Goal: Information Seeking & Learning: Learn about a topic

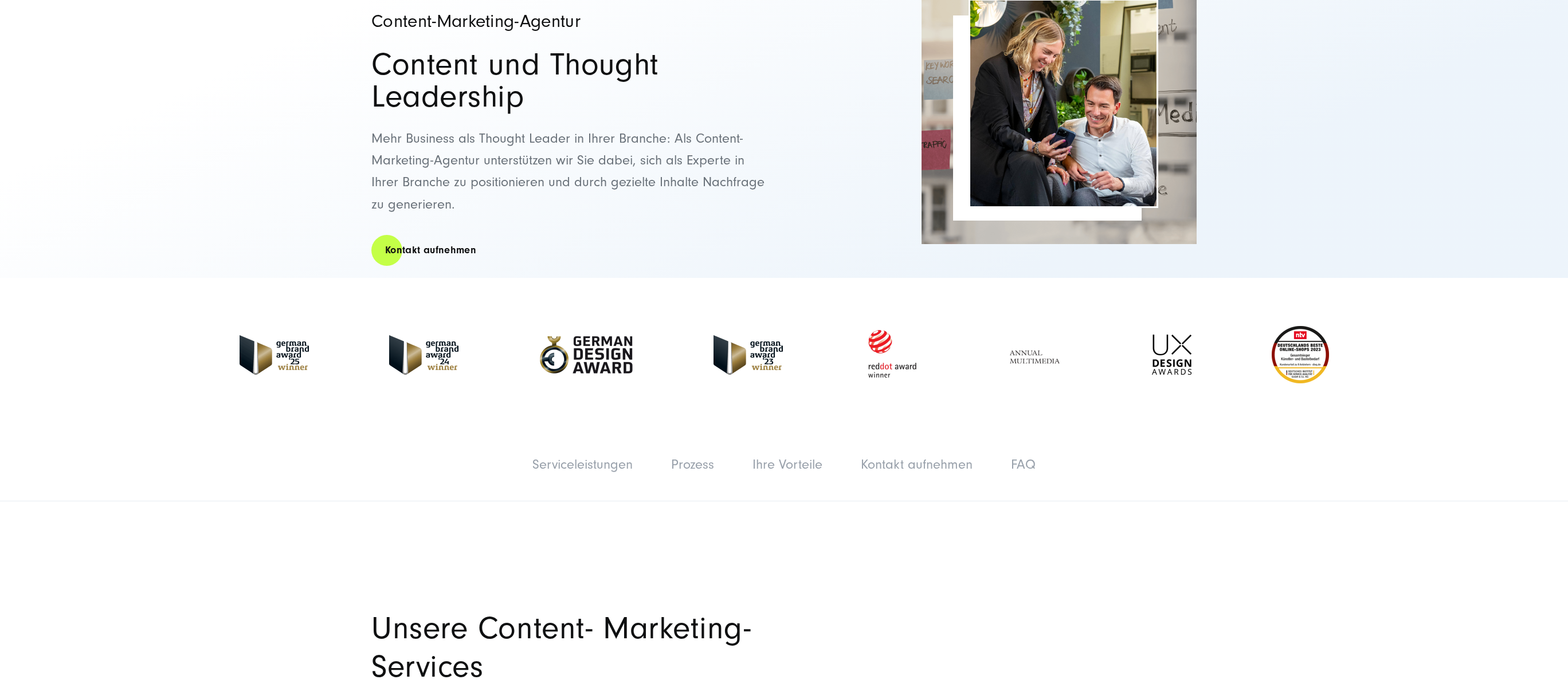
scroll to position [151, 0]
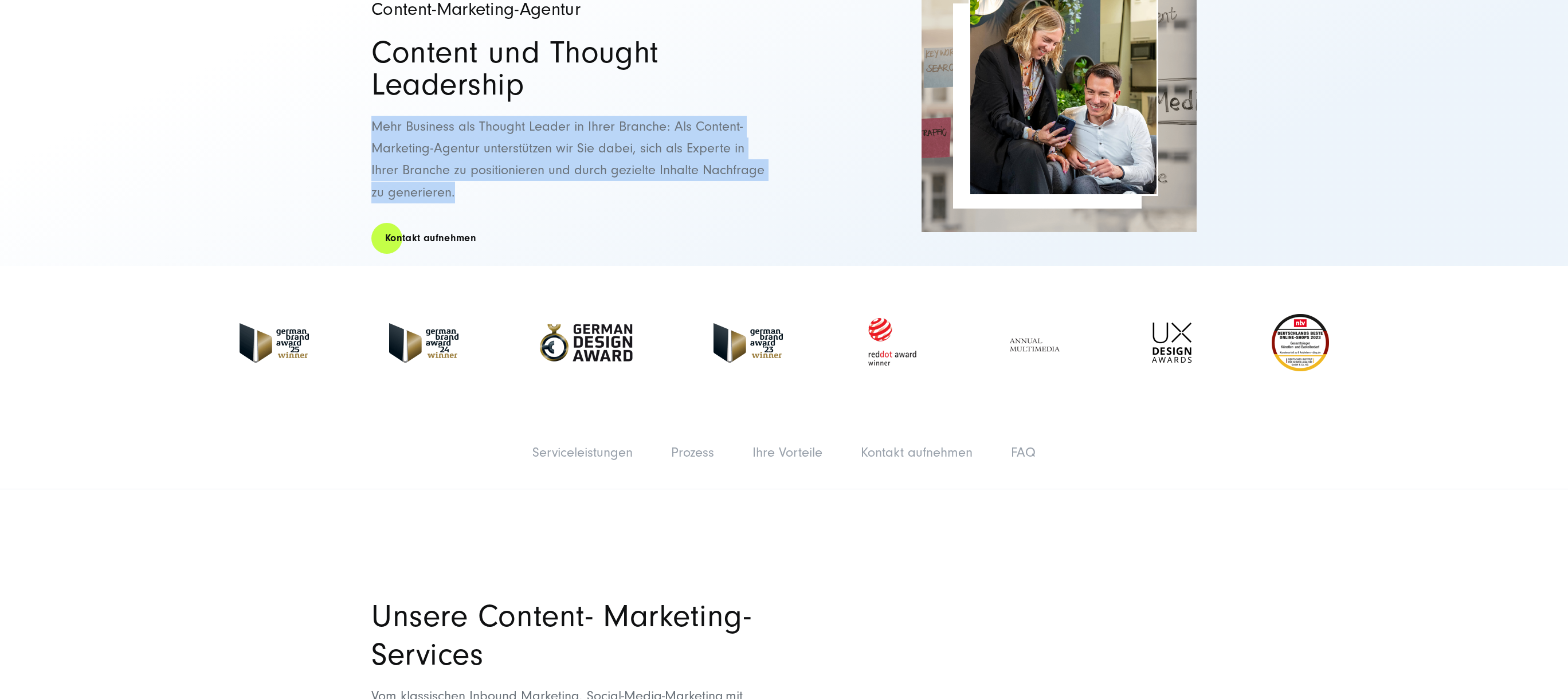
drag, startPoint x: 353, startPoint y: 140, endPoint x: 346, endPoint y: 127, distance: 14.8
click at [346, 127] on div "Content-Marketing-Agentur Content und Thought Leadership Mehr Business als Thou…" at bounding box center [784, 111] width 1568 height 309
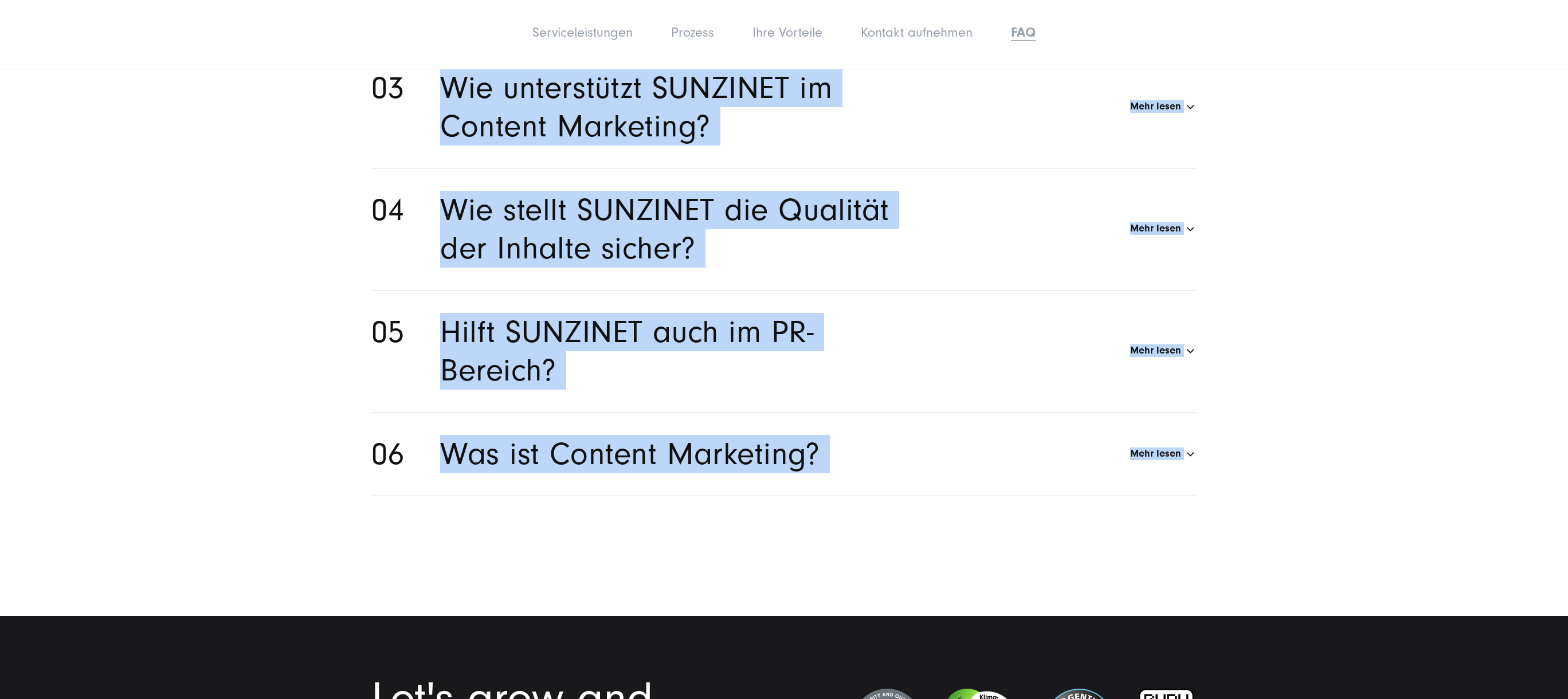
scroll to position [6937, 0]
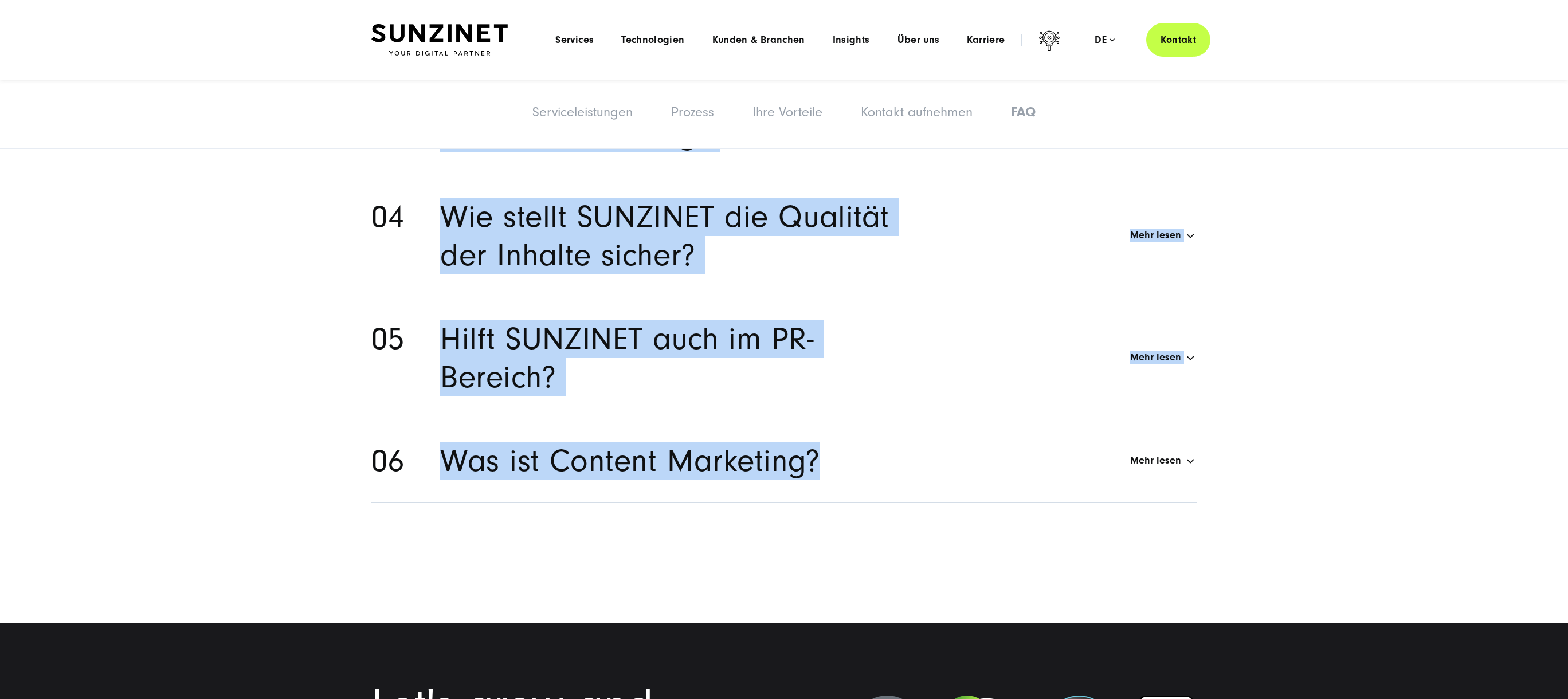
drag, startPoint x: 555, startPoint y: 216, endPoint x: 847, endPoint y: 478, distance: 392.3
click at [847, 478] on section "Warum ist Content Marketing im B2B wichtig? Mehr lesen B2B-Content-Marketing bi…" at bounding box center [784, 156] width 1568 height 933
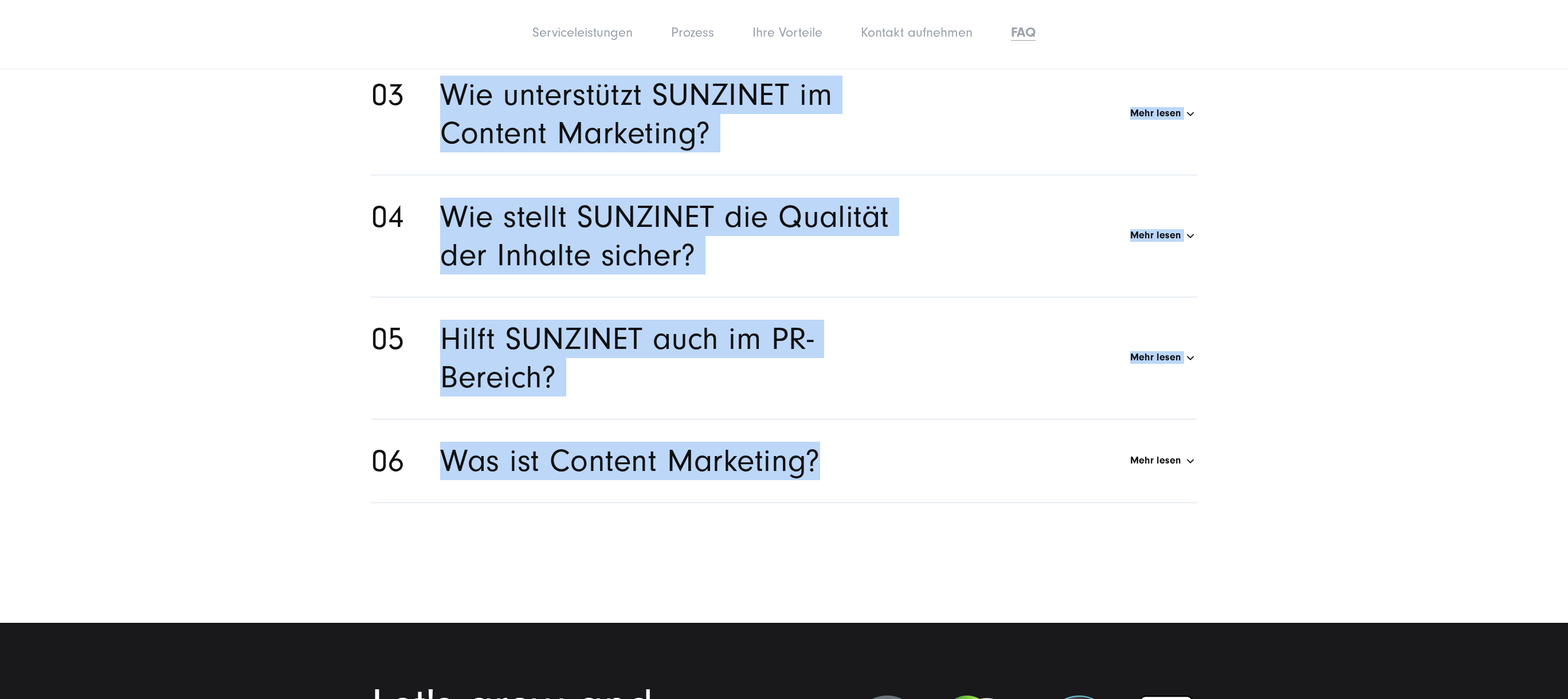
scroll to position [6351, 0]
copy ul "Warum ist Content Marketing im B2B wichtig? Mehr lesen B2B-Content-Marketing bi…"
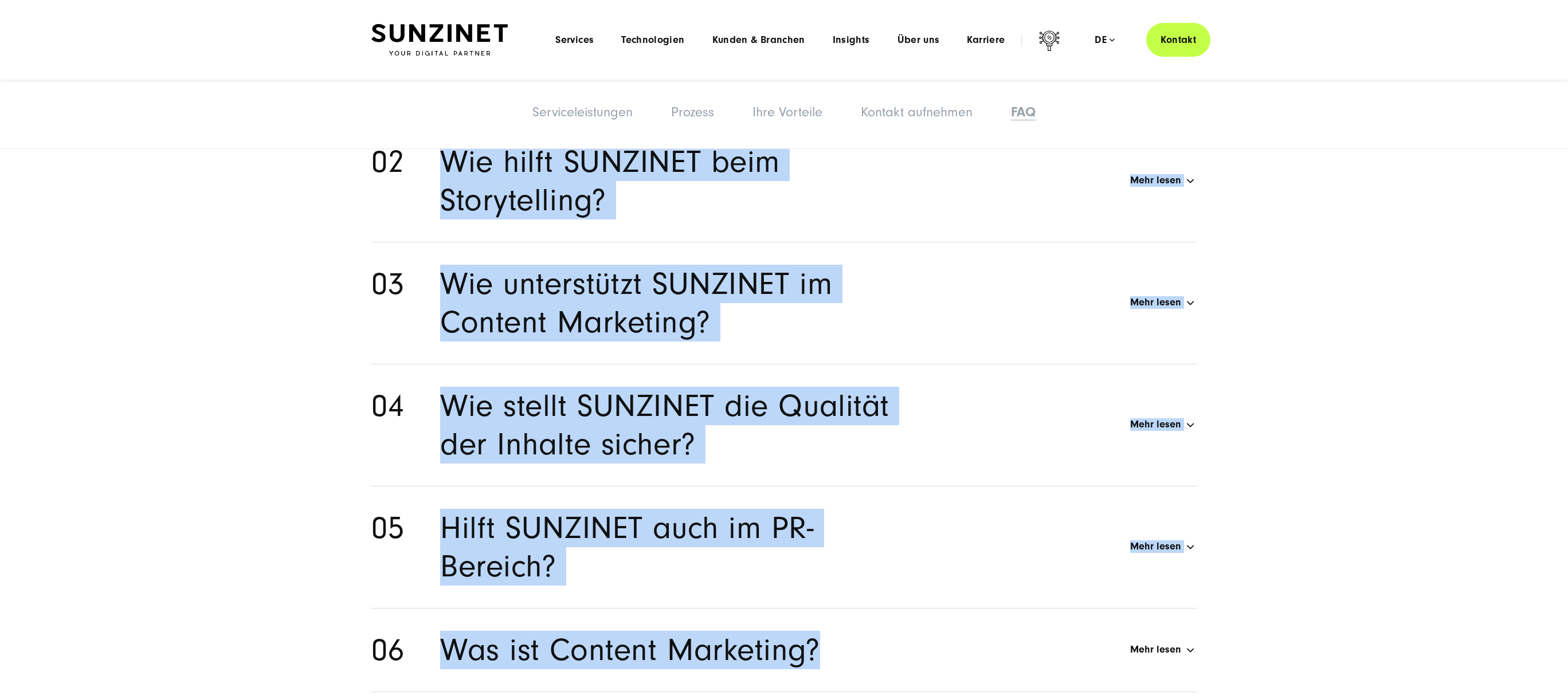
scroll to position [6124, 0]
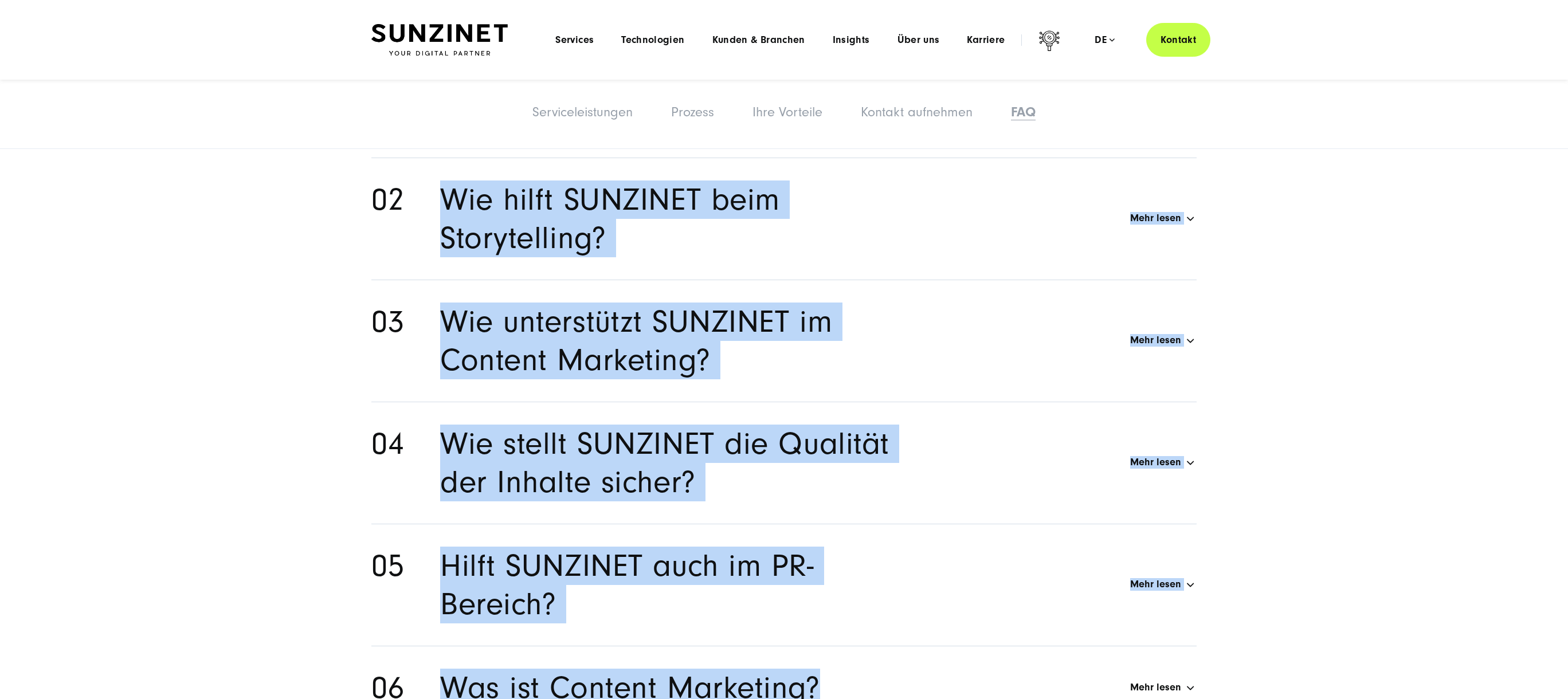
click at [1334, 467] on section "Warum ist Content Marketing im B2B wichtig? Mehr lesen B2B-Content-Marketing bi…" at bounding box center [784, 382] width 1568 height 933
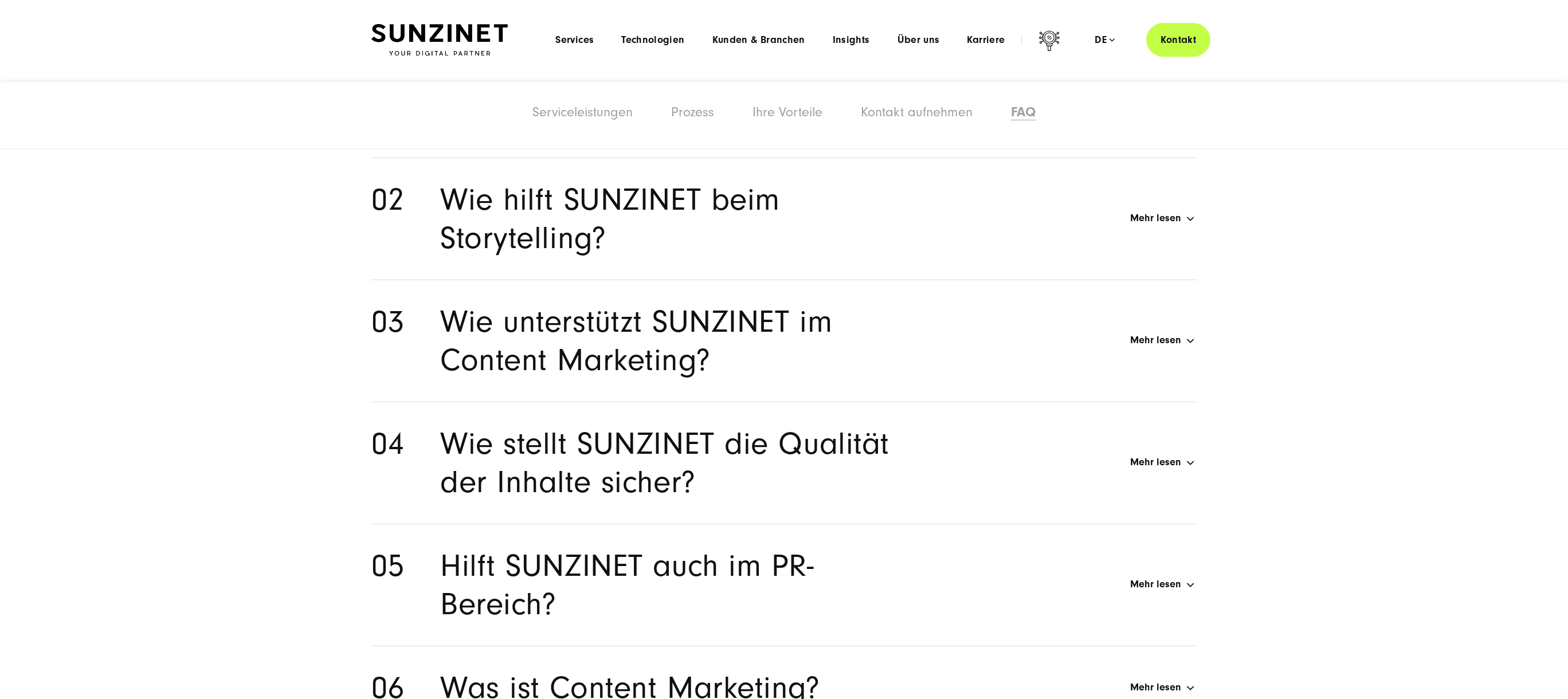
click at [1190, 221] on div "Wie hilft SUNZINET beim Storytelling? Mehr lesen" at bounding box center [818, 218] width 757 height 77
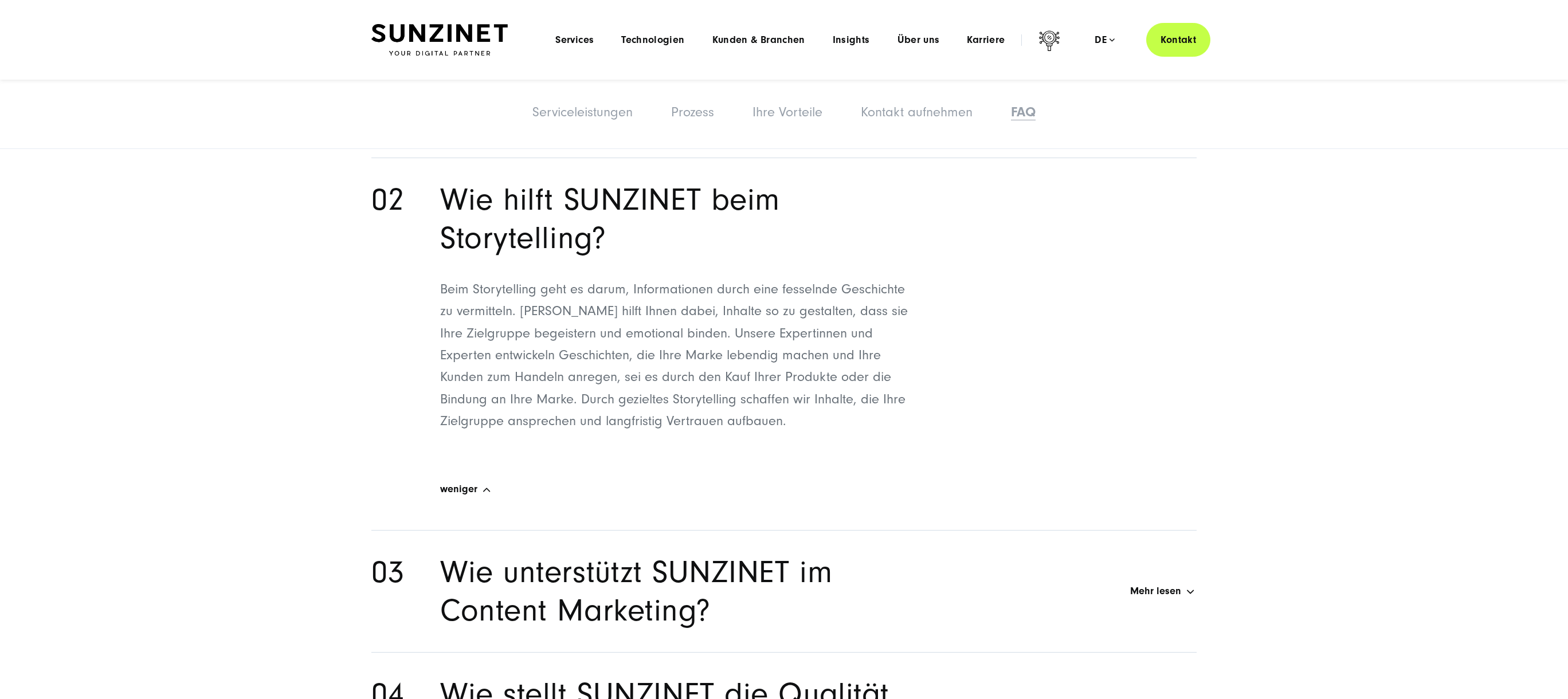
click at [474, 492] on span "weniger" at bounding box center [458, 488] width 37 height 12
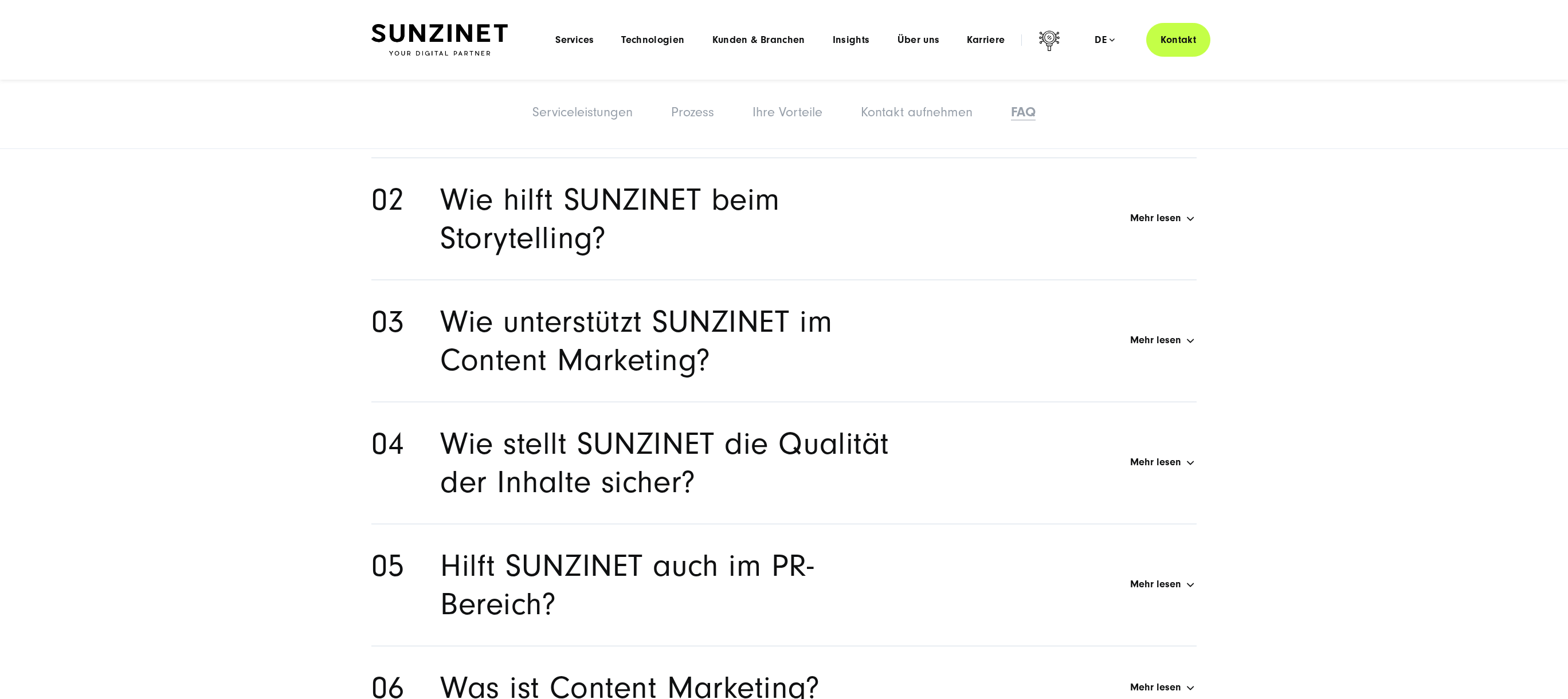
click at [628, 195] on h2 "Wie hilft SUNZINET beim Storytelling?" at bounding box center [666, 218] width 454 height 77
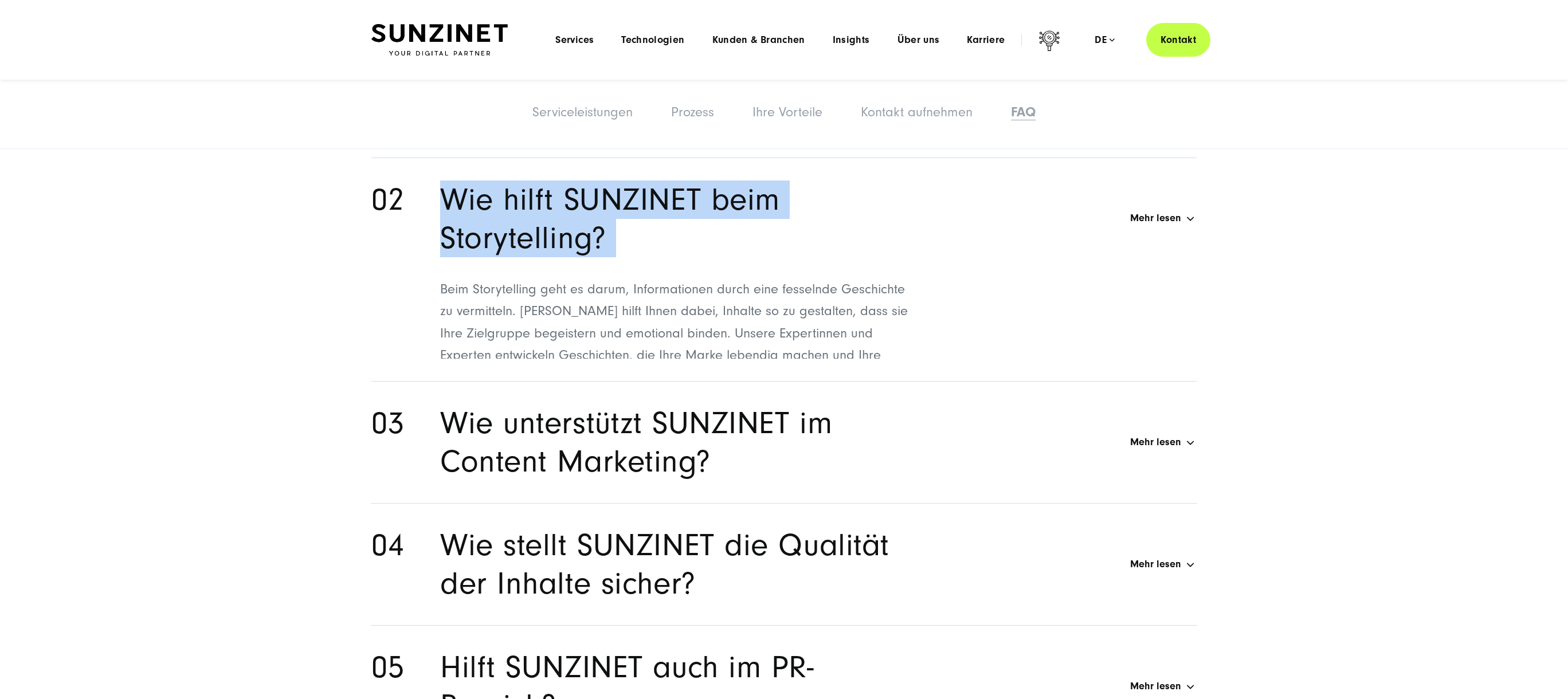
click at [628, 195] on h2 "Wie hilft SUNZINET beim Storytelling?" at bounding box center [666, 218] width 454 height 77
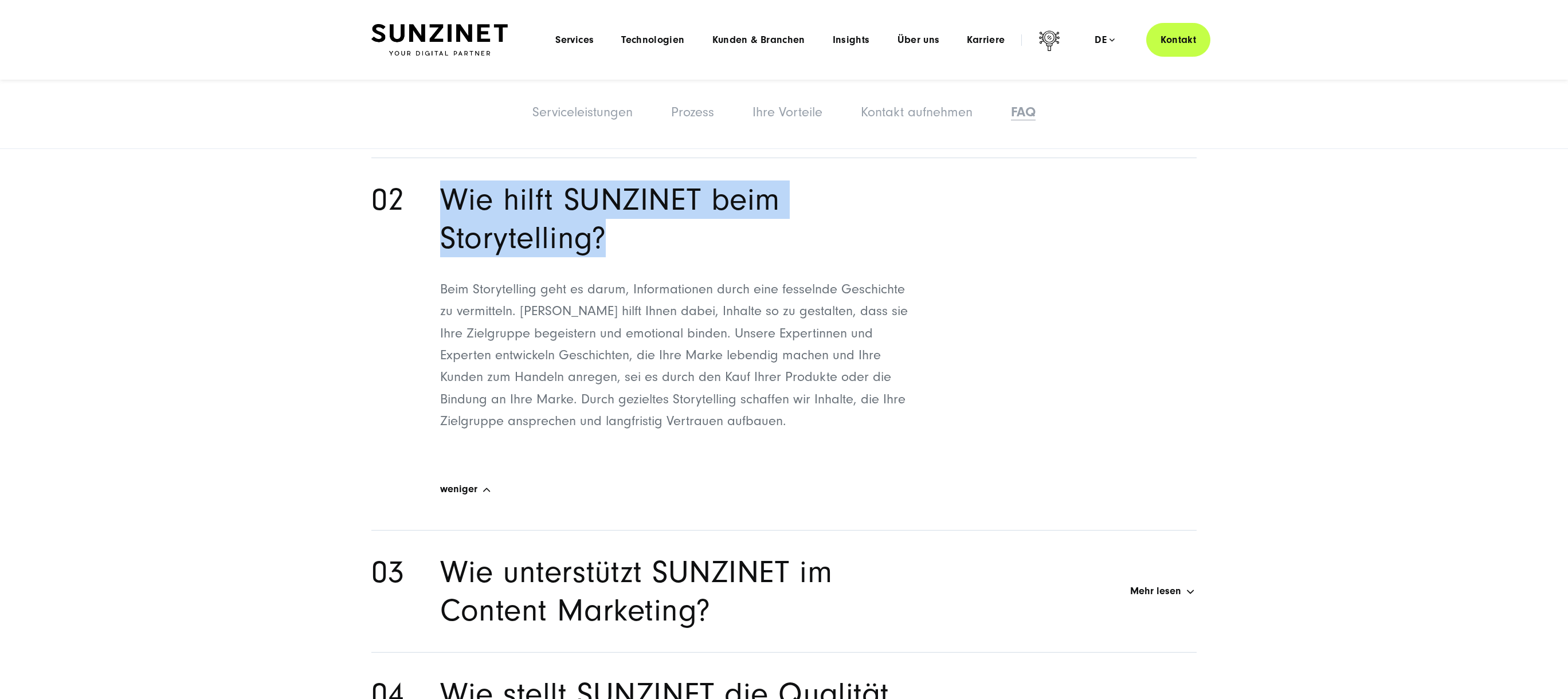
click at [628, 195] on h2 "Wie hilft SUNZINET beim Storytelling?" at bounding box center [666, 218] width 454 height 77
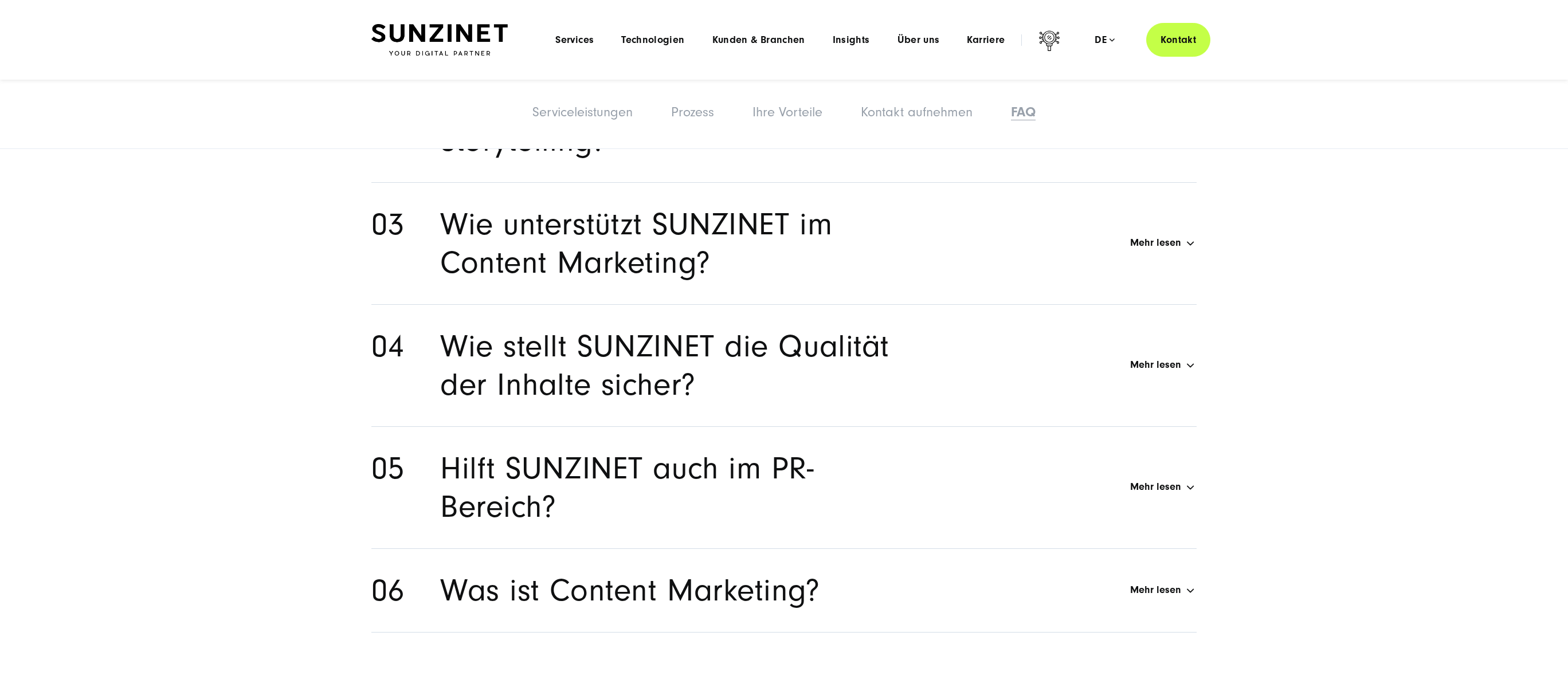
scroll to position [6283, 0]
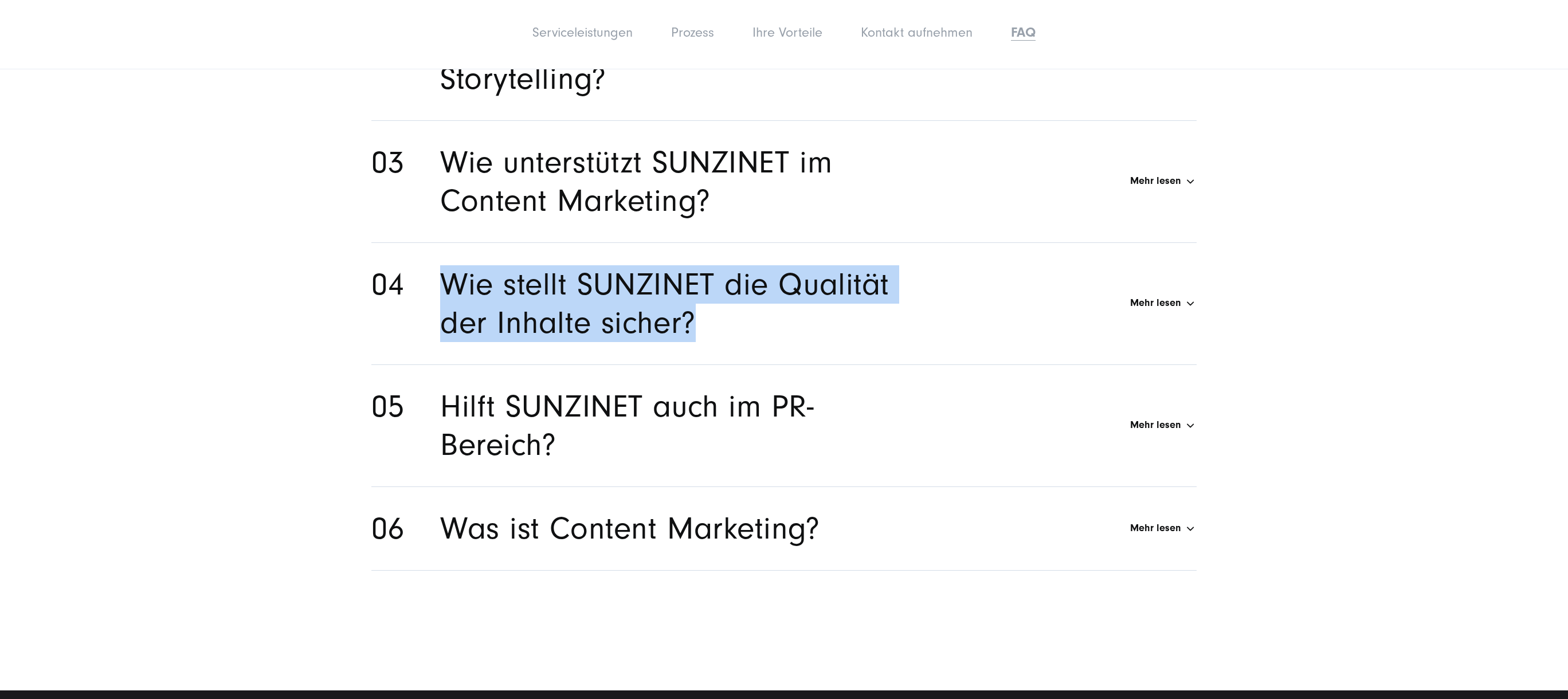
drag, startPoint x: 628, startPoint y: 313, endPoint x: 428, endPoint y: 271, distance: 204.4
click at [428, 271] on li "Wie stellt SUNZINET die Qualität der Inhalte sicher? Mehr lesen Qualität bedeut…" at bounding box center [784, 304] width 825 height 122
copy h2 "Wie stellt SUNZINET die Qualität der Inhalte sicher?"
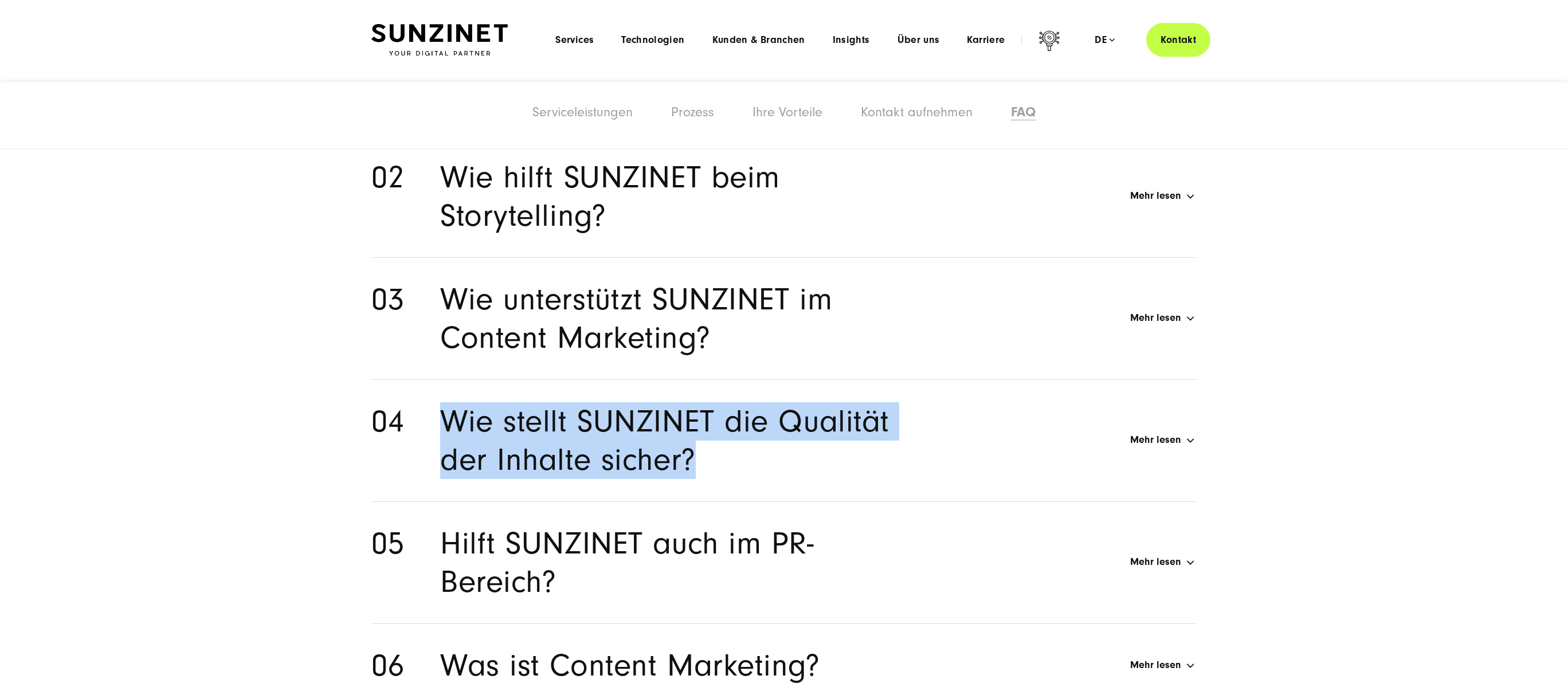
scroll to position [6142, 0]
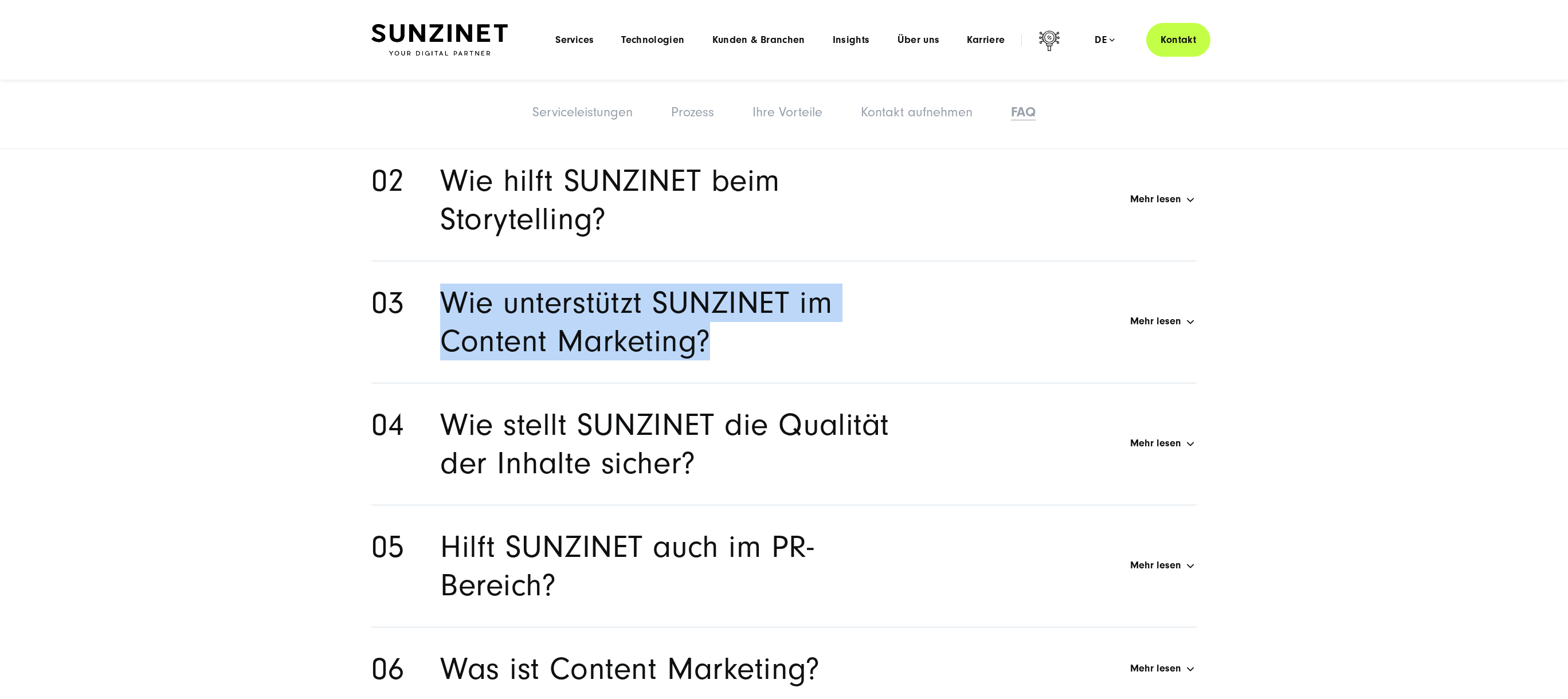
drag, startPoint x: 752, startPoint y: 343, endPoint x: 449, endPoint y: 314, distance: 304.4
click at [449, 313] on h2 "Wie unterstützt SUNZINET im Content Marketing?" at bounding box center [666, 321] width 454 height 77
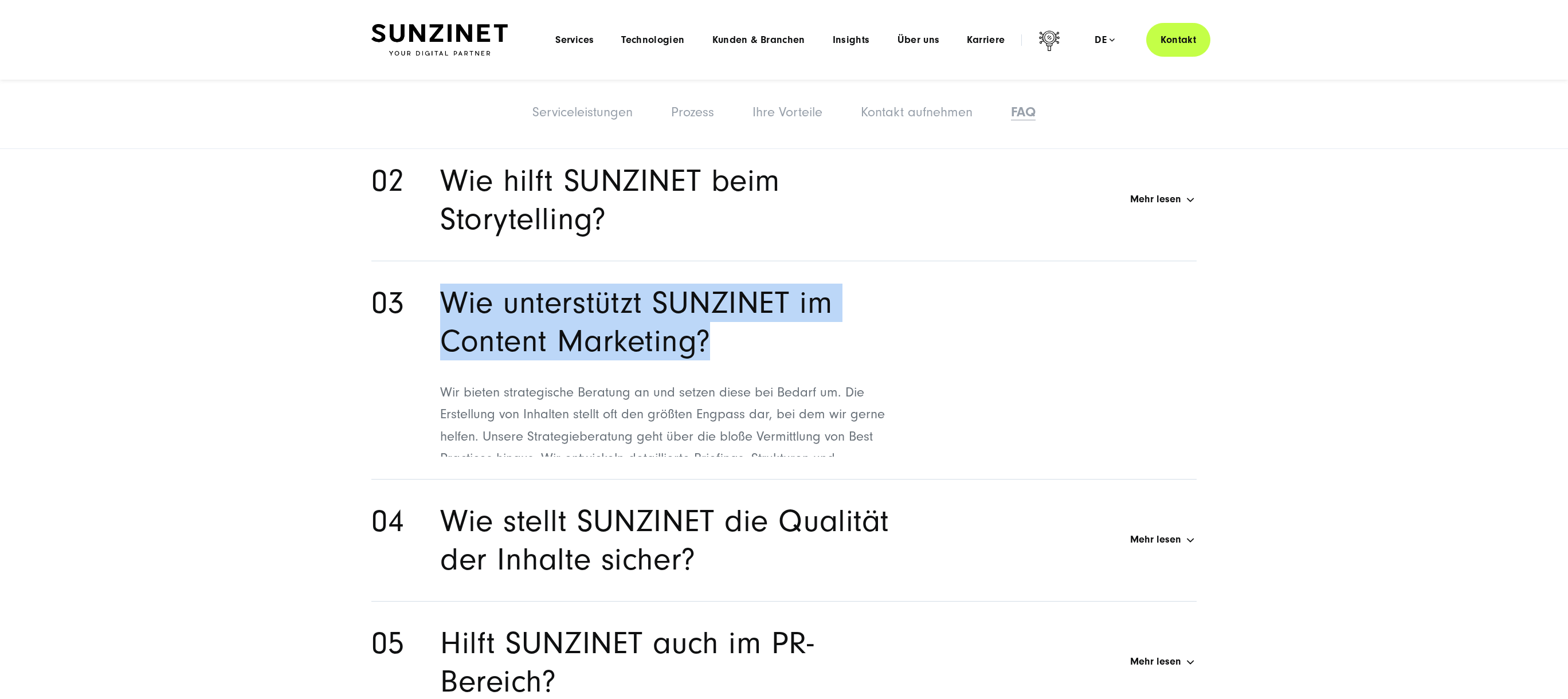
copy h2 "Wie unterstützt SUNZINET im Content Marketing?"
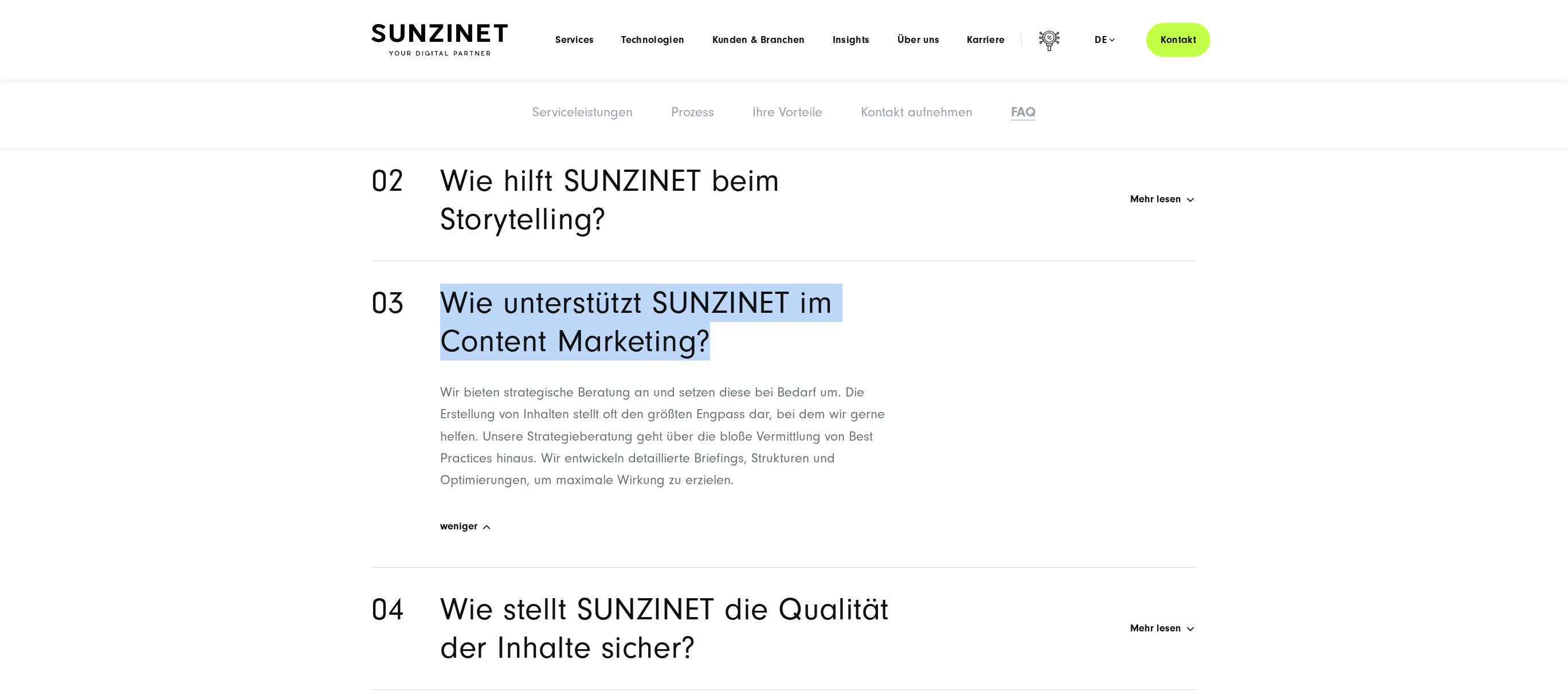
click at [1255, 351] on section "Warum ist Content Marketing im B2B wichtig? Mehr lesen B2B-Content-Marketing bi…" at bounding box center [784, 456] width 1568 height 1118
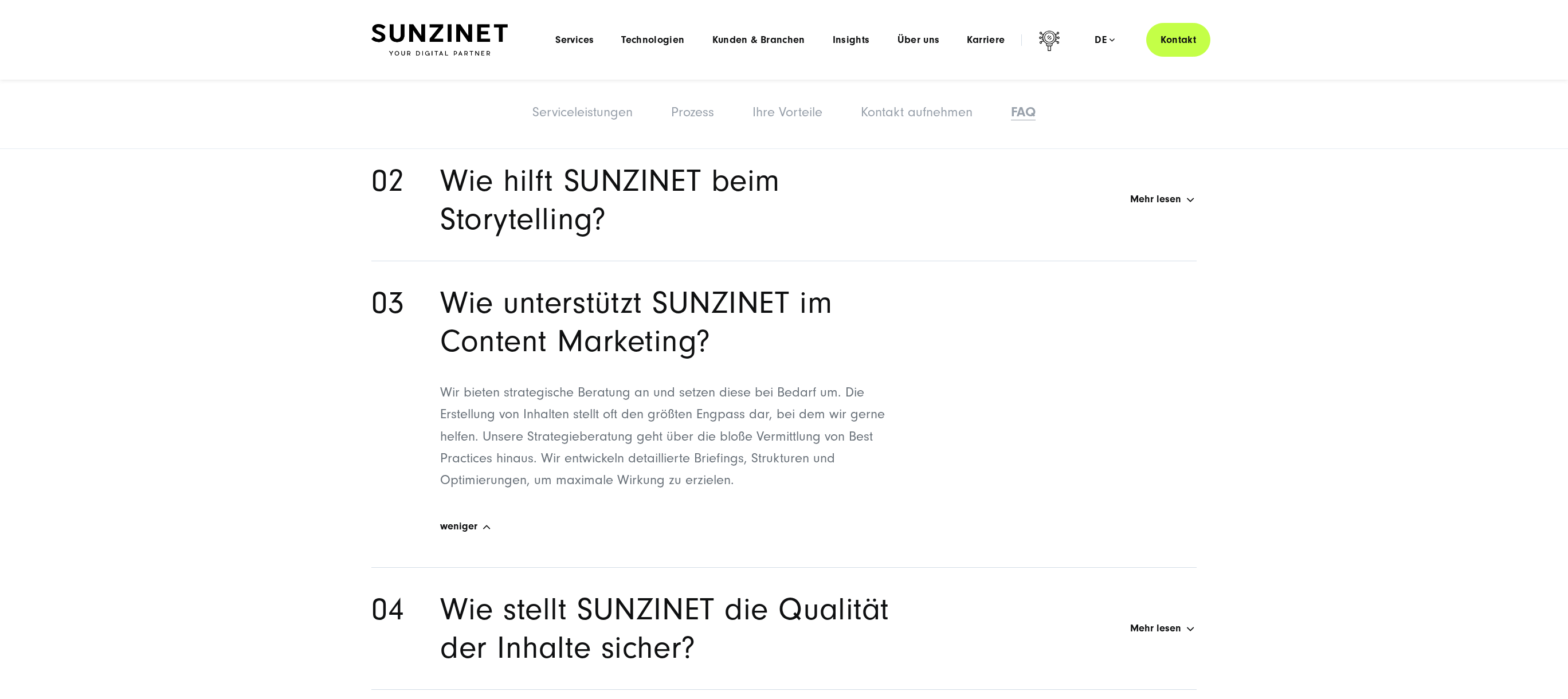
click at [1181, 199] on div "Wie hilft SUNZINET beim Storytelling? Mehr lesen" at bounding box center [818, 199] width 757 height 77
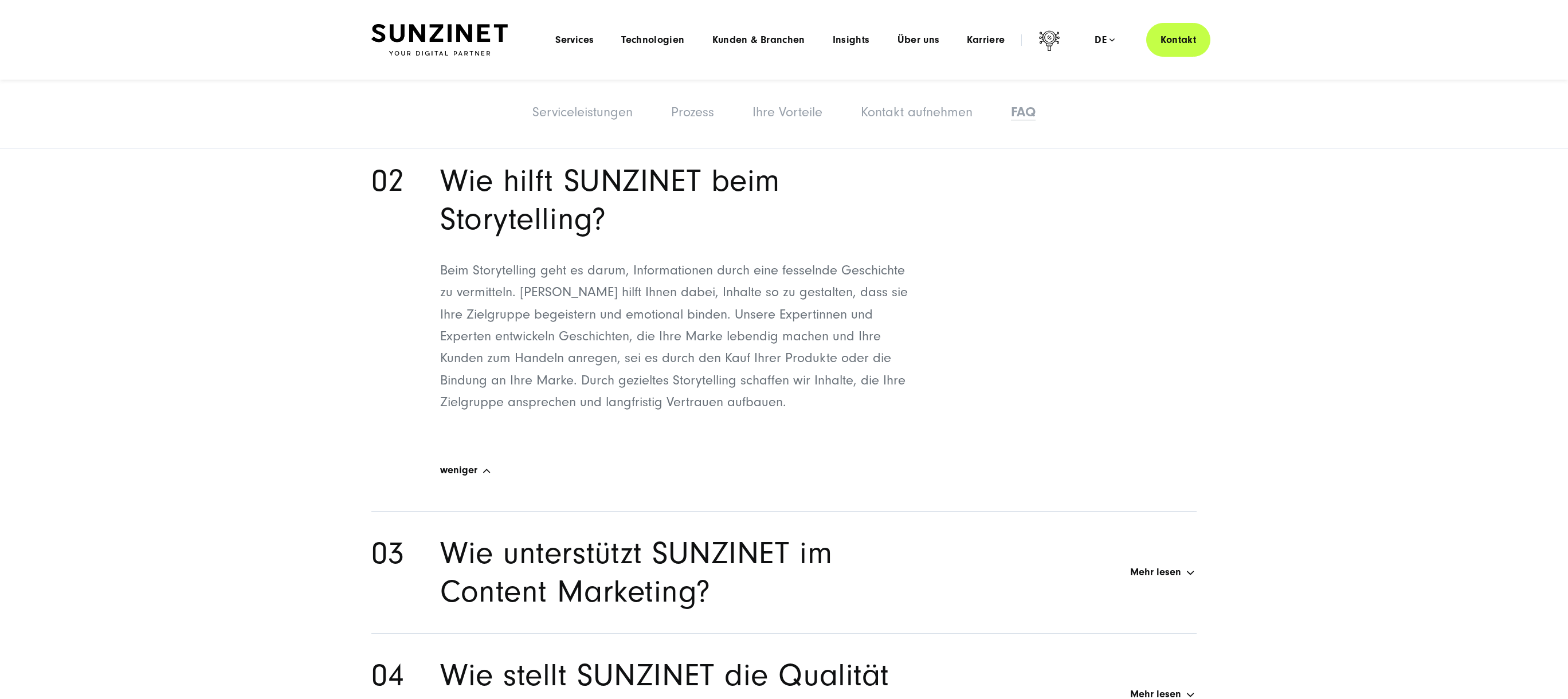
click at [469, 470] on span "weniger" at bounding box center [458, 470] width 37 height 12
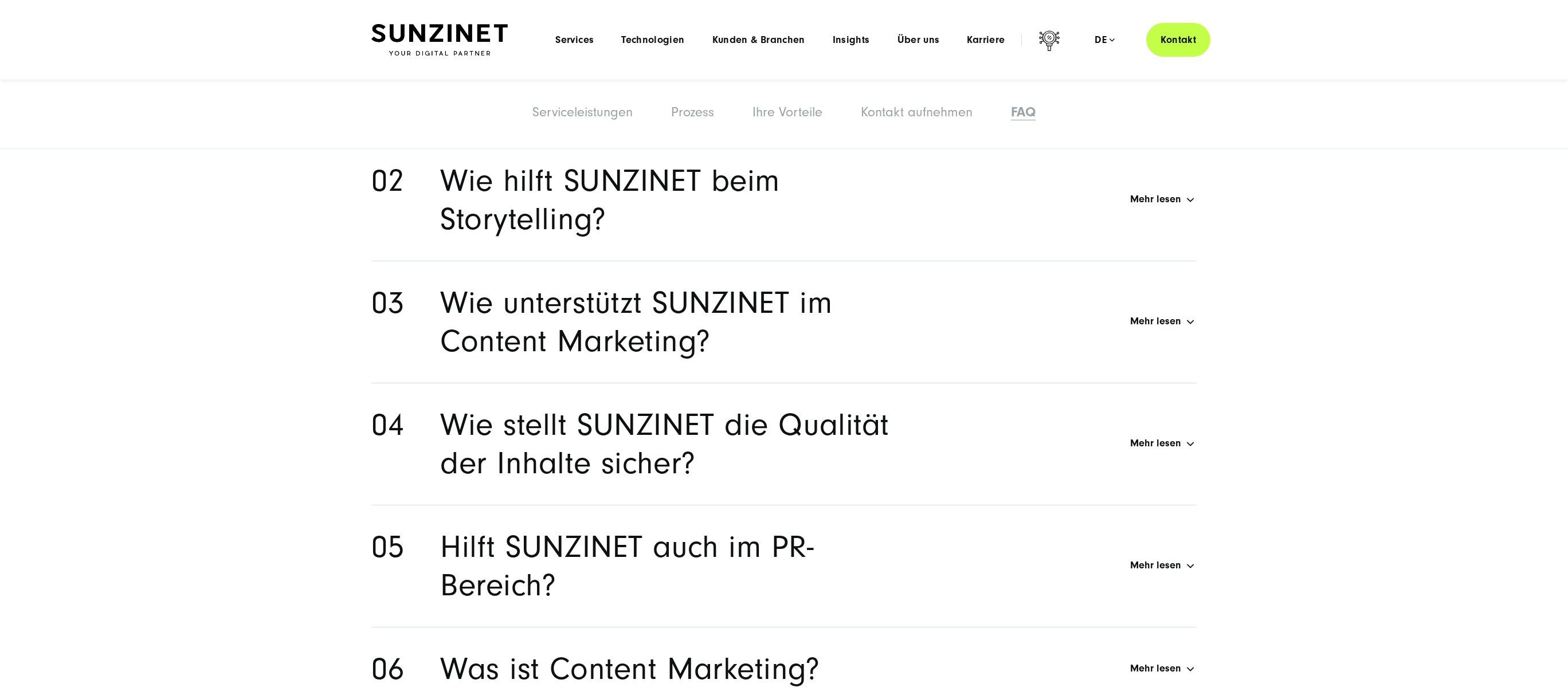
click at [910, 31] on div "Menu Services Menu Full Service Digitalagentur Wir lösen komplexe Herausforderu…" at bounding box center [876, 40] width 669 height 34
click at [909, 37] on span "Über uns" at bounding box center [918, 40] width 43 height 11
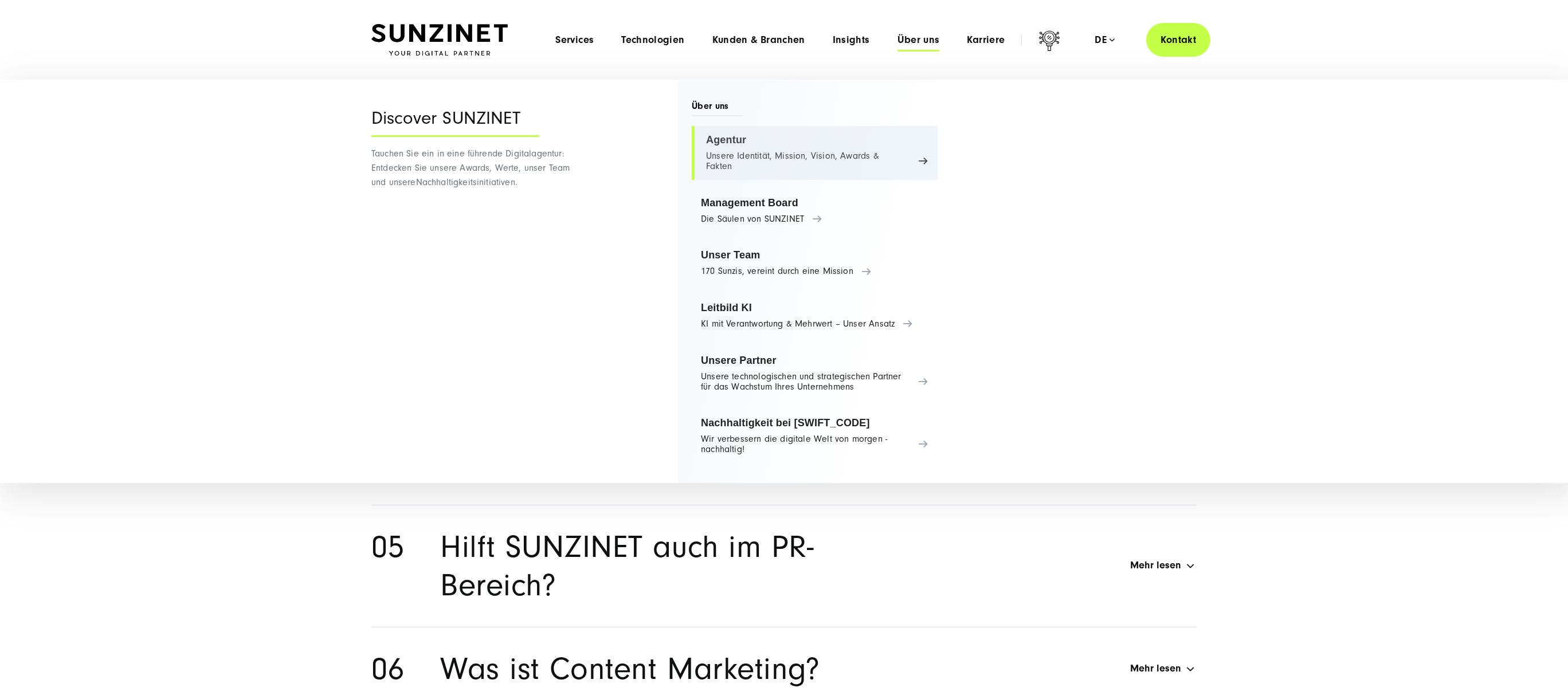
click at [730, 137] on link "Agentur Unsere Identität, Mission, Vision, Awards & Fakten" at bounding box center [815, 152] width 246 height 54
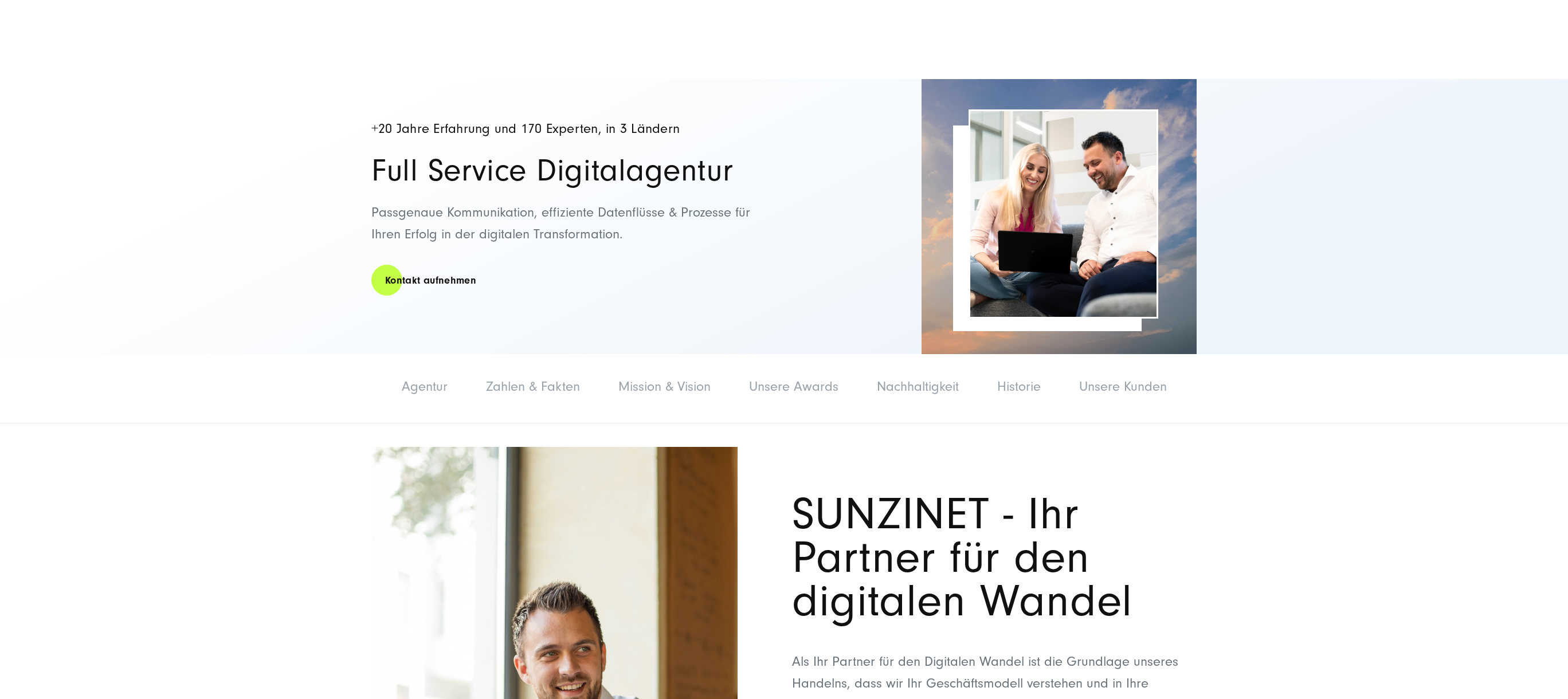
scroll to position [151, 0]
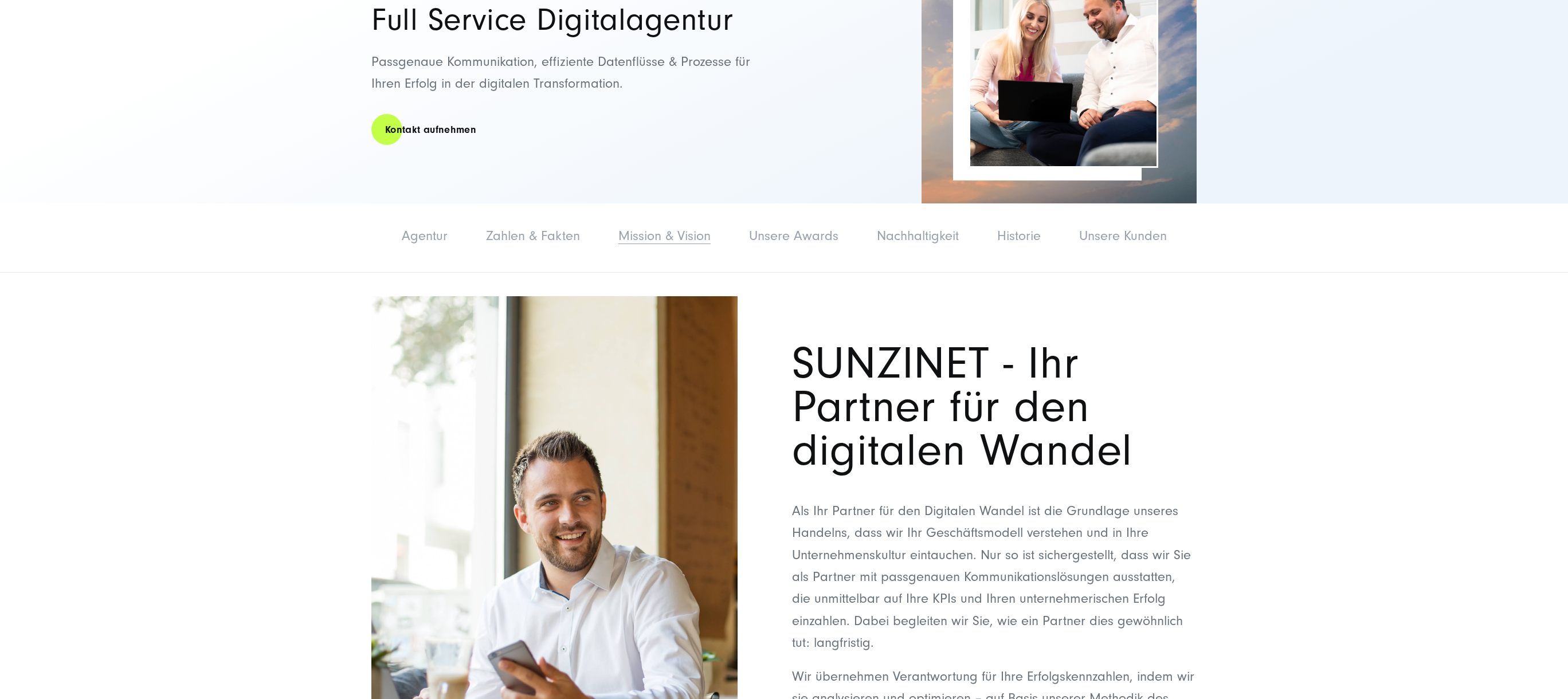
click at [642, 239] on link "Mission & Vision" at bounding box center [664, 235] width 92 height 16
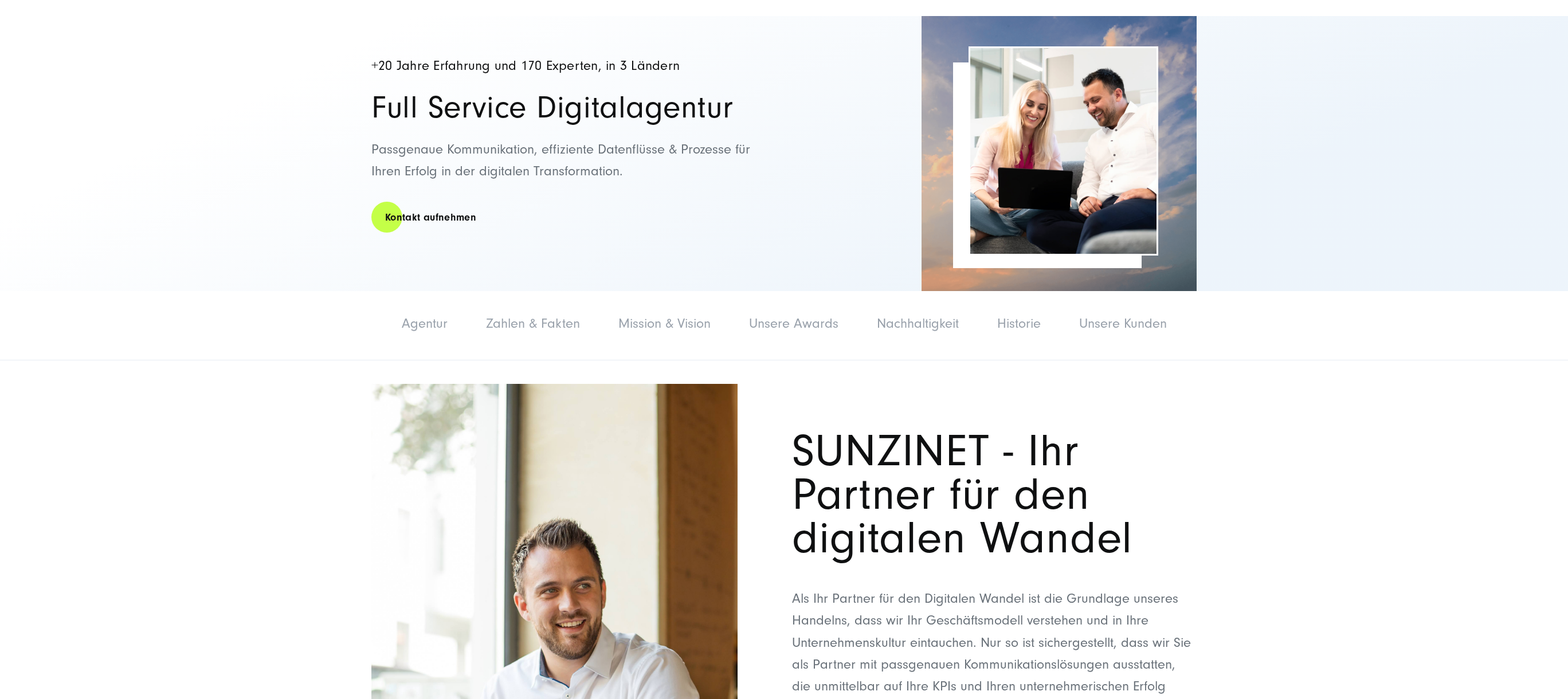
scroll to position [150, 0]
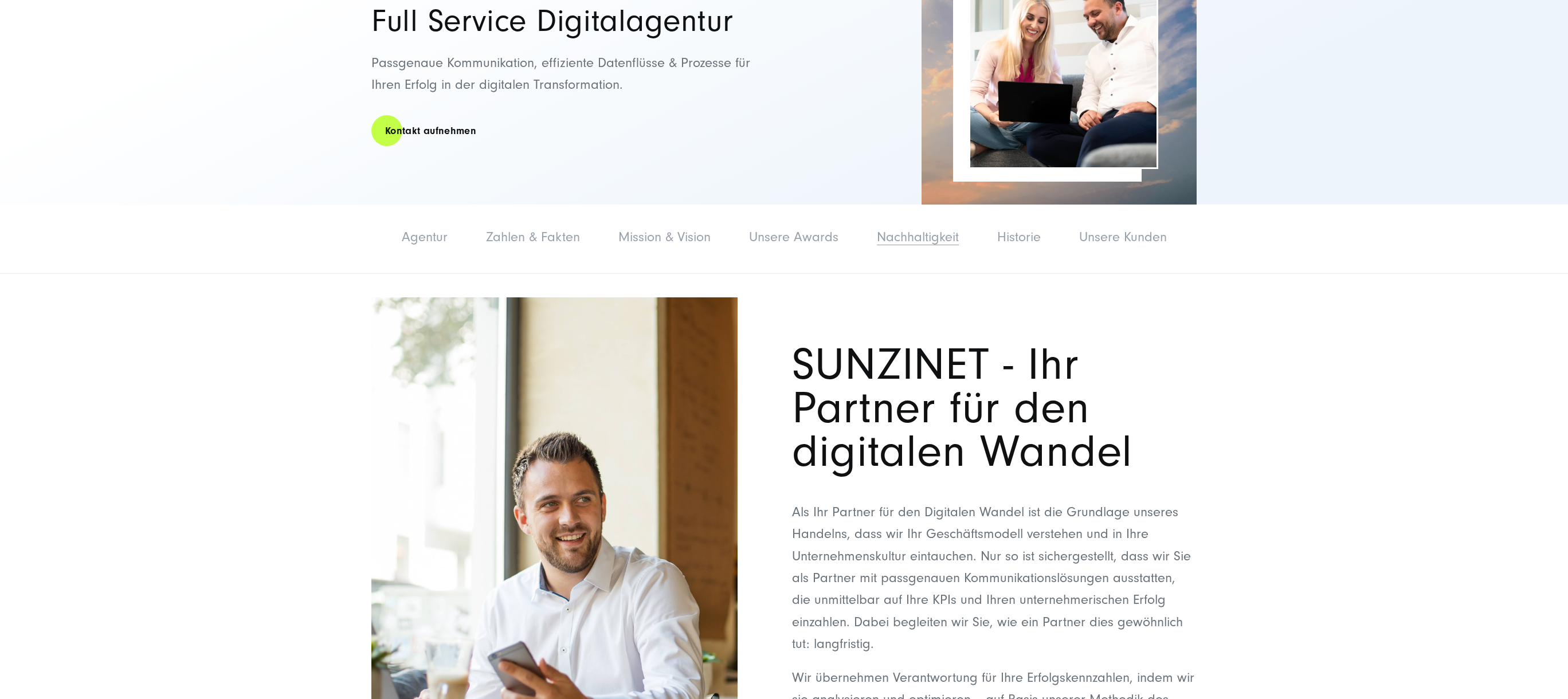
click at [925, 242] on link "Nachhaltigkeit" at bounding box center [918, 236] width 82 height 16
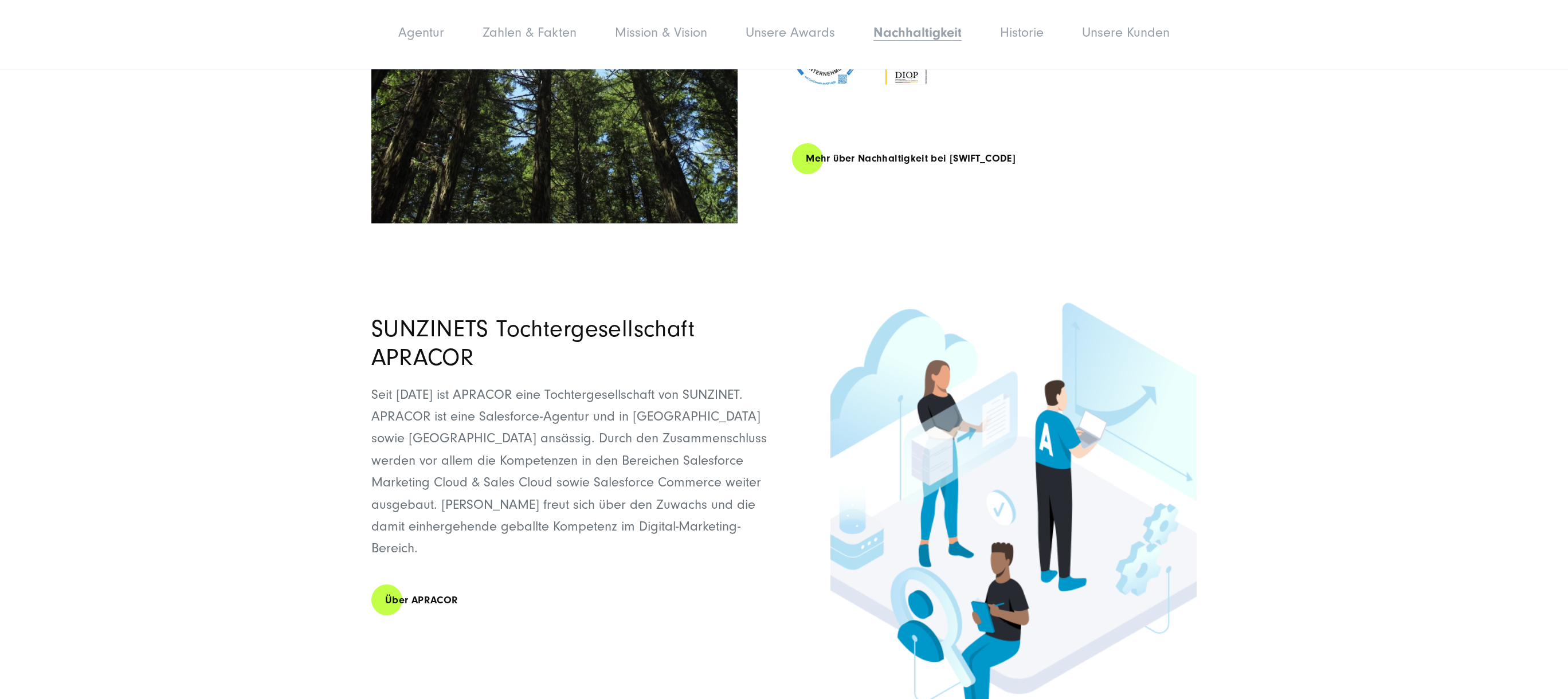
scroll to position [4867, 0]
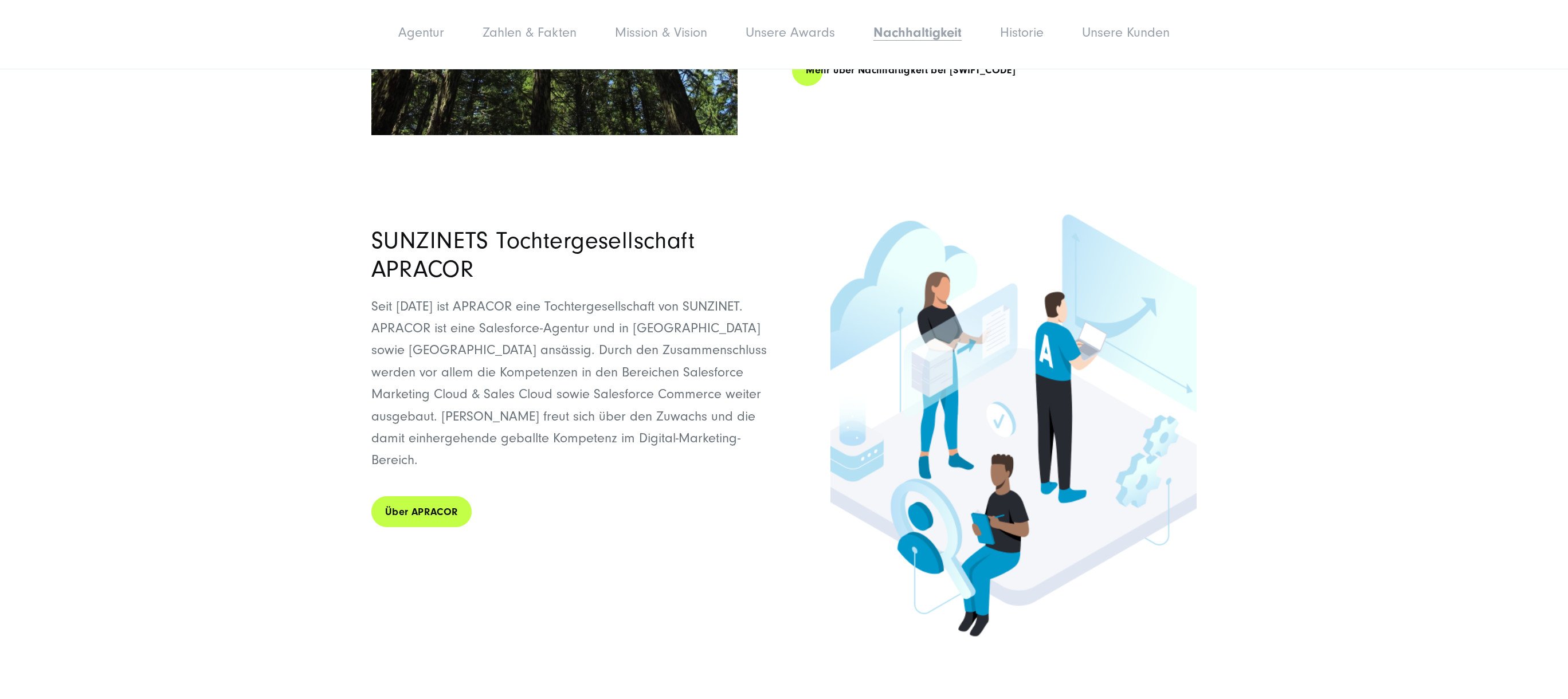
click at [421, 495] on link "Über APRACOR" at bounding box center [421, 511] width 101 height 32
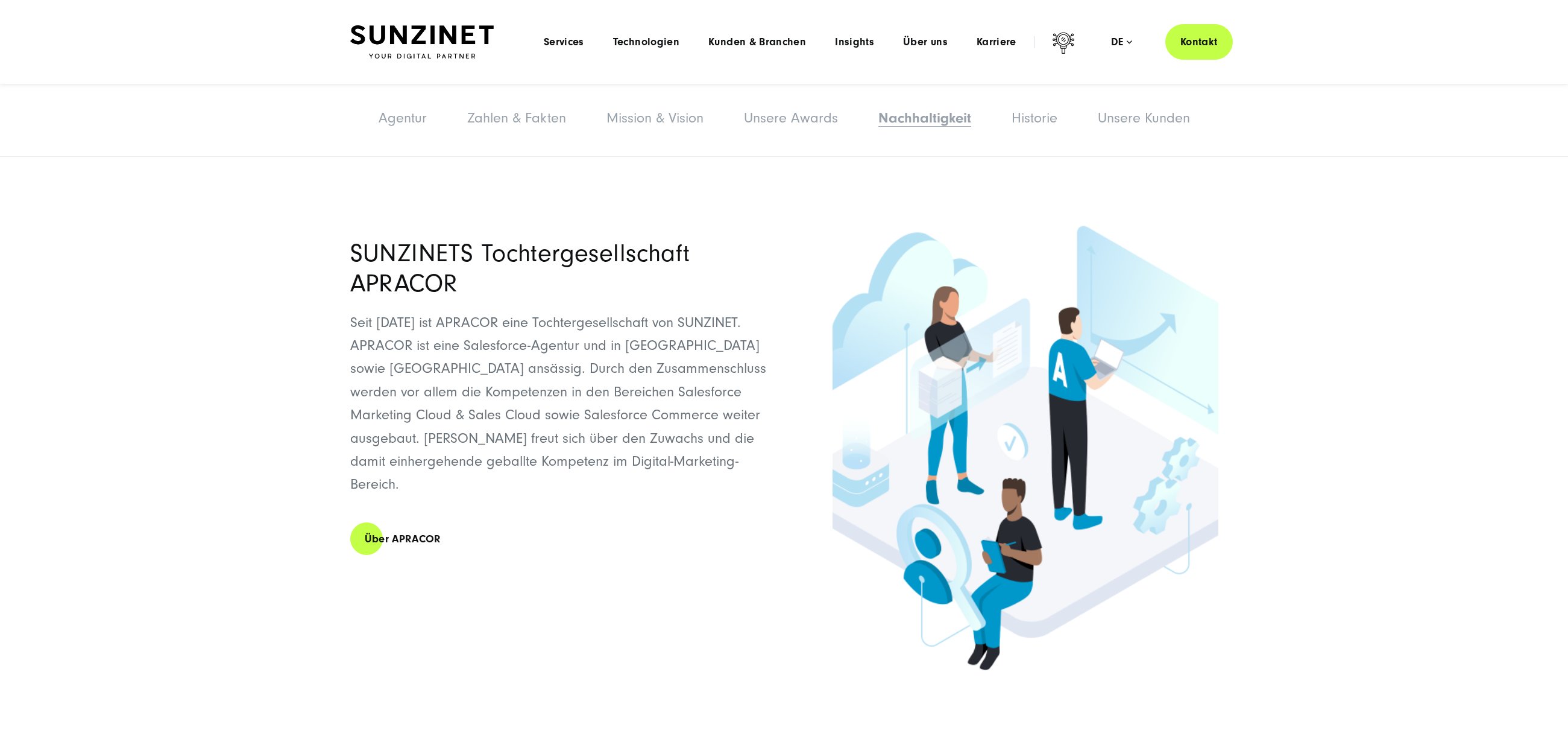
click at [2, 266] on section "SUNZINETS Tochtergesellschaft APRACOR Seit Oktober 2021 ist APRACOR eine Tochte…" at bounding box center [784, 447] width 1568 height 563
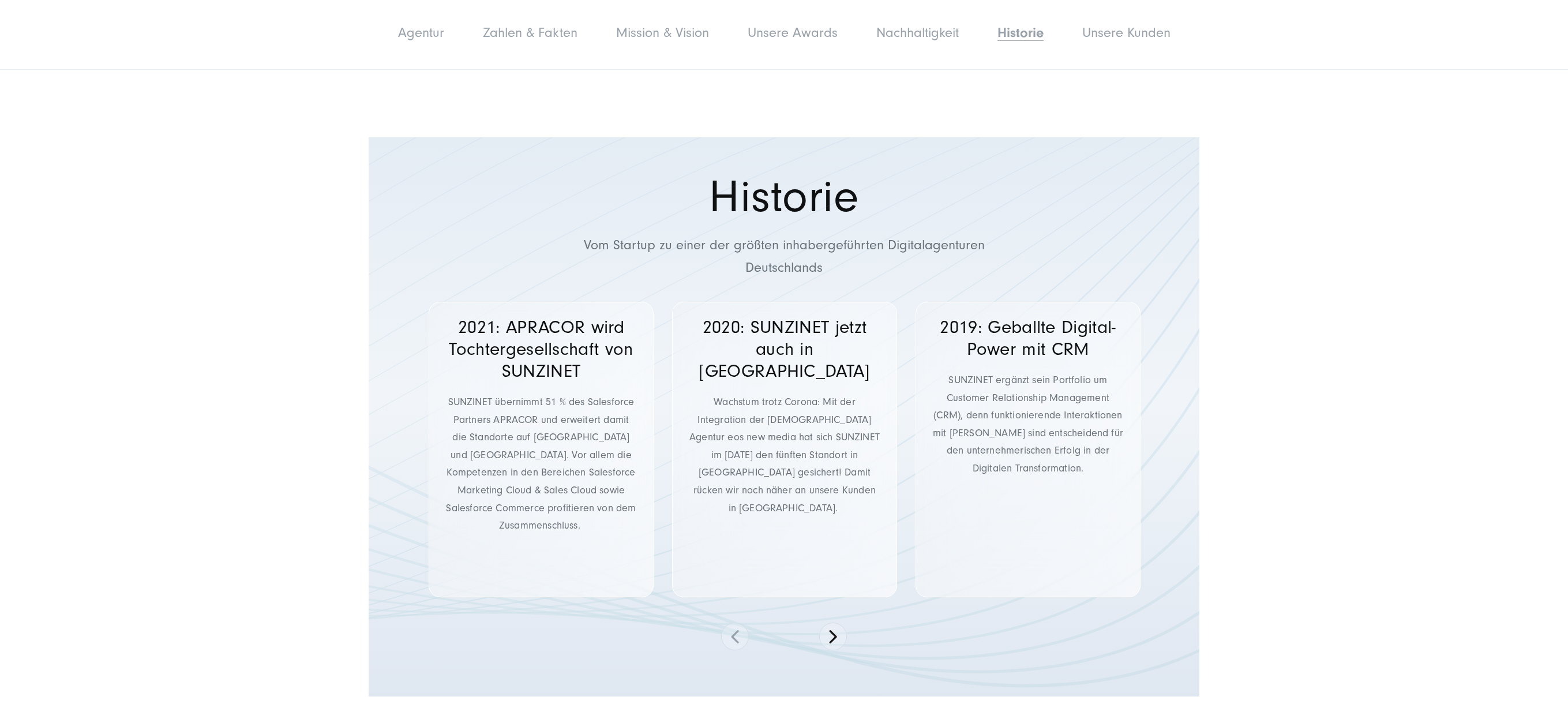
scroll to position [5838, 0]
click at [832, 619] on button at bounding box center [833, 633] width 28 height 28
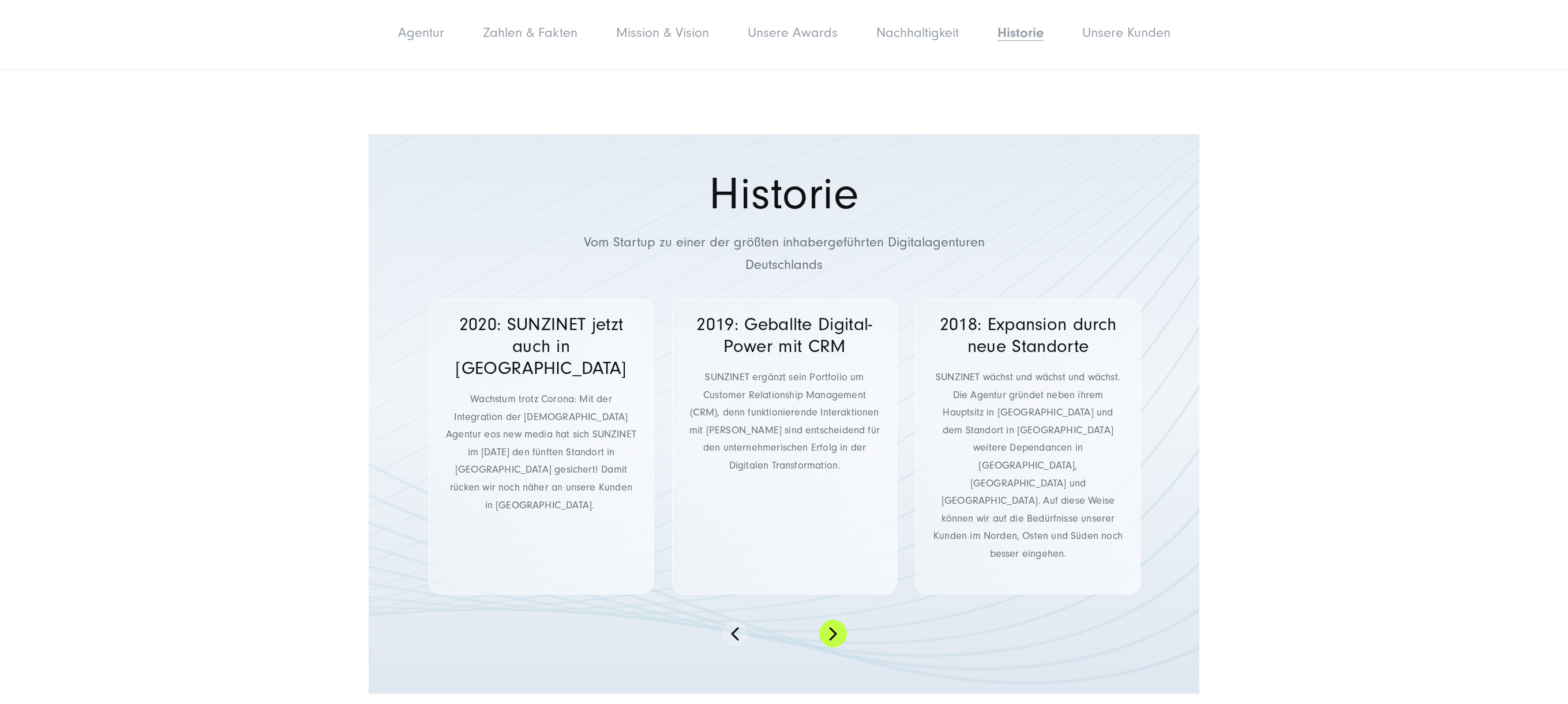
click at [831, 619] on button at bounding box center [833, 633] width 28 height 28
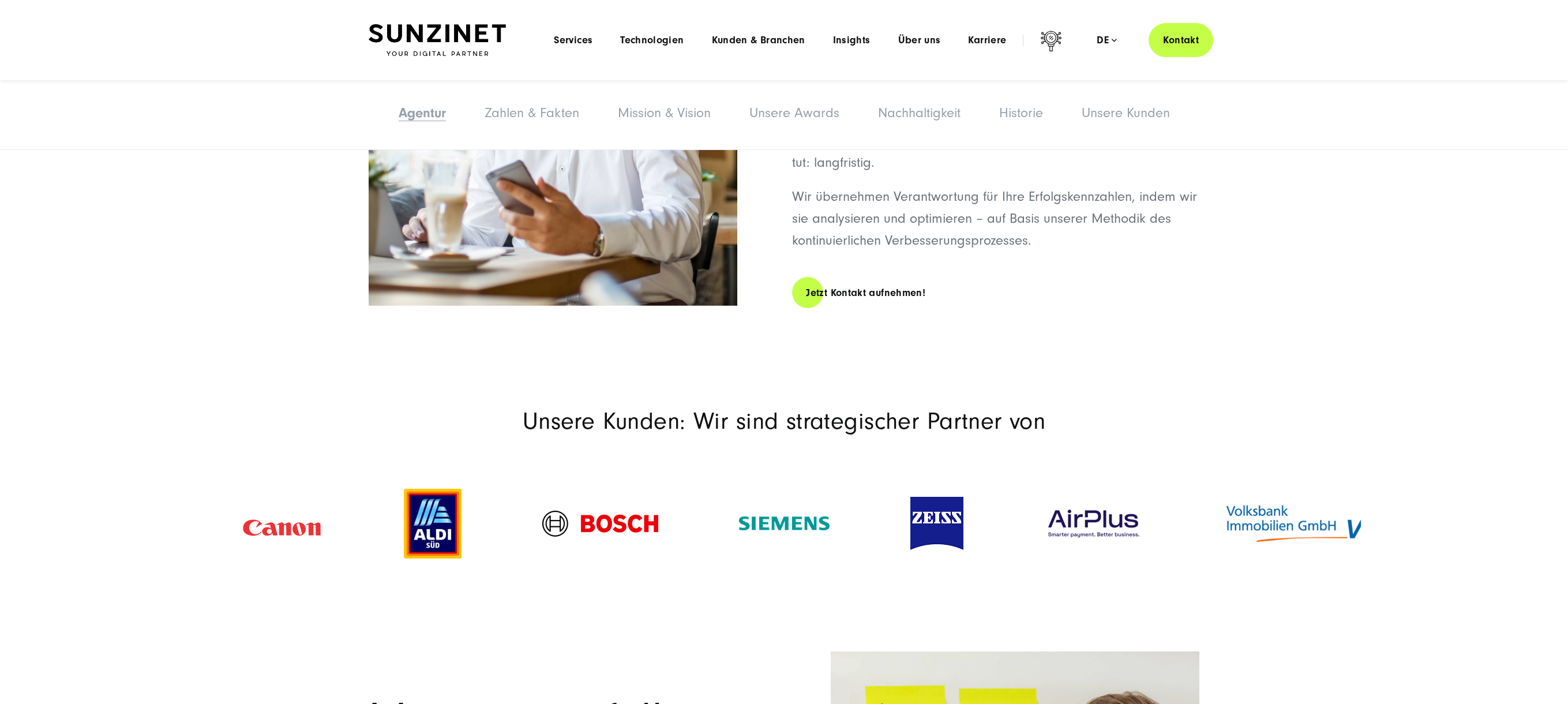
scroll to position [0, 0]
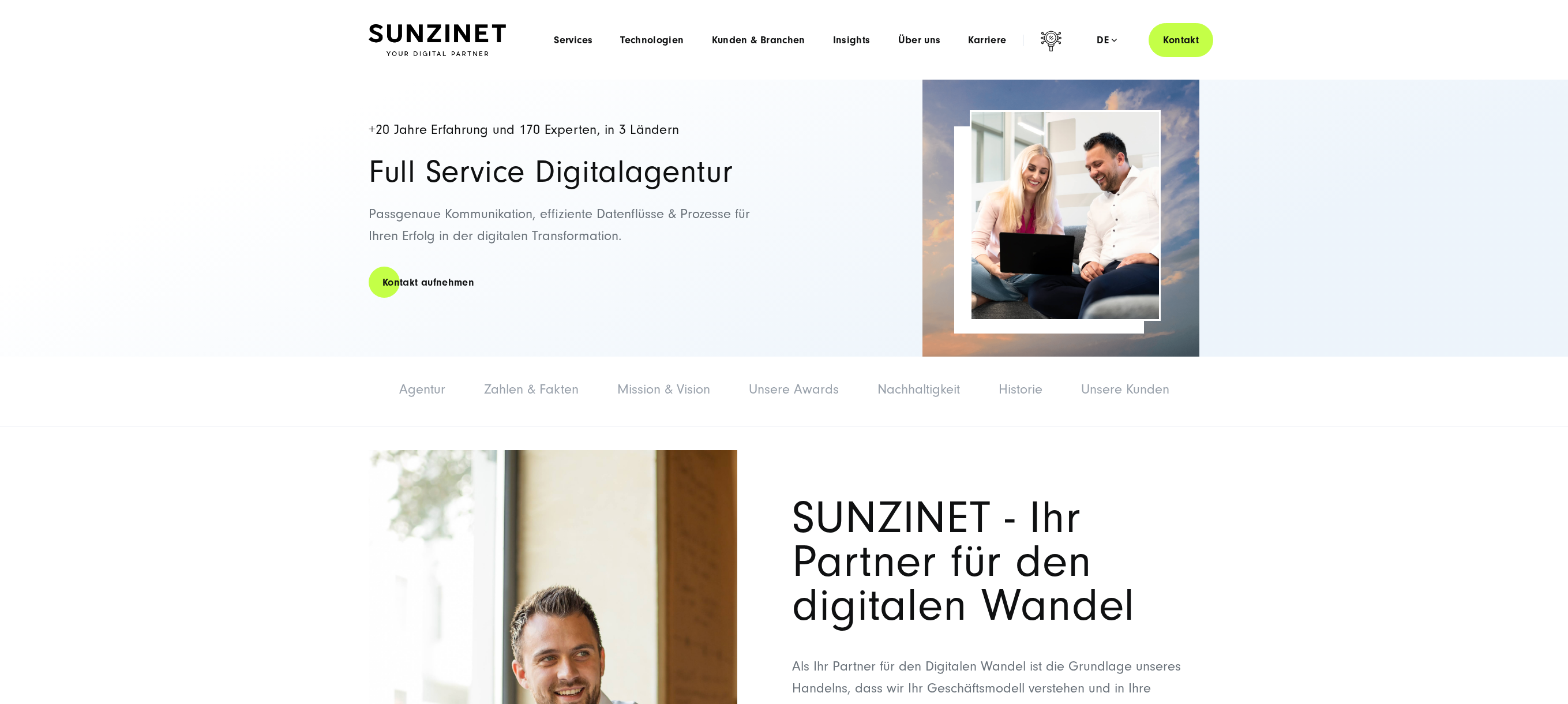
click at [780, 404] on div "Agentur Agentur Zahlen & Fakten Mission & Vision Unsere Awards Nachhaltigkeit H…" at bounding box center [784, 391] width 1568 height 70
drag, startPoint x: 786, startPoint y: 393, endPoint x: 797, endPoint y: 394, distance: 11.0
click at [786, 393] on link "Unsere Awards" at bounding box center [793, 389] width 90 height 16
click at [918, 387] on link "Nachhaltigkeit" at bounding box center [918, 389] width 83 height 16
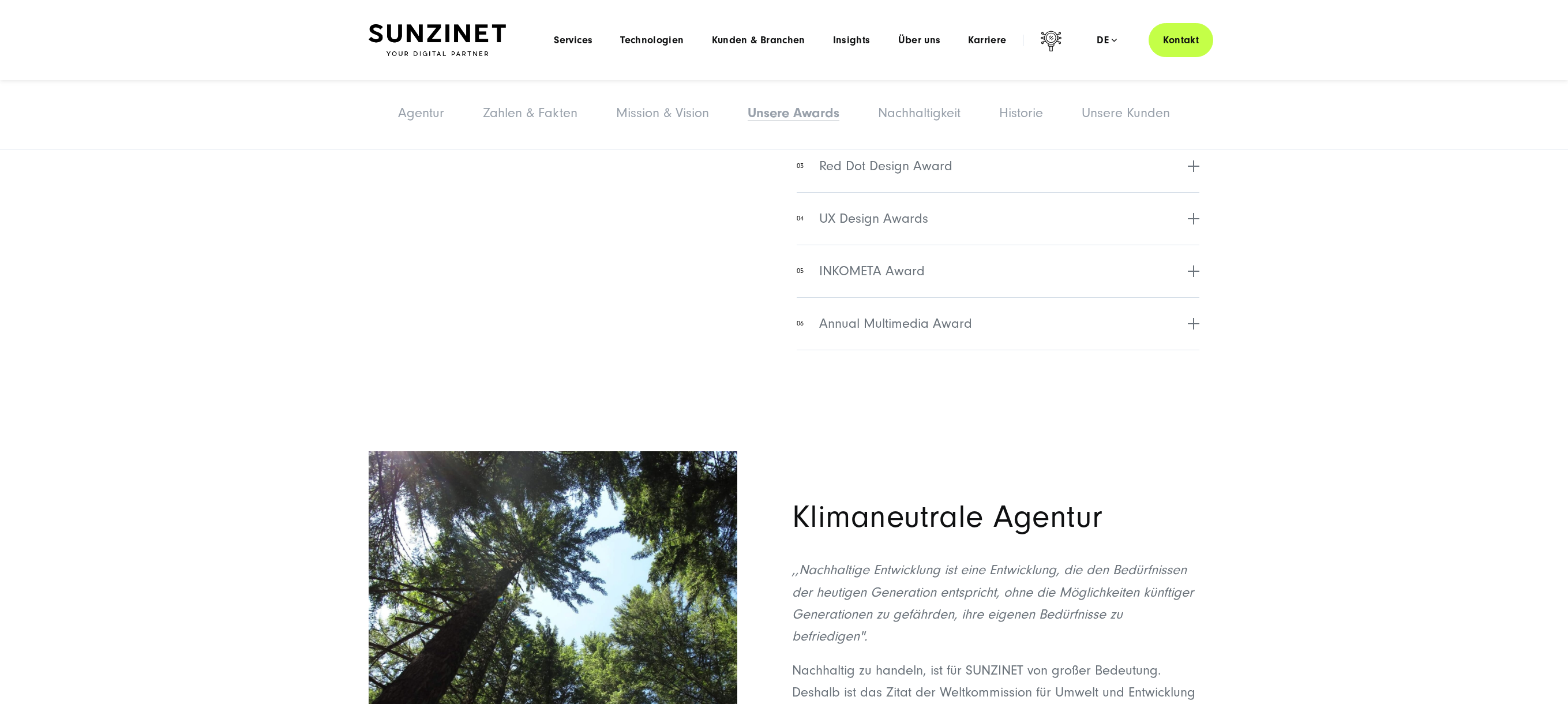
scroll to position [4001, 0]
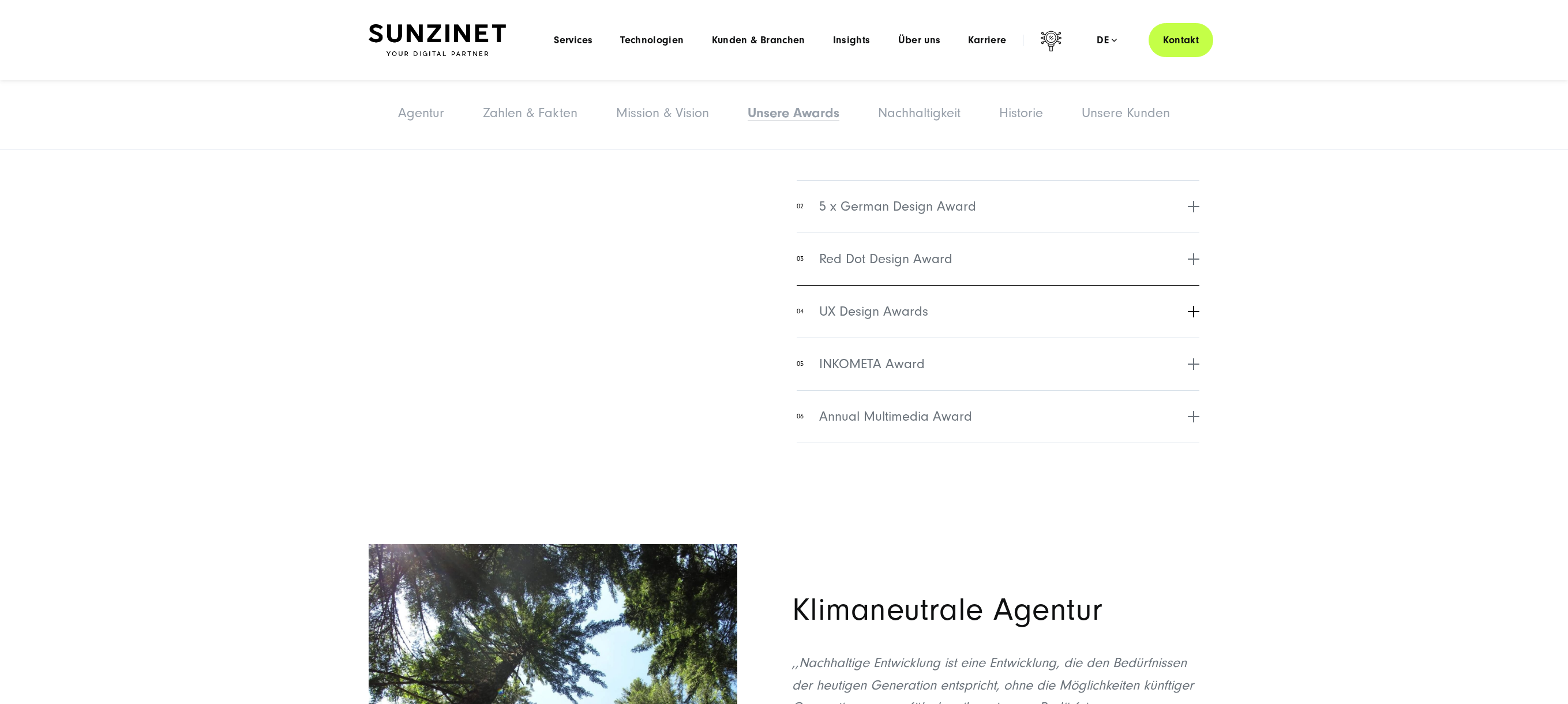
click at [908, 301] on span "UX Design Awards" at bounding box center [873, 312] width 109 height 20
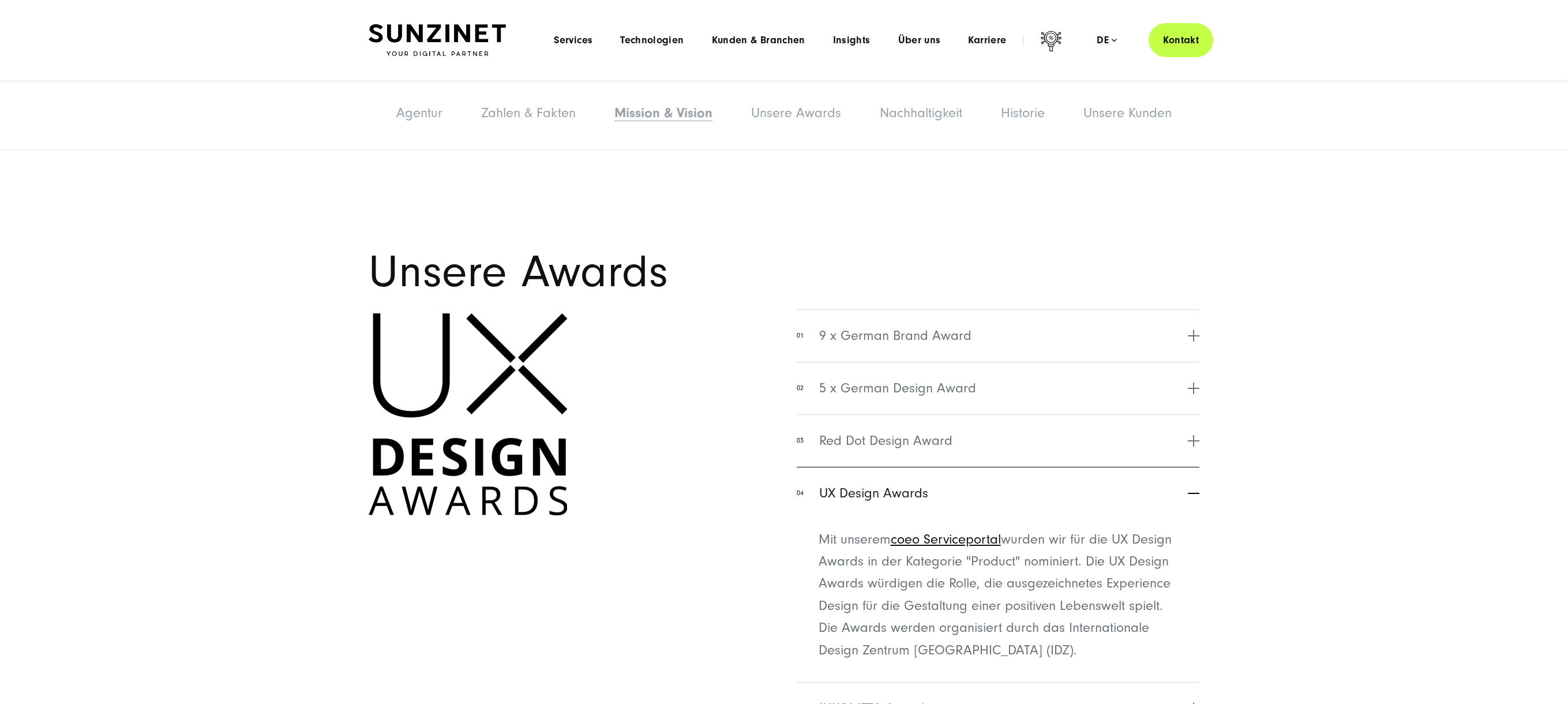
scroll to position [3456, 0]
click at [932, 325] on span "9 x German Brand Award" at bounding box center [896, 336] width 153 height 20
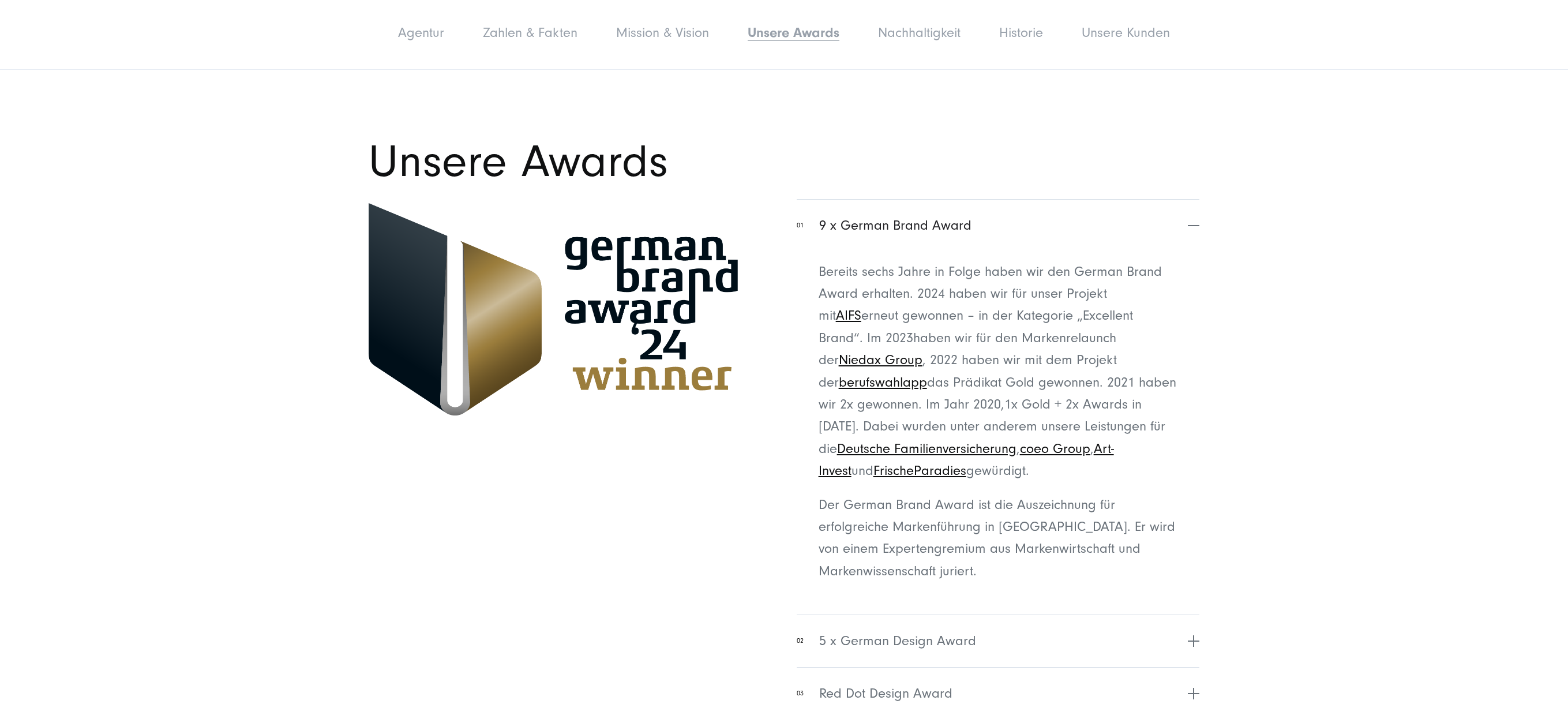
scroll to position [3640, 0]
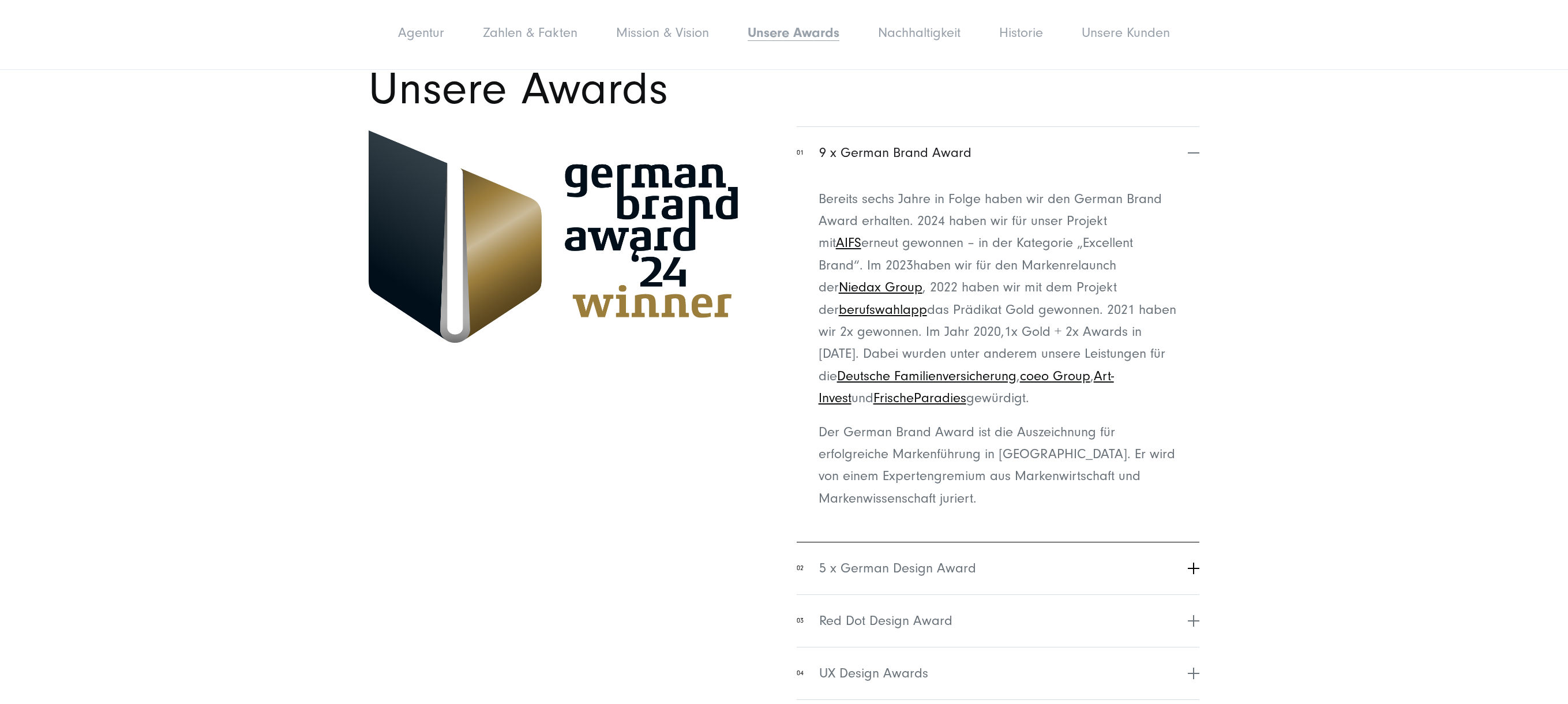
click at [928, 558] on span "5 x German Design Award" at bounding box center [897, 568] width 157 height 20
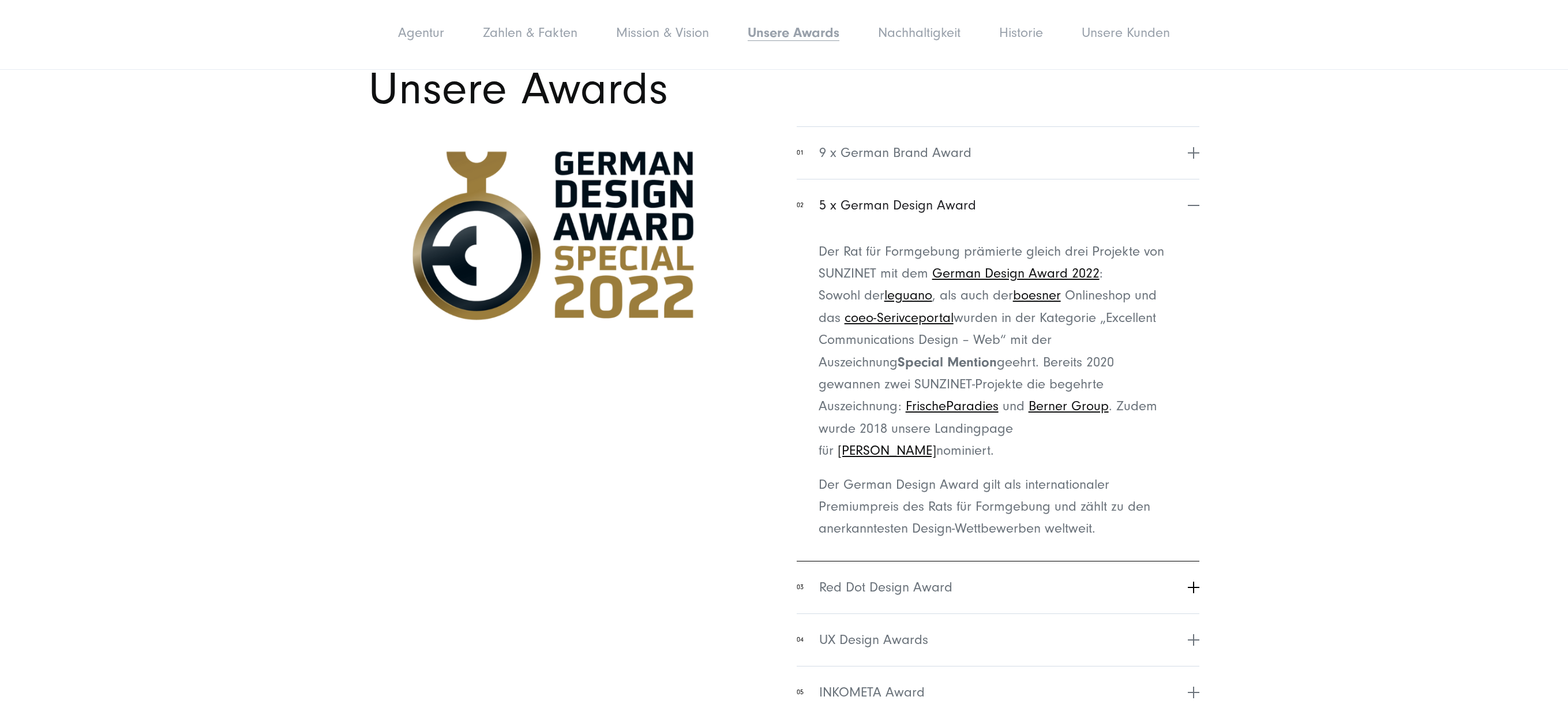
click at [897, 577] on span "Red Dot Design Award" at bounding box center [885, 587] width 133 height 20
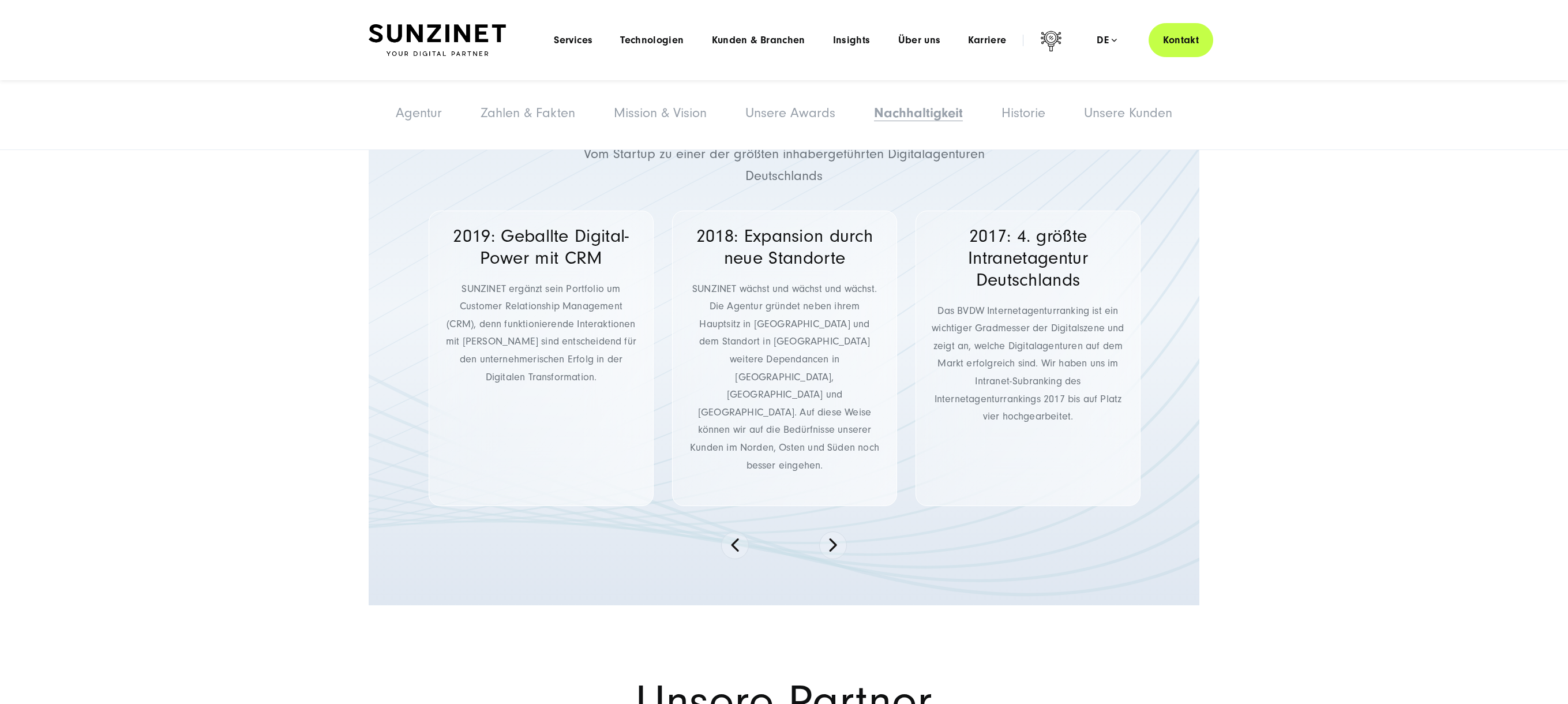
scroll to position [5486, 0]
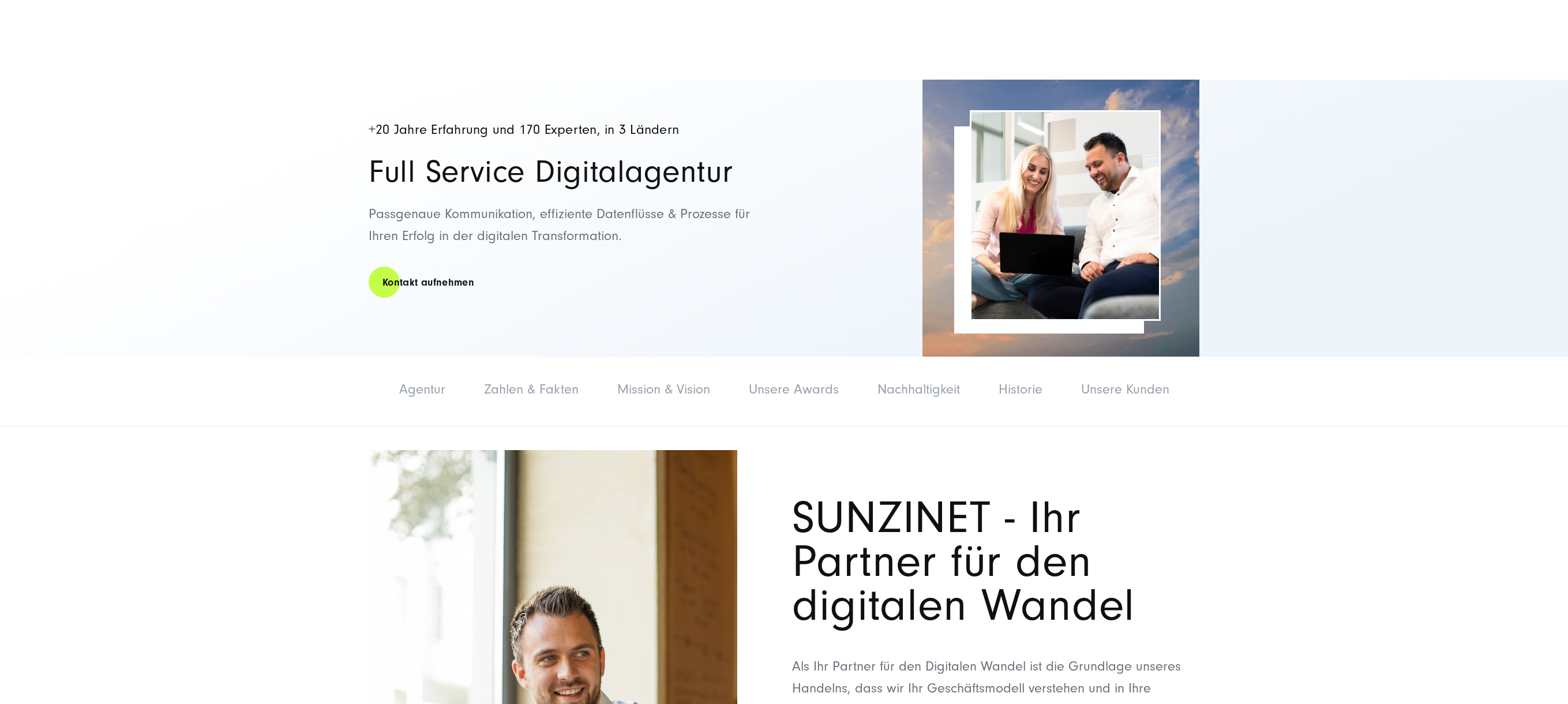
scroll to position [86, 0]
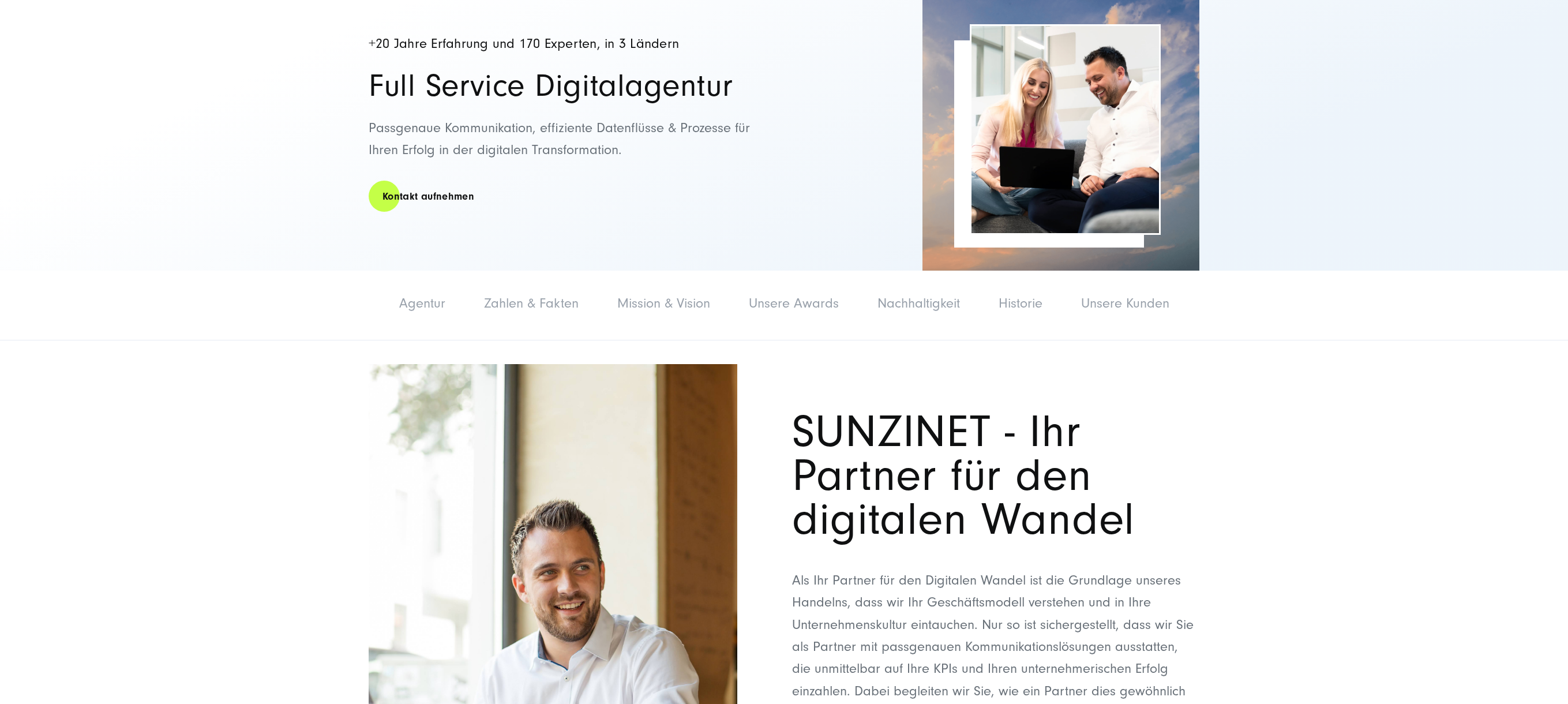
click at [684, 306] on link "Mission & Vision" at bounding box center [664, 303] width 93 height 16
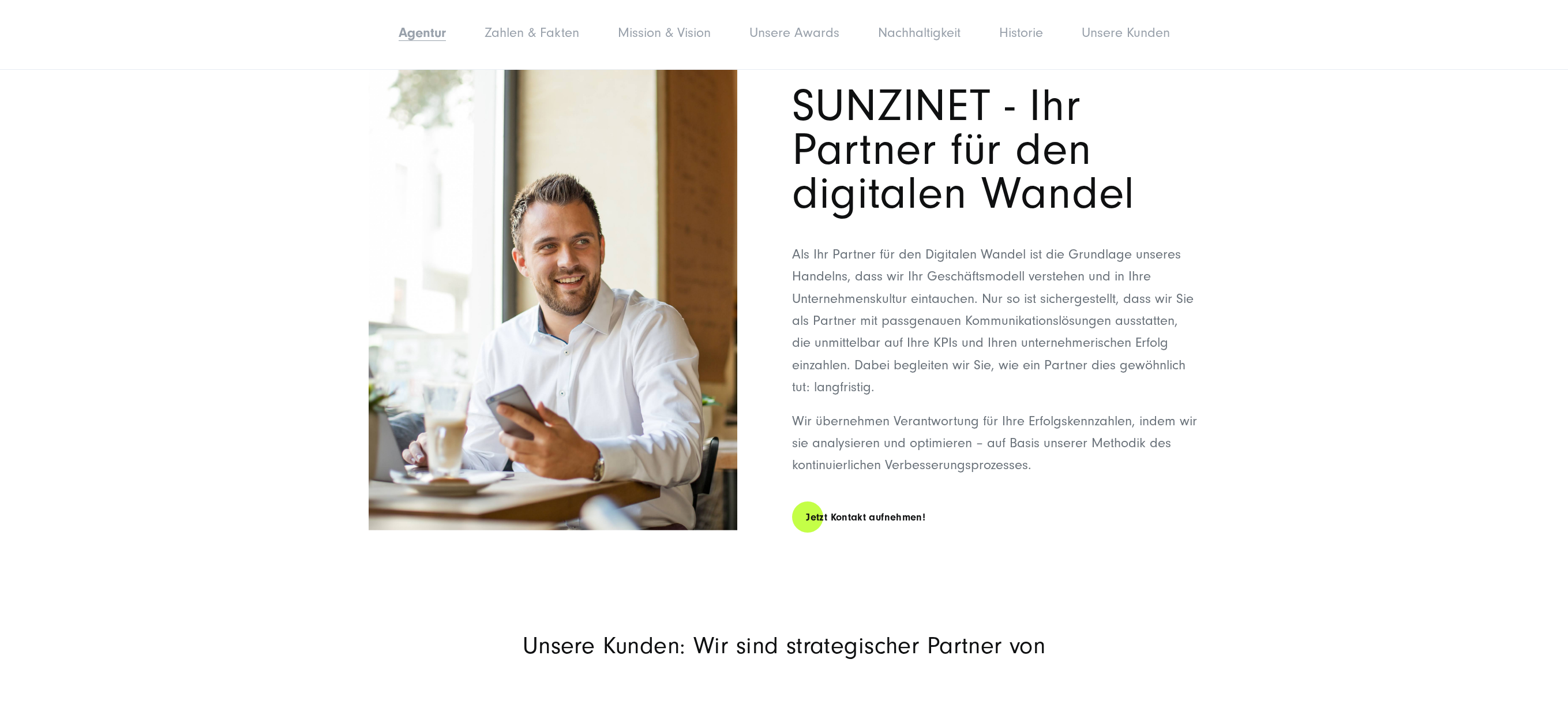
scroll to position [426, 0]
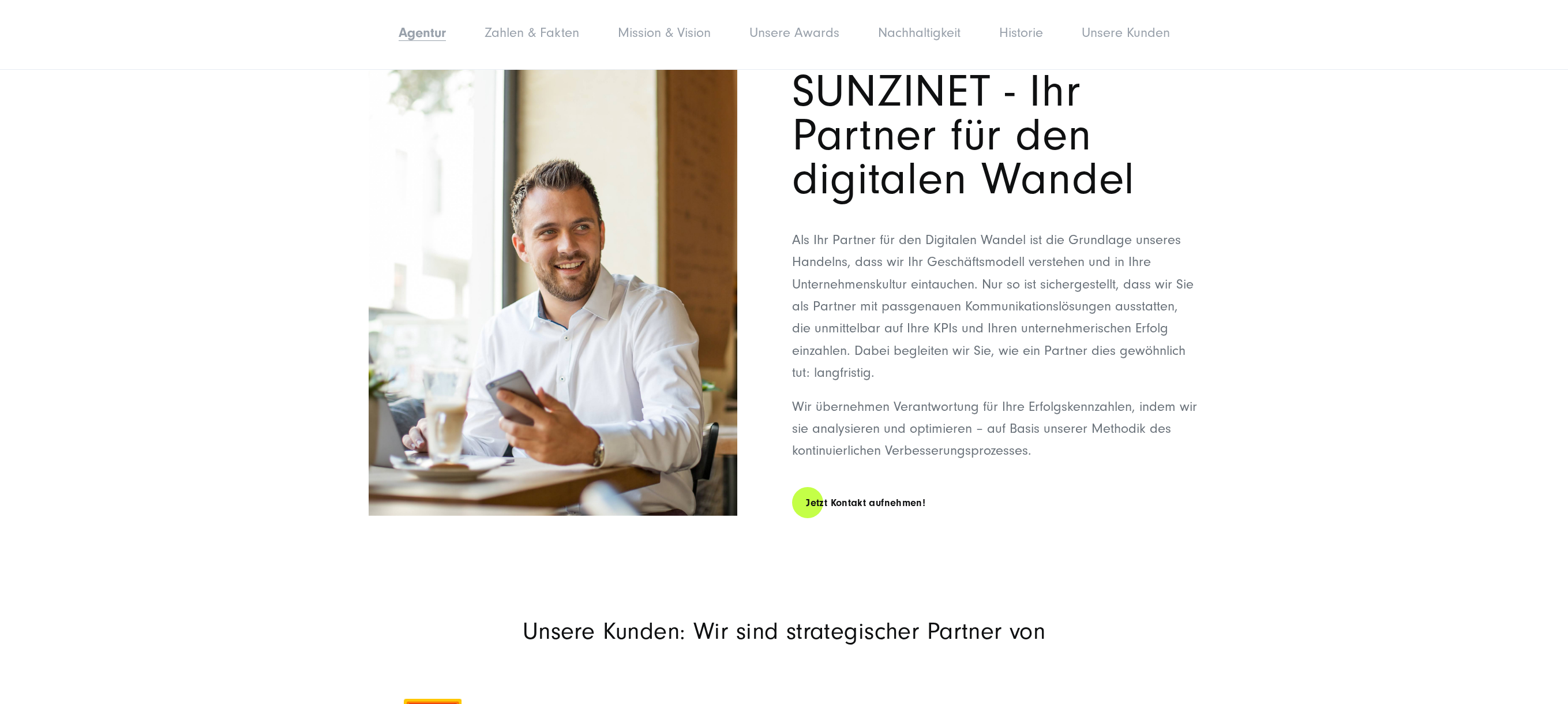
click at [1052, 167] on h1 "SUNZINET - Ihr Partner für den digitalen Wandel" at bounding box center [996, 135] width 407 height 131
click at [1225, 258] on section "SUNZINET - Ihr Partner für den digitalen Wandel Als Ihr Partner für den Digital…" at bounding box center [784, 295] width 1568 height 588
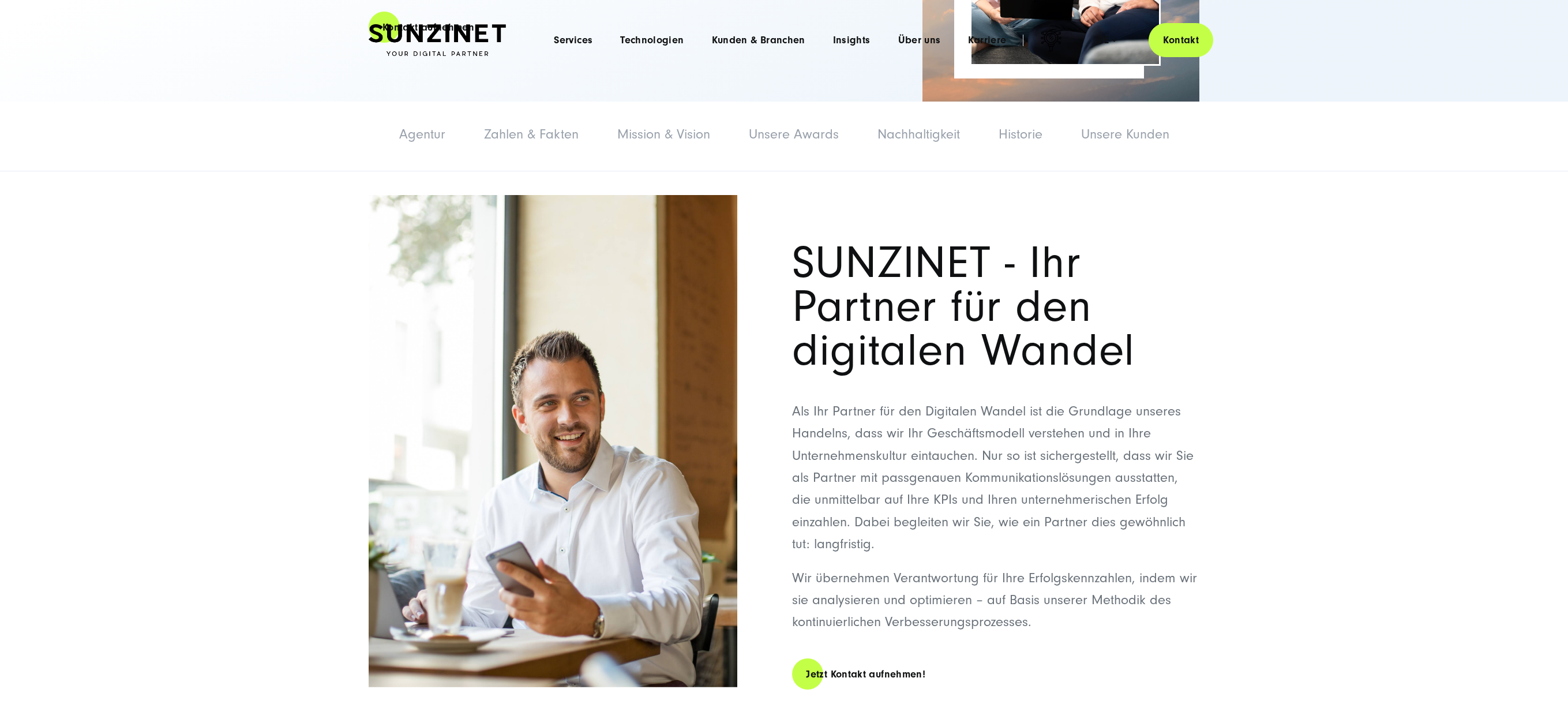
scroll to position [509, 0]
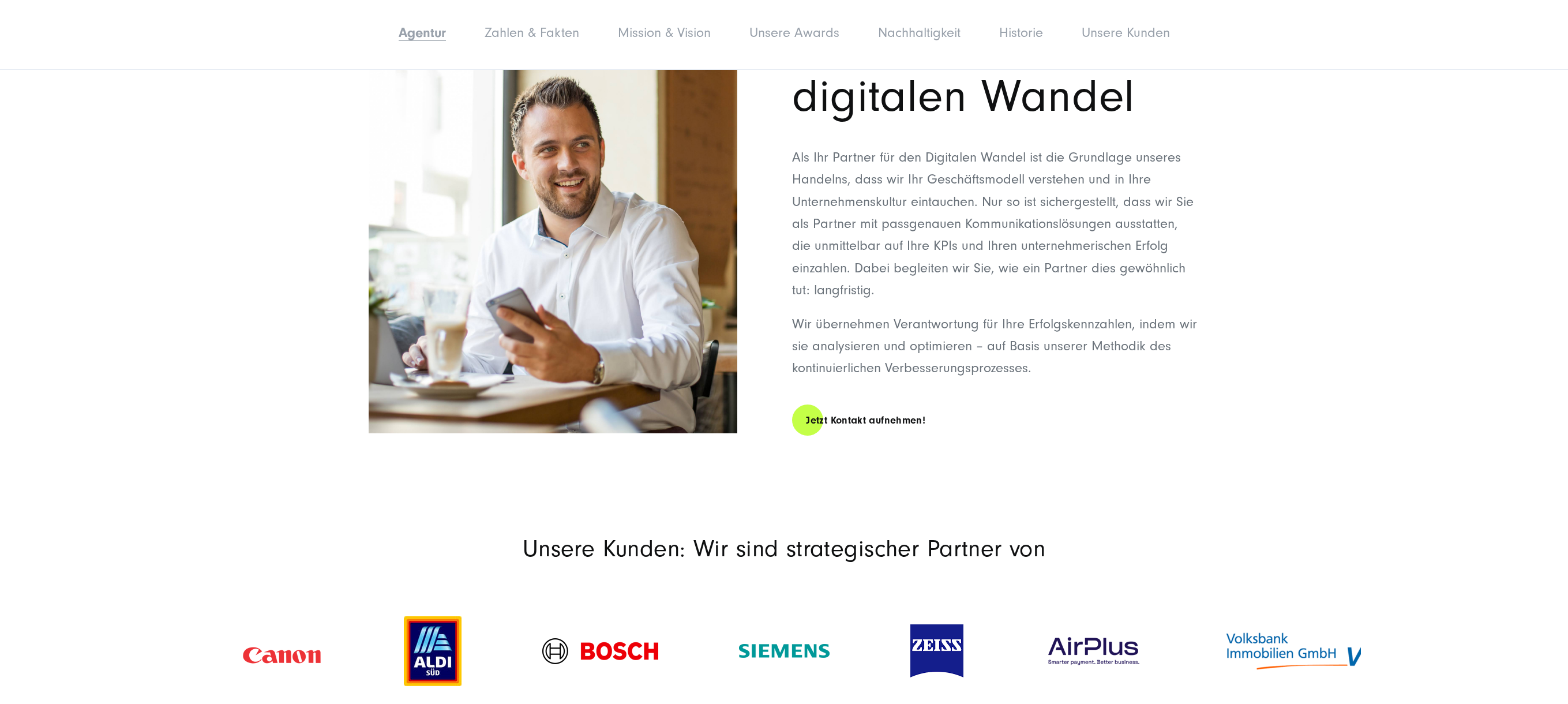
click at [825, 551] on p "Unsere Kunden: Wir sind strategischer Partner von" at bounding box center [783, 549] width 831 height 29
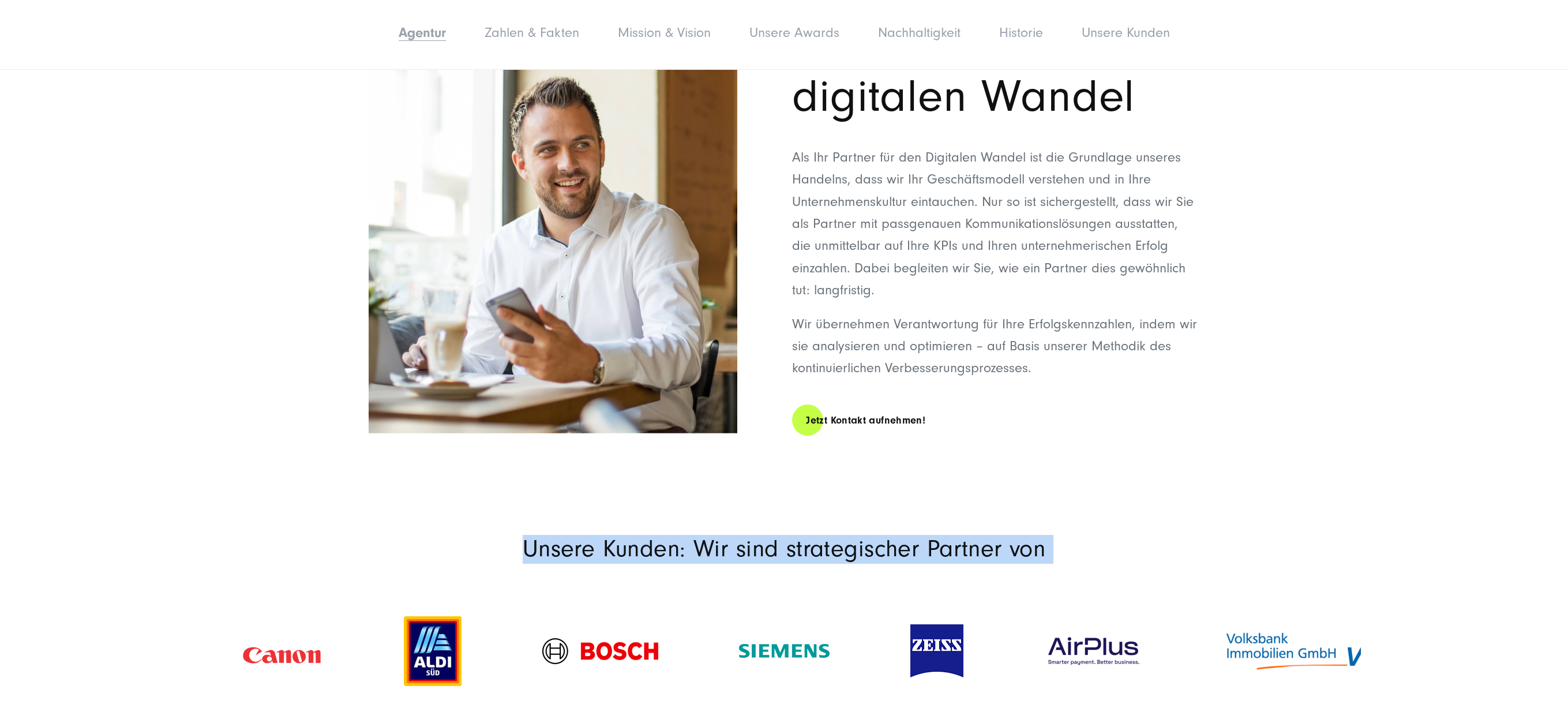
click at [825, 551] on p "Unsere Kunden: Wir sind strategischer Partner von" at bounding box center [783, 549] width 831 height 29
copy section "Unsere Kunden: Wir sind strategischer Partner von"
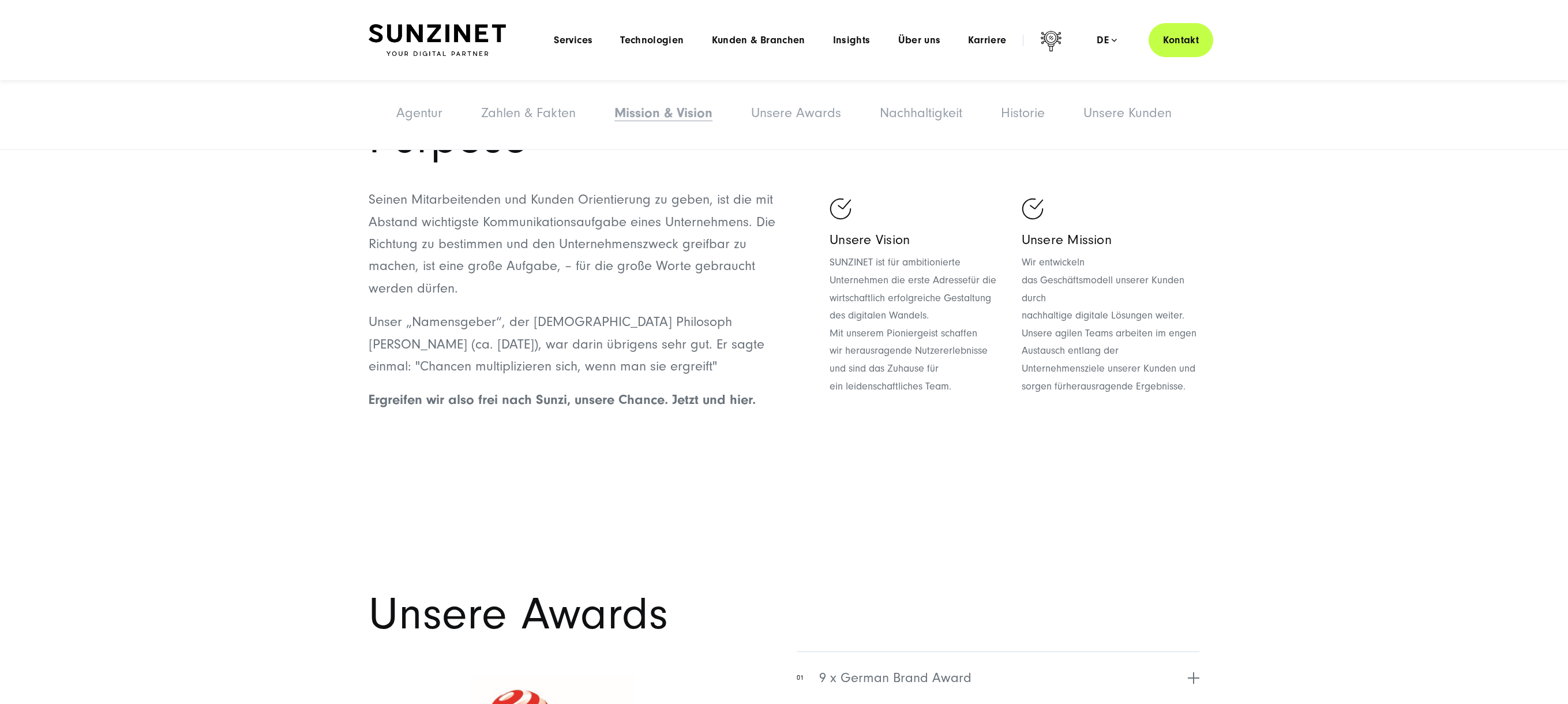
scroll to position [2816, 0]
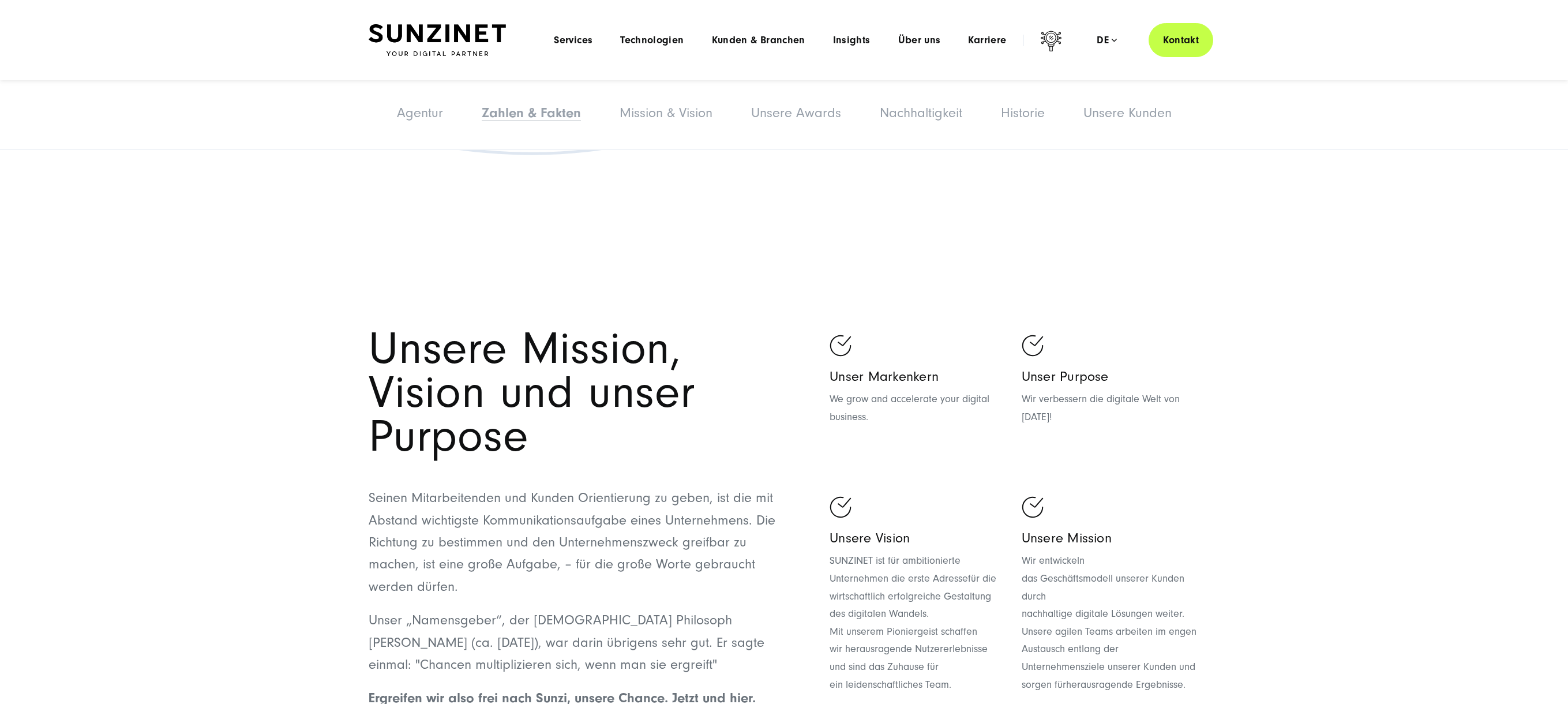
click at [473, 397] on h1 "Unsere Mission, Vision und unser Purpose" at bounding box center [576, 392] width 416 height 131
click at [968, 246] on section "Unsere Mission, Vision und unser Purpose Seinen Mitarbeitenden und Kunden Orien…" at bounding box center [784, 508] width 1568 height 577
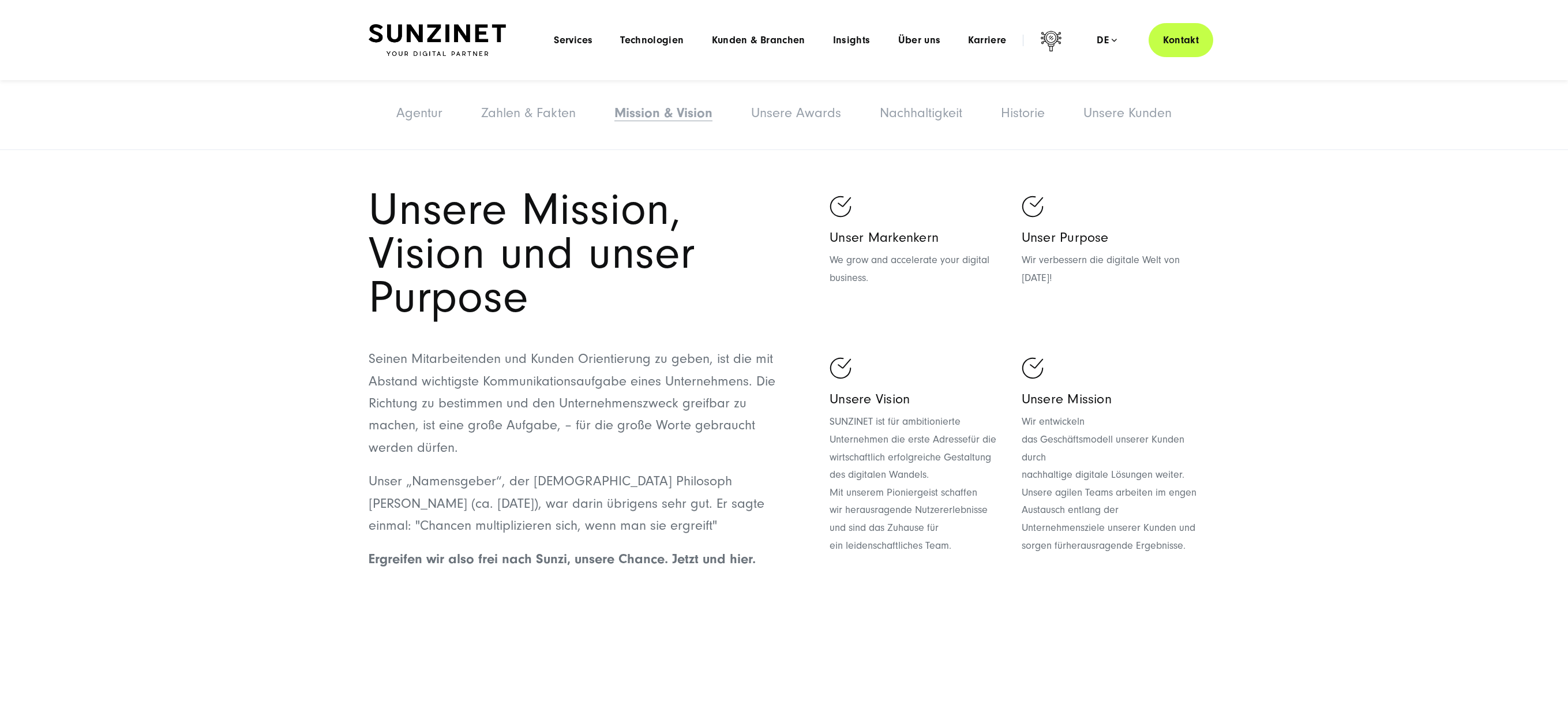
scroll to position [2941, 0]
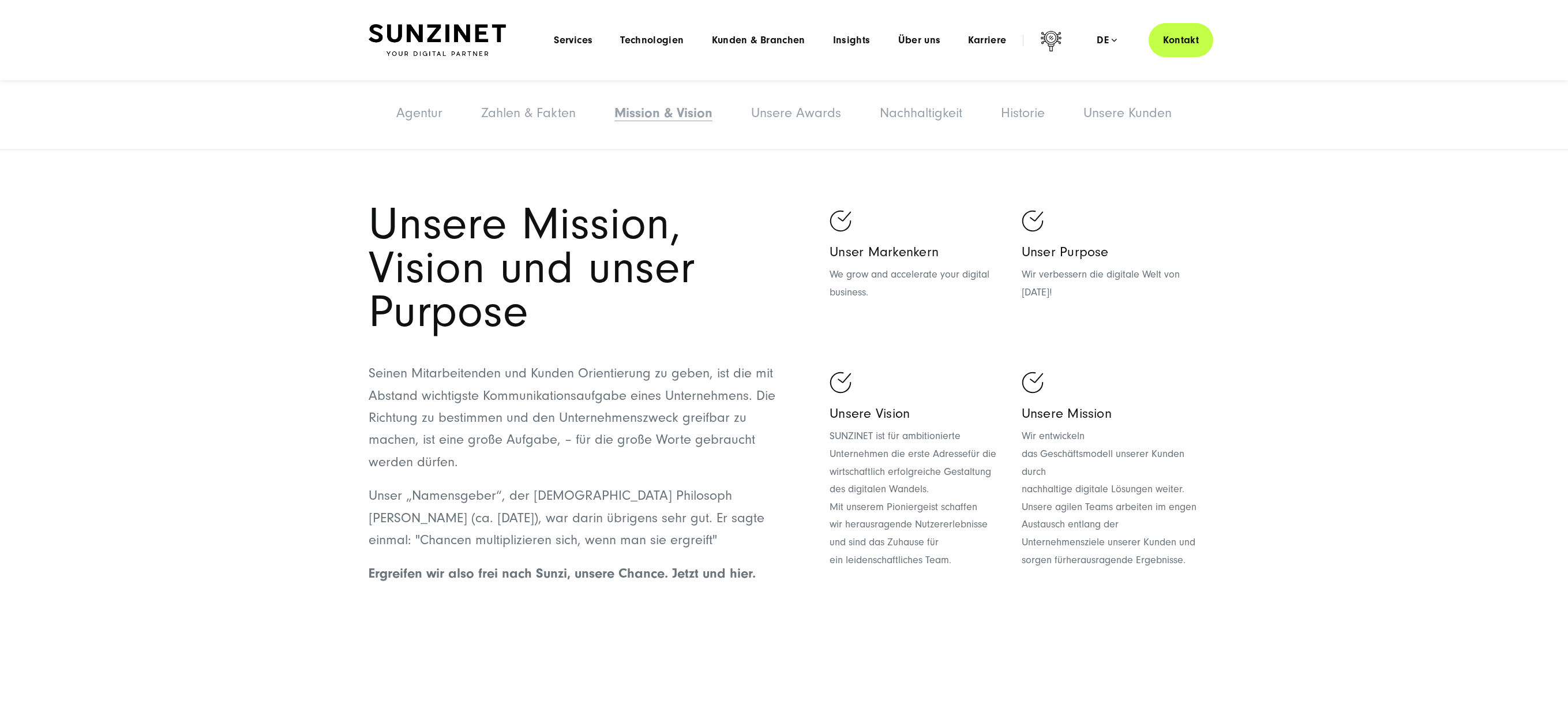
click at [944, 286] on ul "Unser Markenkern We grow and accelerate your digital business. Unser Purpose Wi…" at bounding box center [1015, 395] width 370 height 370
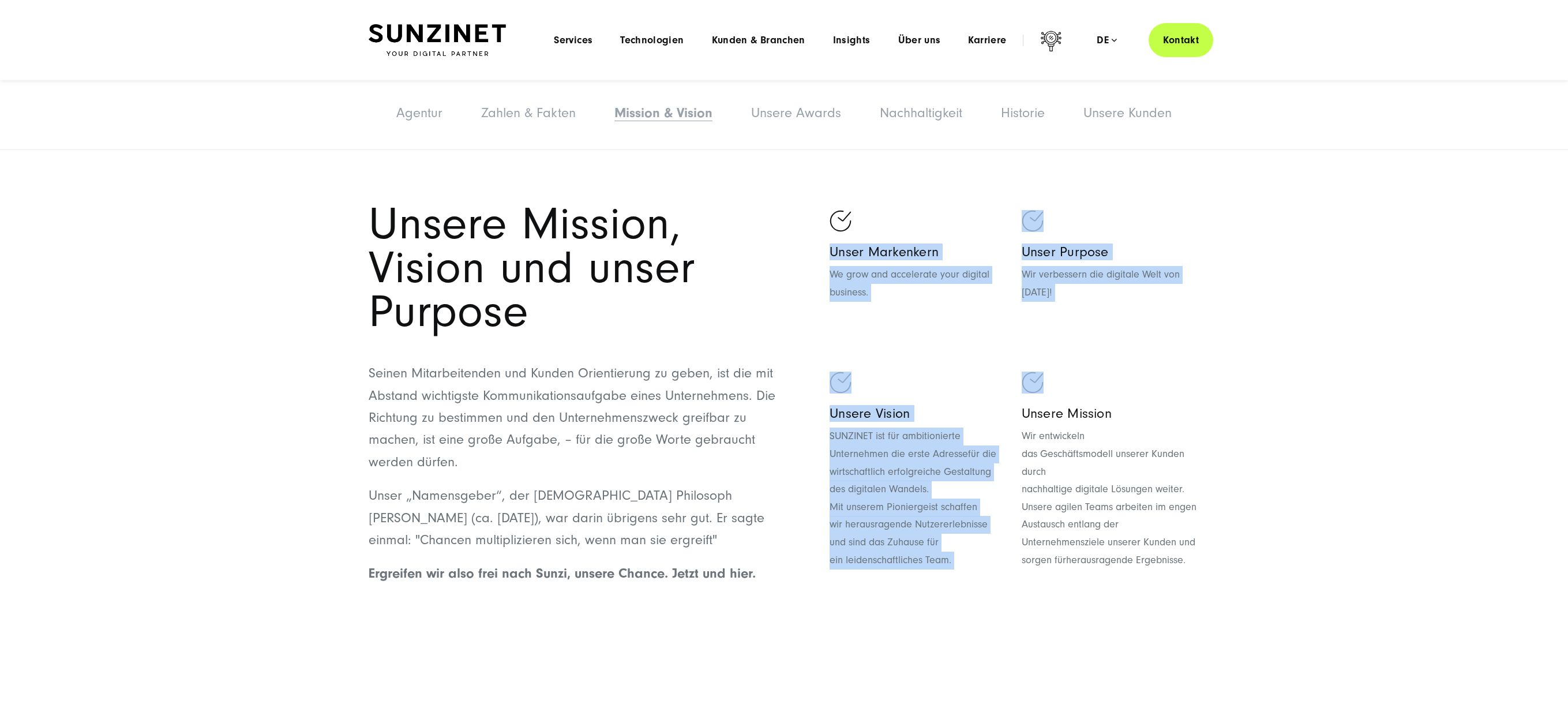
drag, startPoint x: 845, startPoint y: 205, endPoint x: 1137, endPoint y: 351, distance: 326.5
click at [1137, 350] on ul "Unser Markenkern We grow and accelerate your digital business. Unser Purpose Wi…" at bounding box center [1015, 395] width 370 height 370
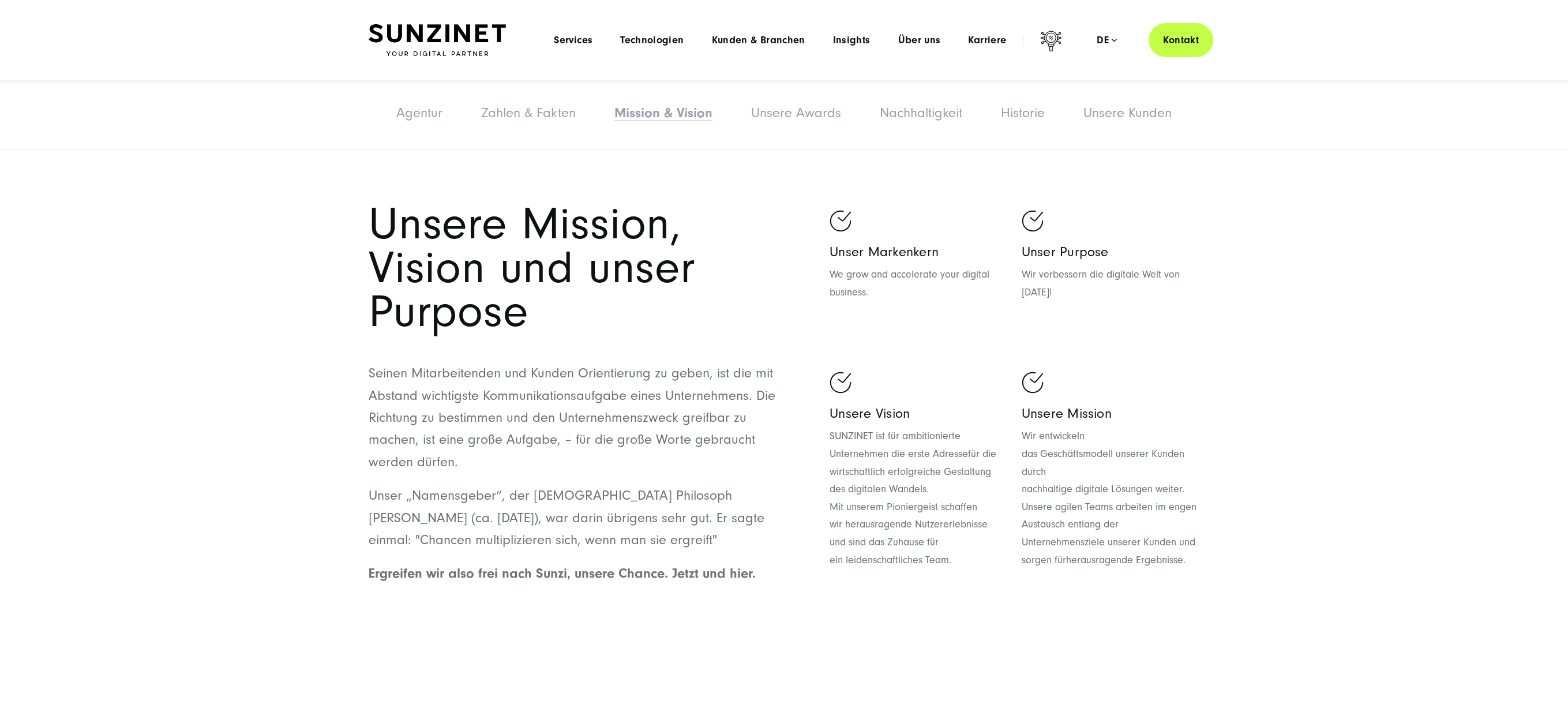
click at [1160, 405] on h5 "Unsere Mission" at bounding box center [1110, 413] width 178 height 17
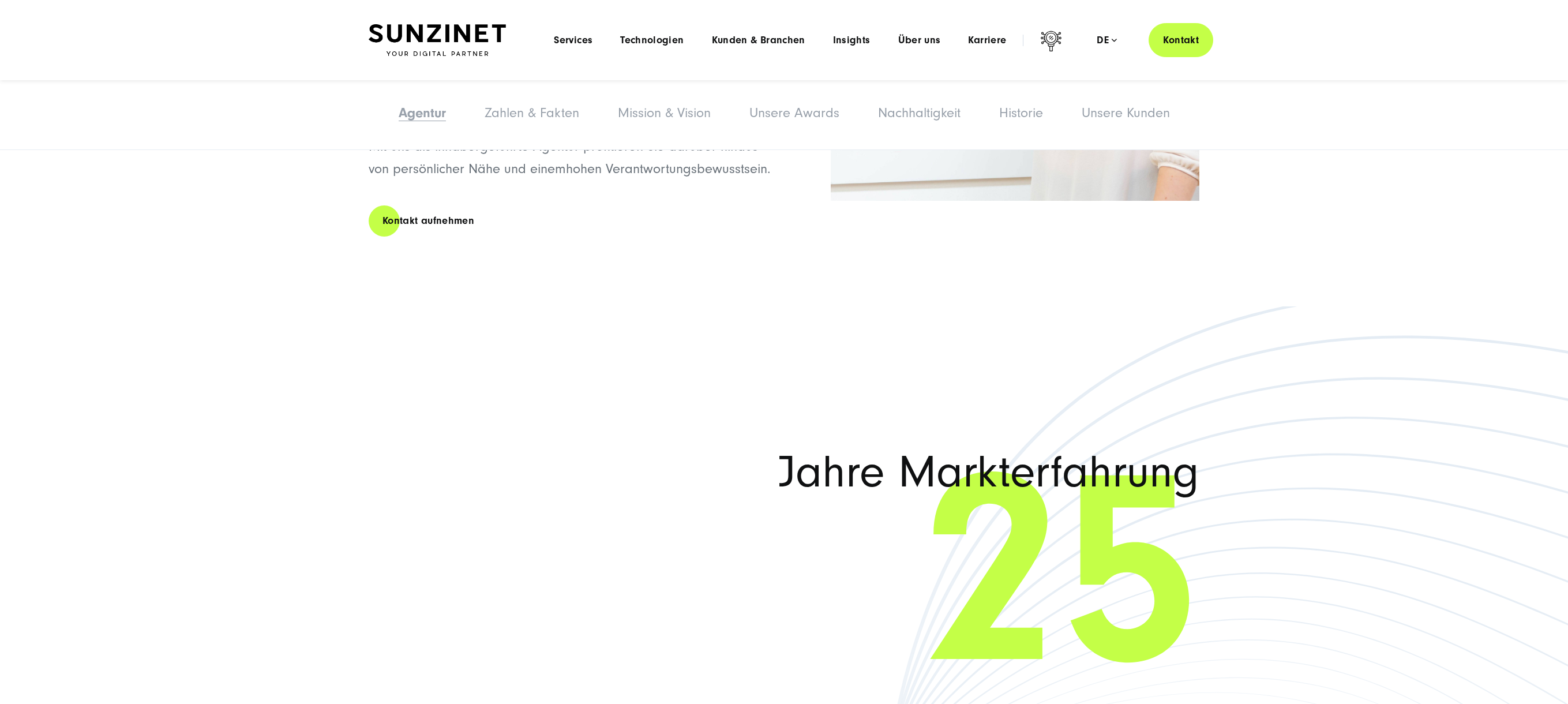
scroll to position [1577, 0]
click at [420, 121] on link "Agentur" at bounding box center [422, 113] width 47 height 16
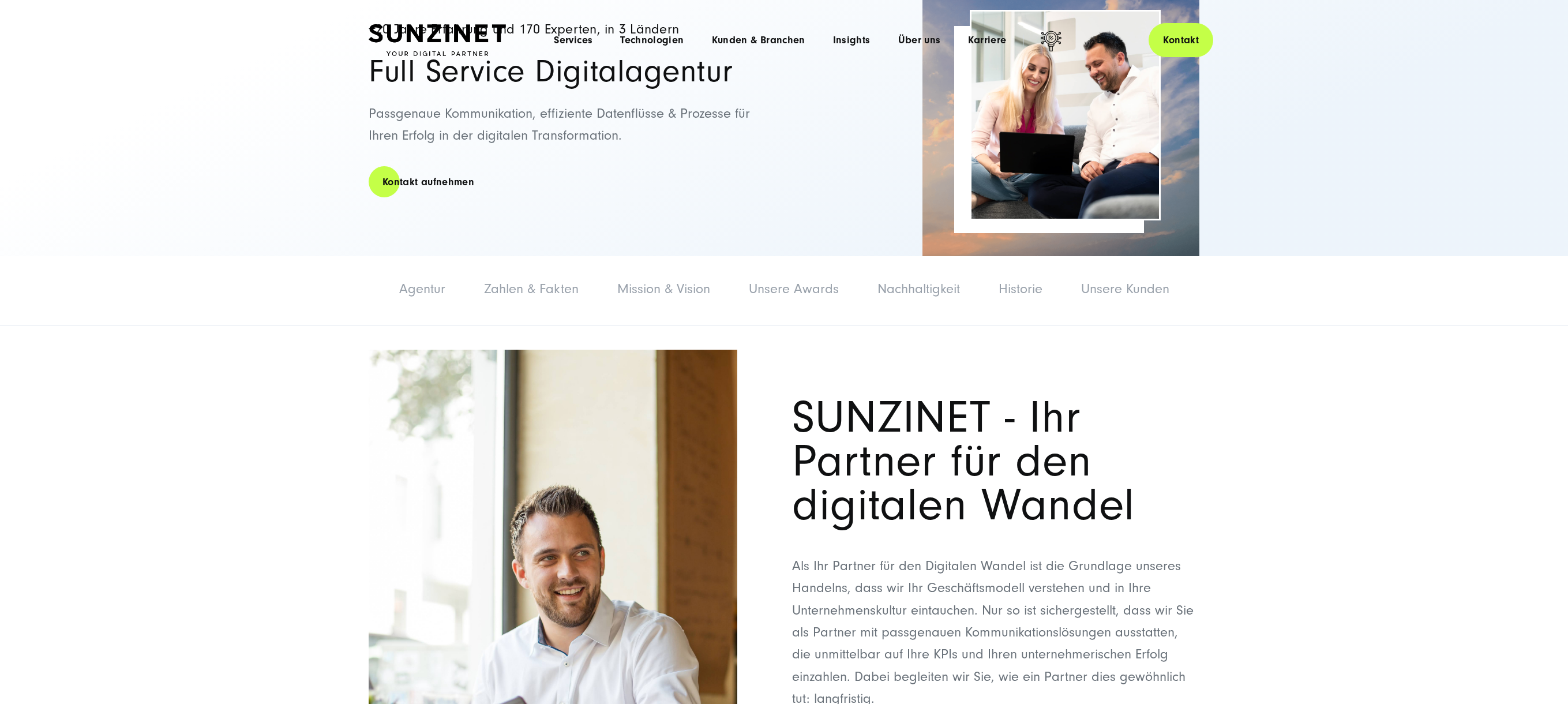
scroll to position [0, 0]
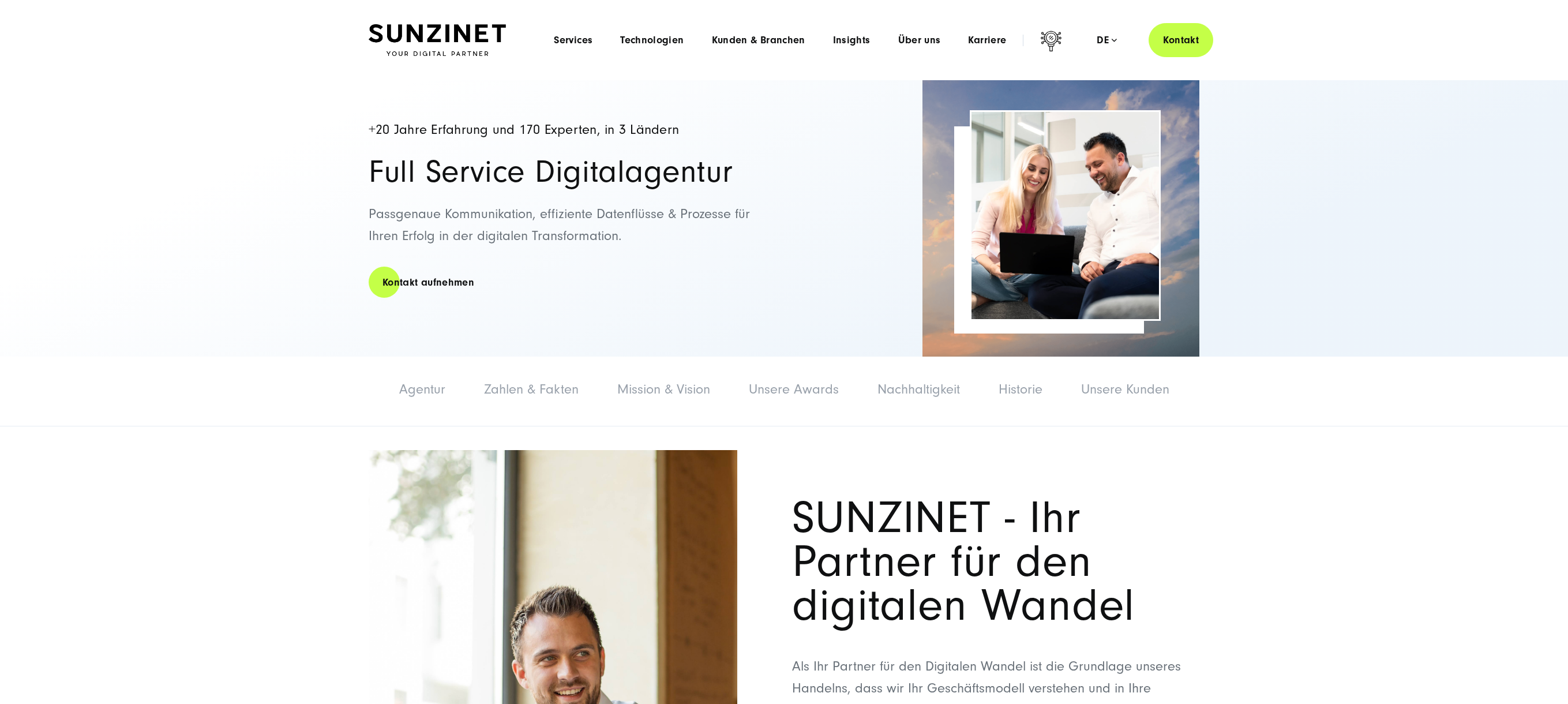
click at [488, 38] on img at bounding box center [437, 40] width 138 height 33
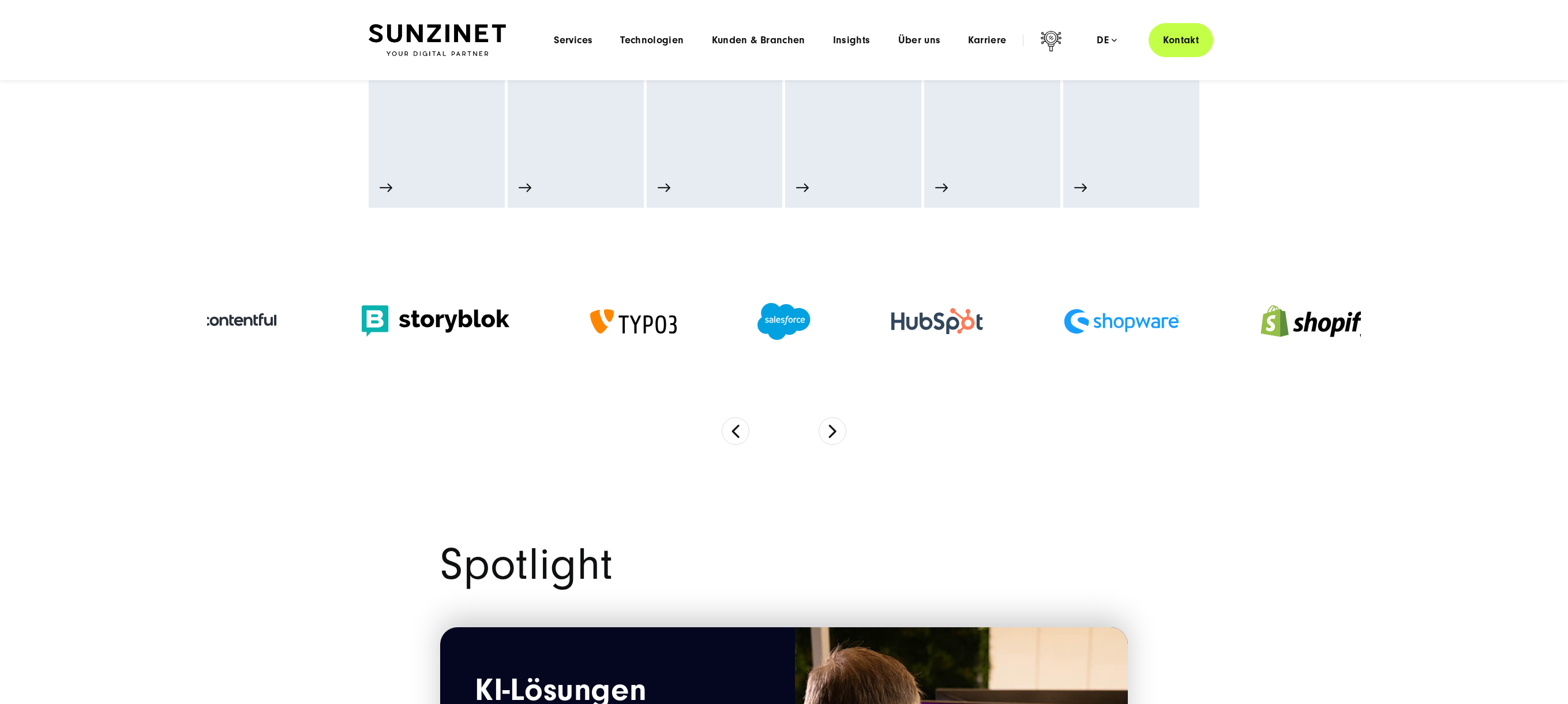
scroll to position [750, 0]
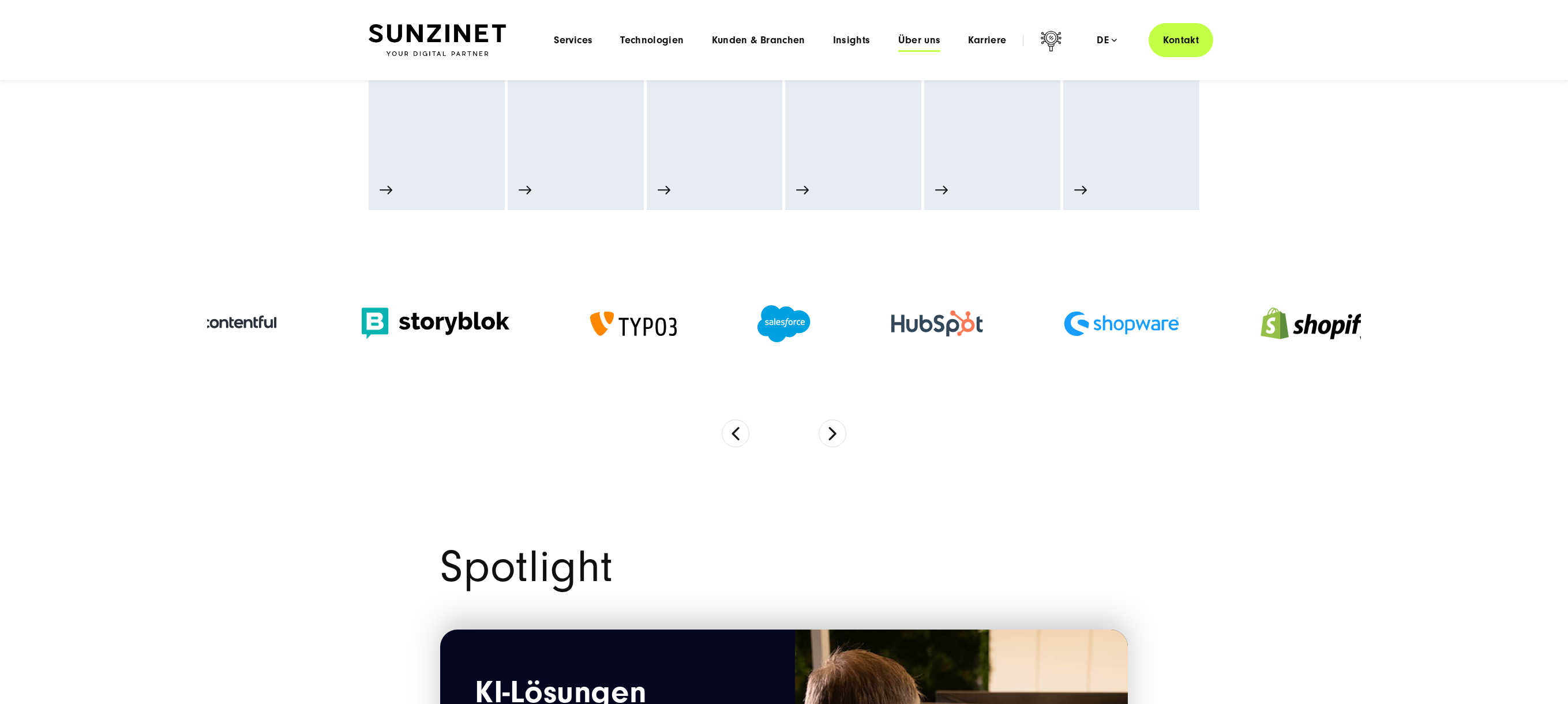
click at [911, 38] on span "Über uns" at bounding box center [920, 40] width 43 height 11
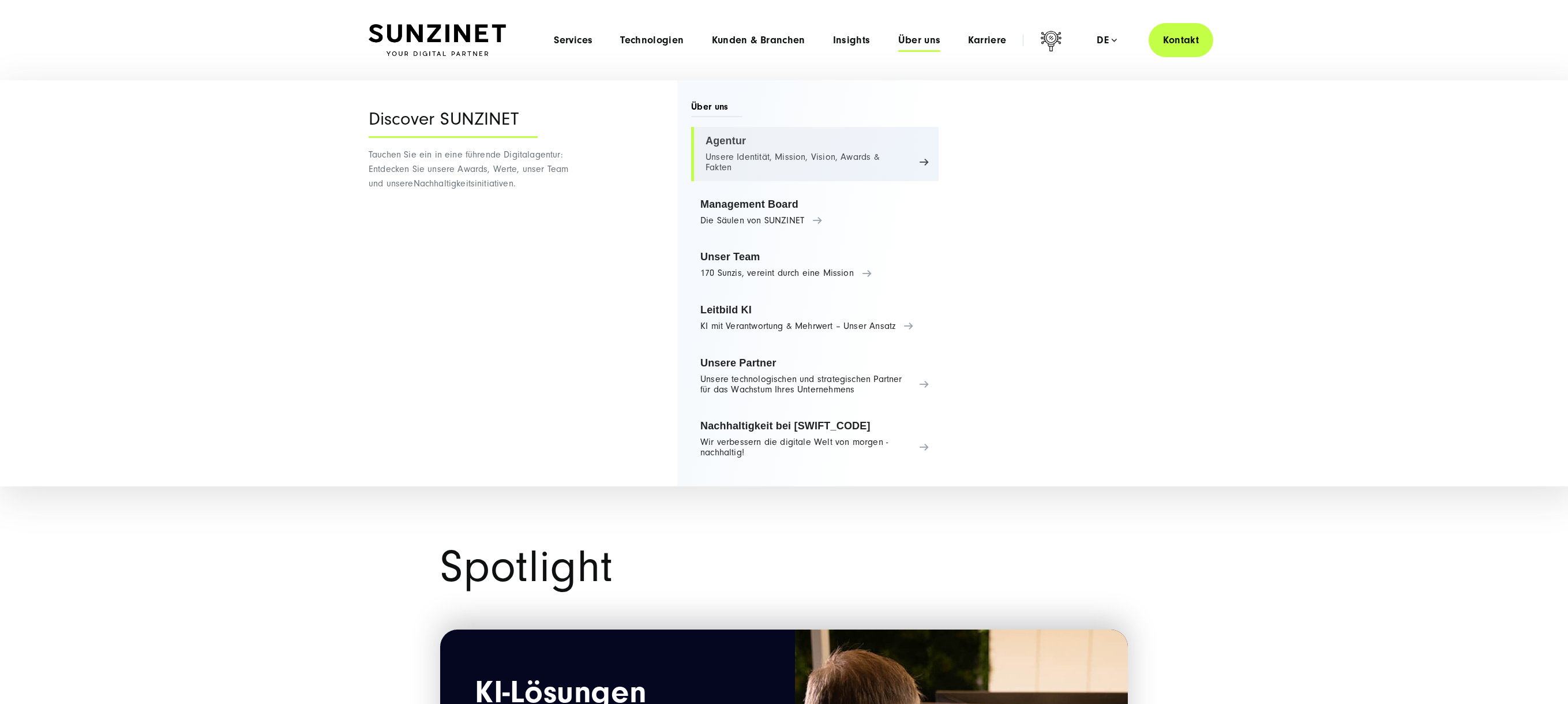
click at [724, 140] on link "Agentur Unsere Identität, Mission, Vision, Awards & Fakten" at bounding box center [815, 153] width 247 height 54
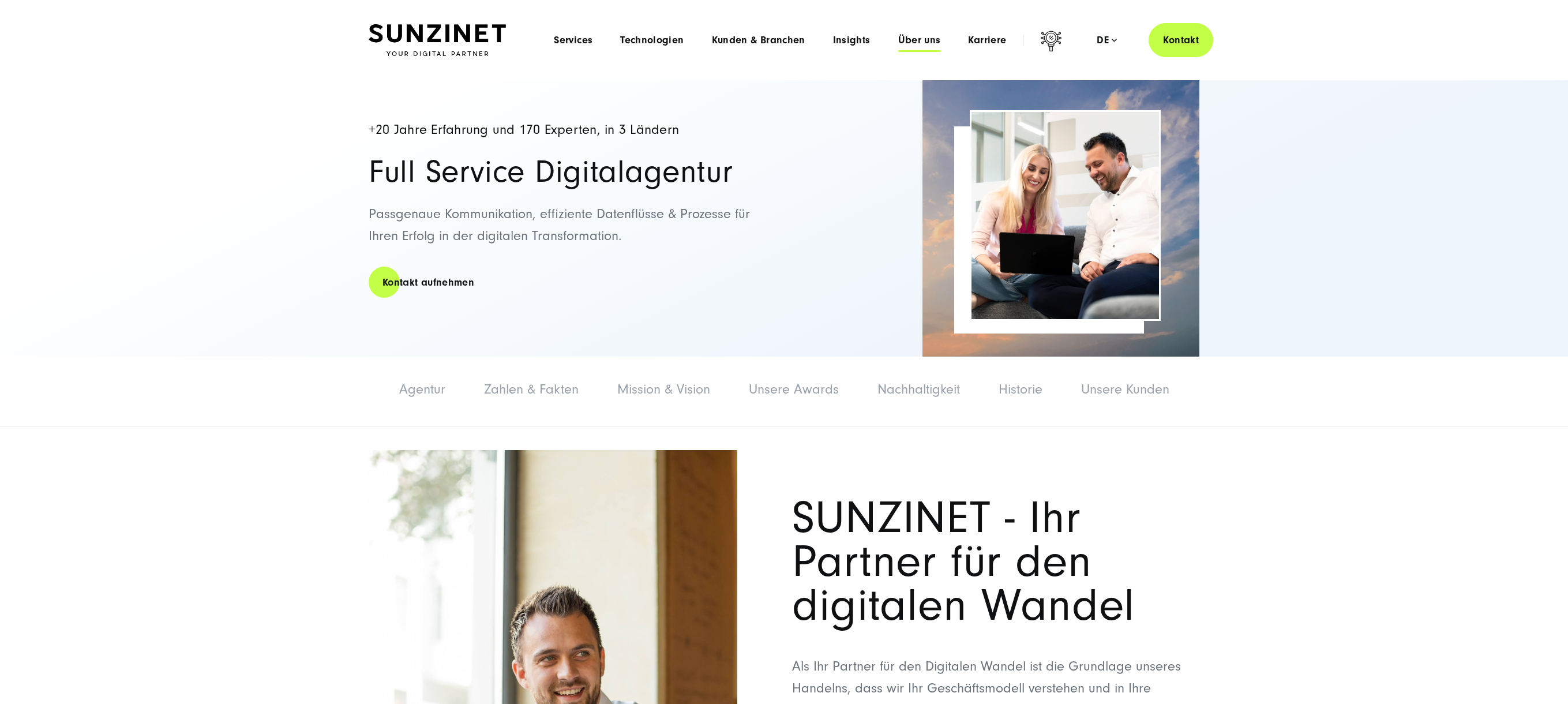
click at [927, 42] on span "Über uns" at bounding box center [920, 40] width 43 height 11
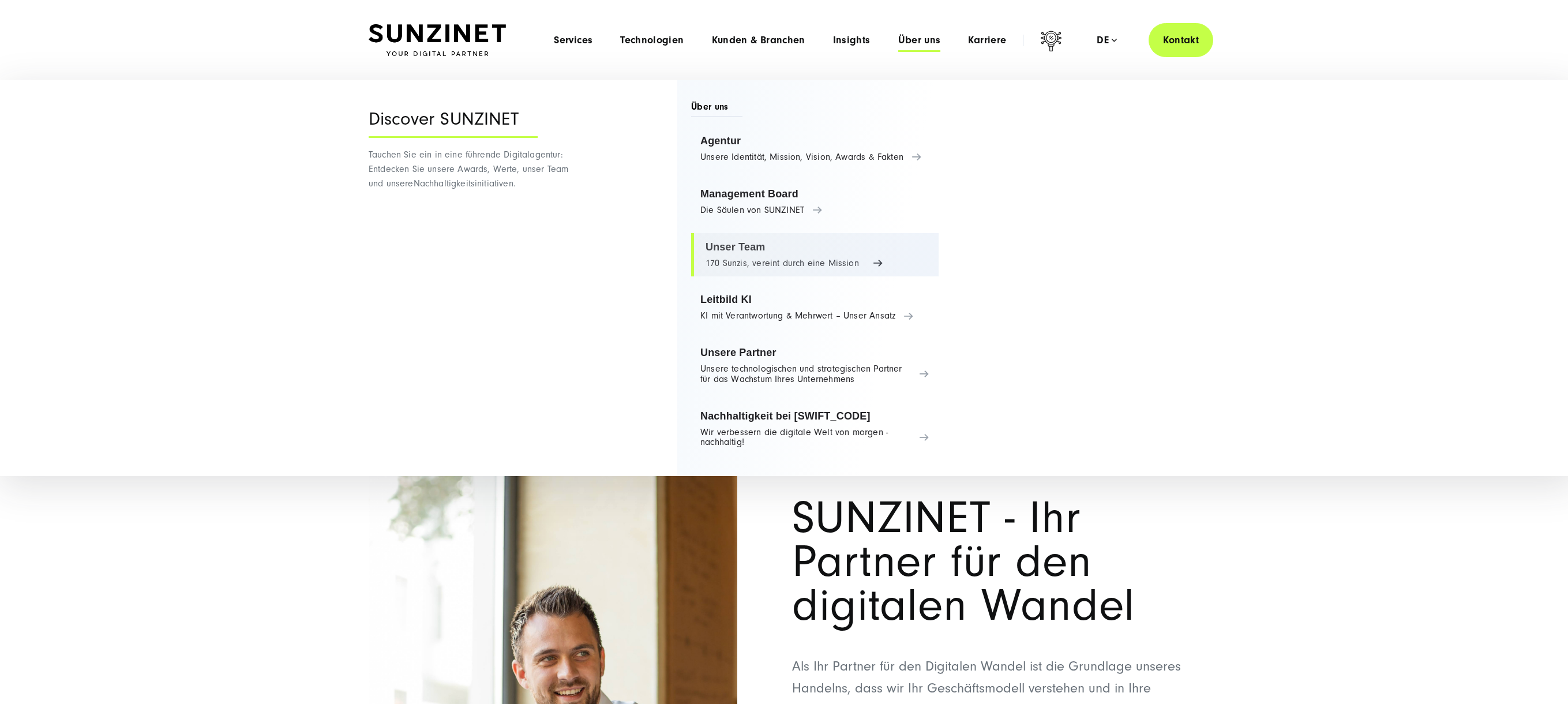
click at [737, 244] on link "Unser Team 170 Sunzis, vereint durch eine Mission" at bounding box center [815, 255] width 247 height 44
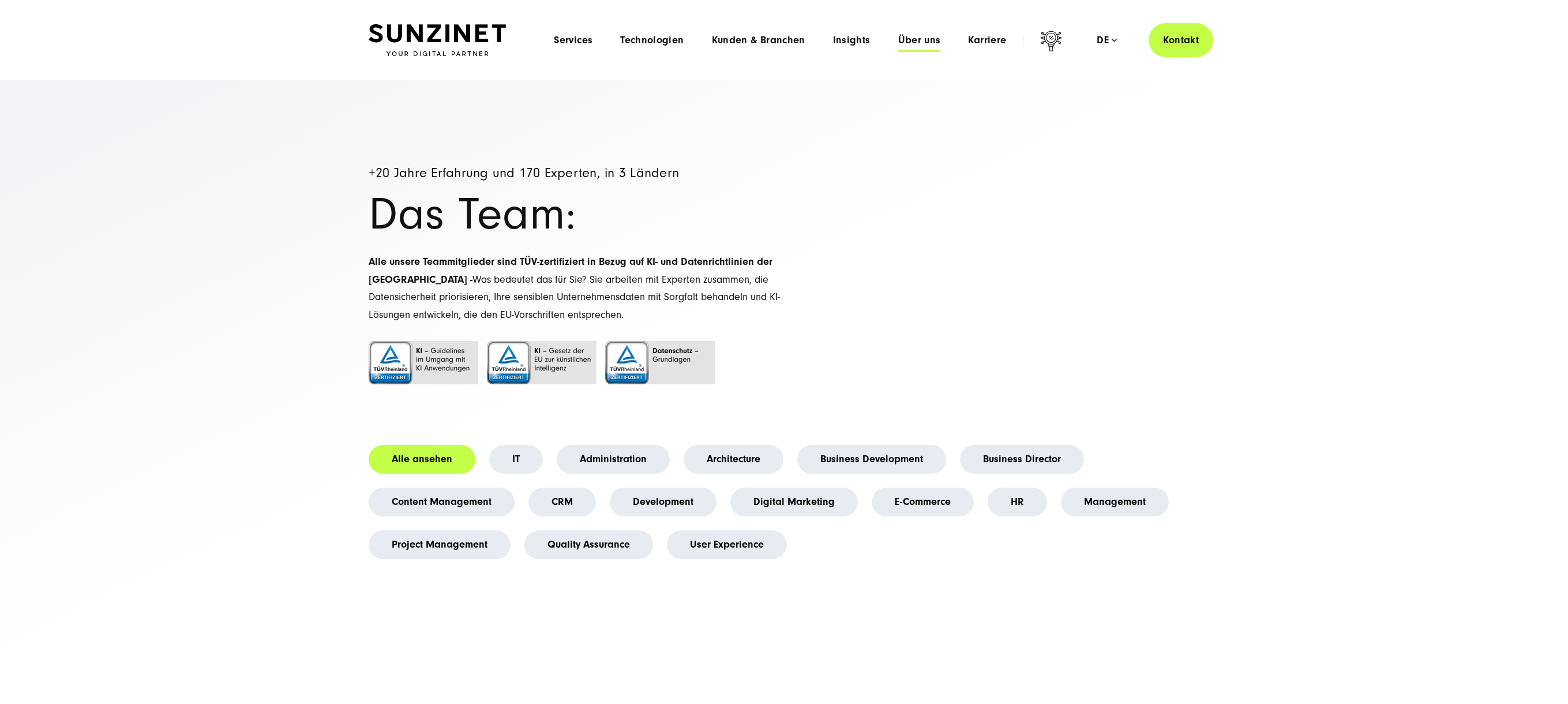
click at [928, 39] on span "Über uns" at bounding box center [920, 40] width 43 height 11
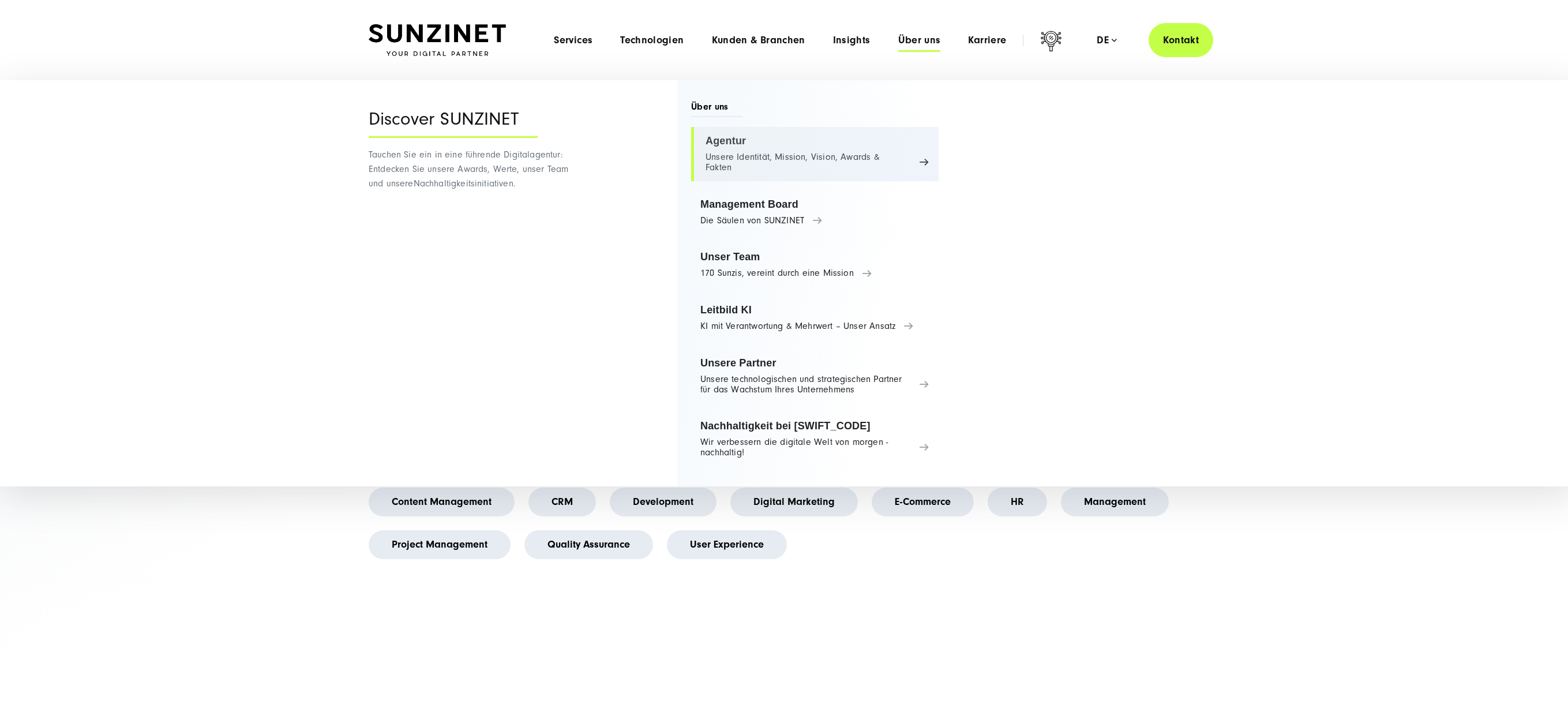
click at [729, 138] on link "Agentur Unsere Identität, Mission, Vision, Awards & Fakten" at bounding box center [815, 153] width 247 height 54
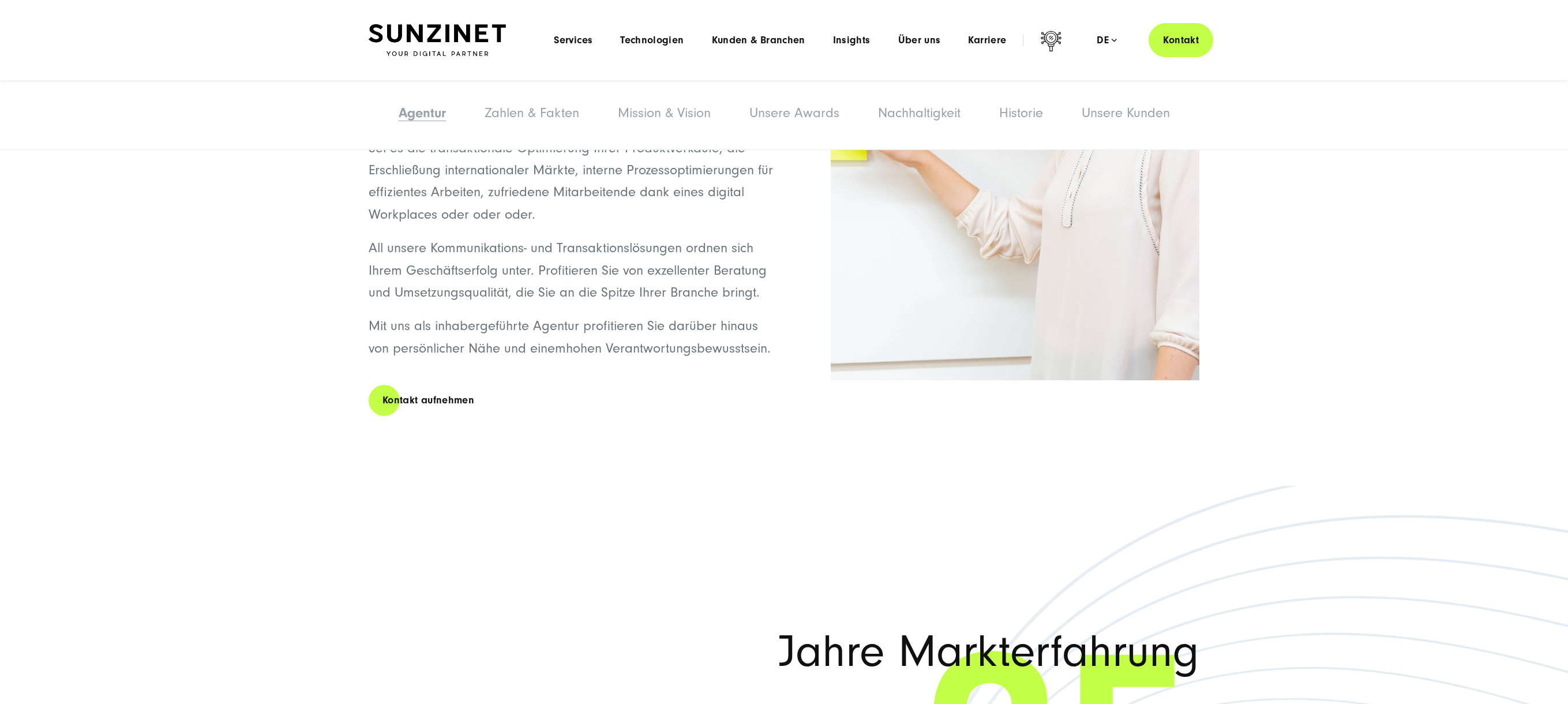
scroll to position [1352, 0]
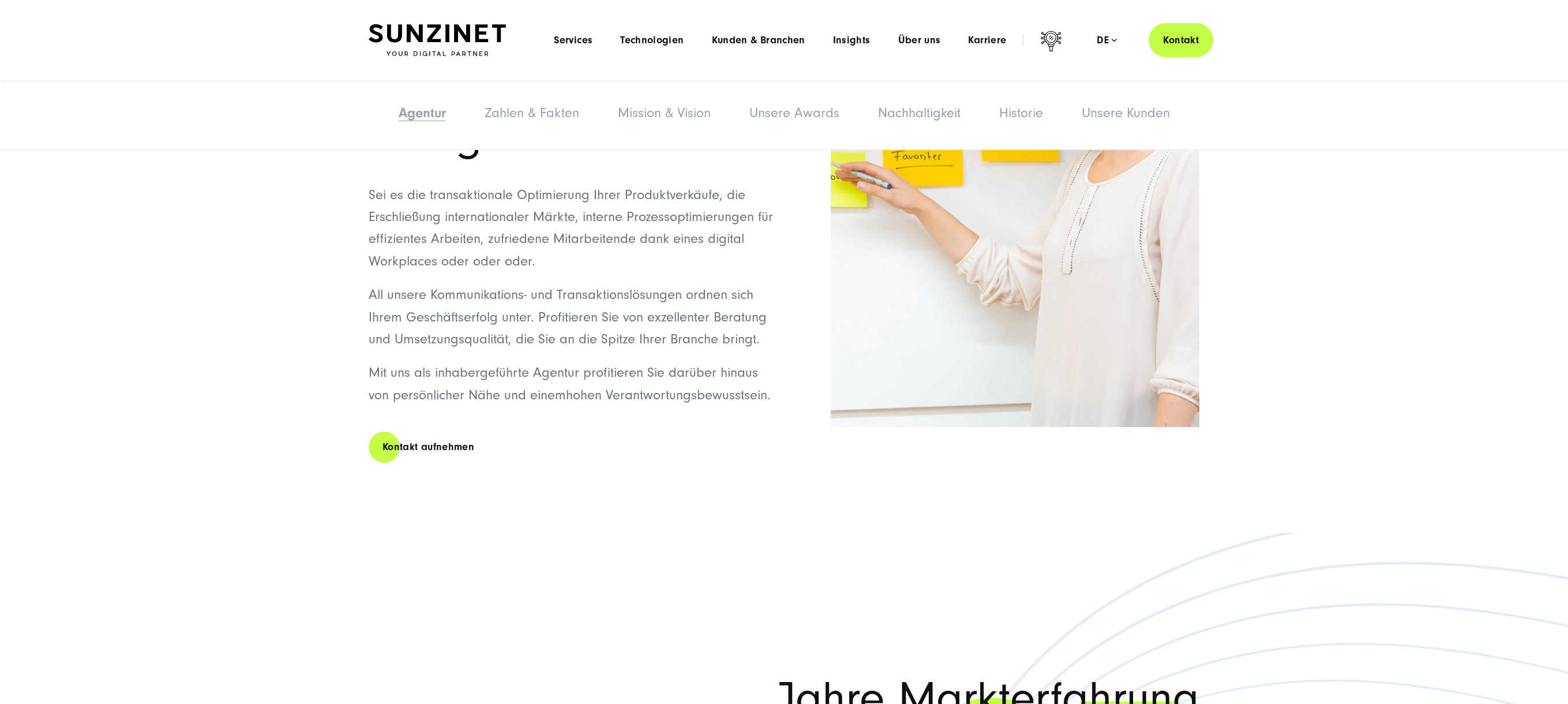
click at [694, 287] on span "All unsere Kommunikations- und Transaktionslösungen ordnen sich Ihrem Geschäfts…" at bounding box center [567, 316] width 398 height 60
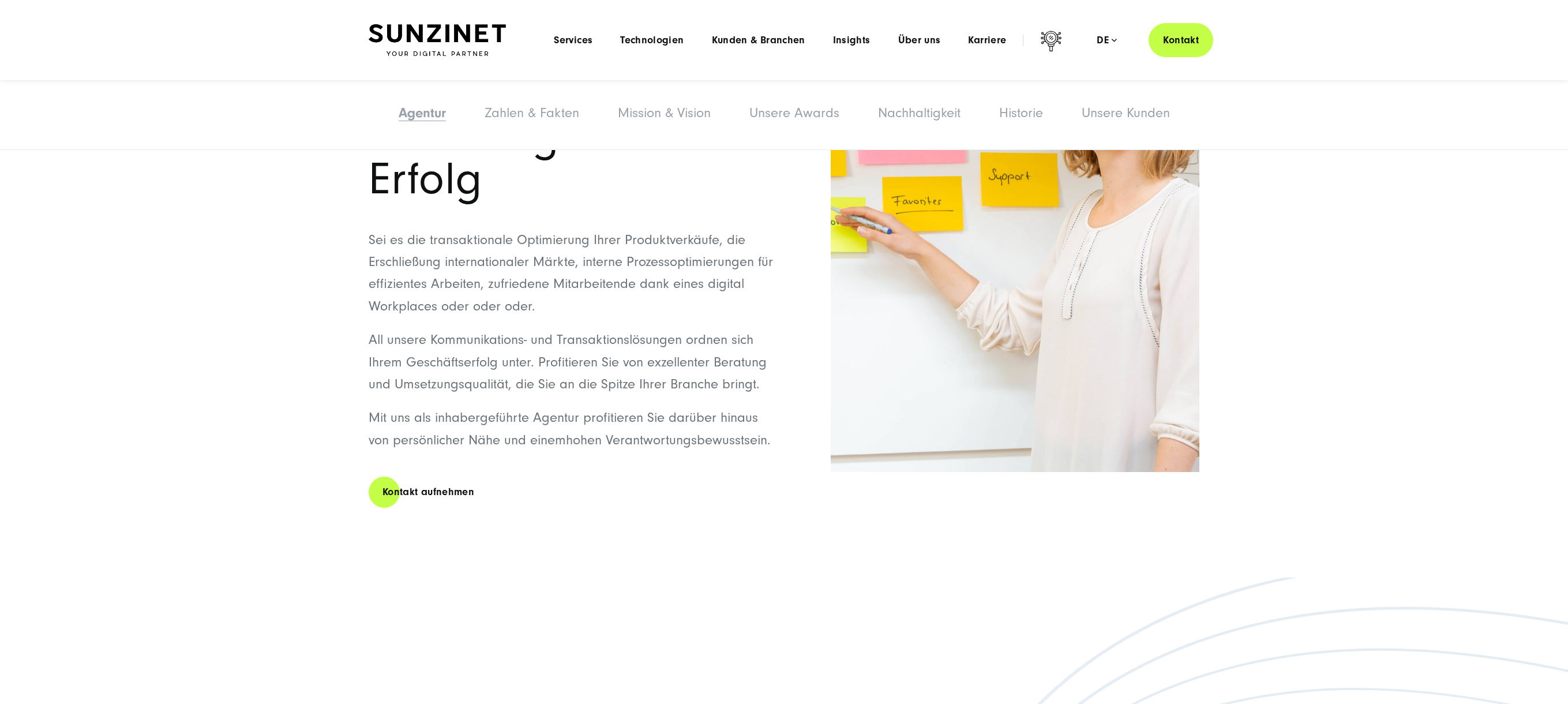
scroll to position [1292, 0]
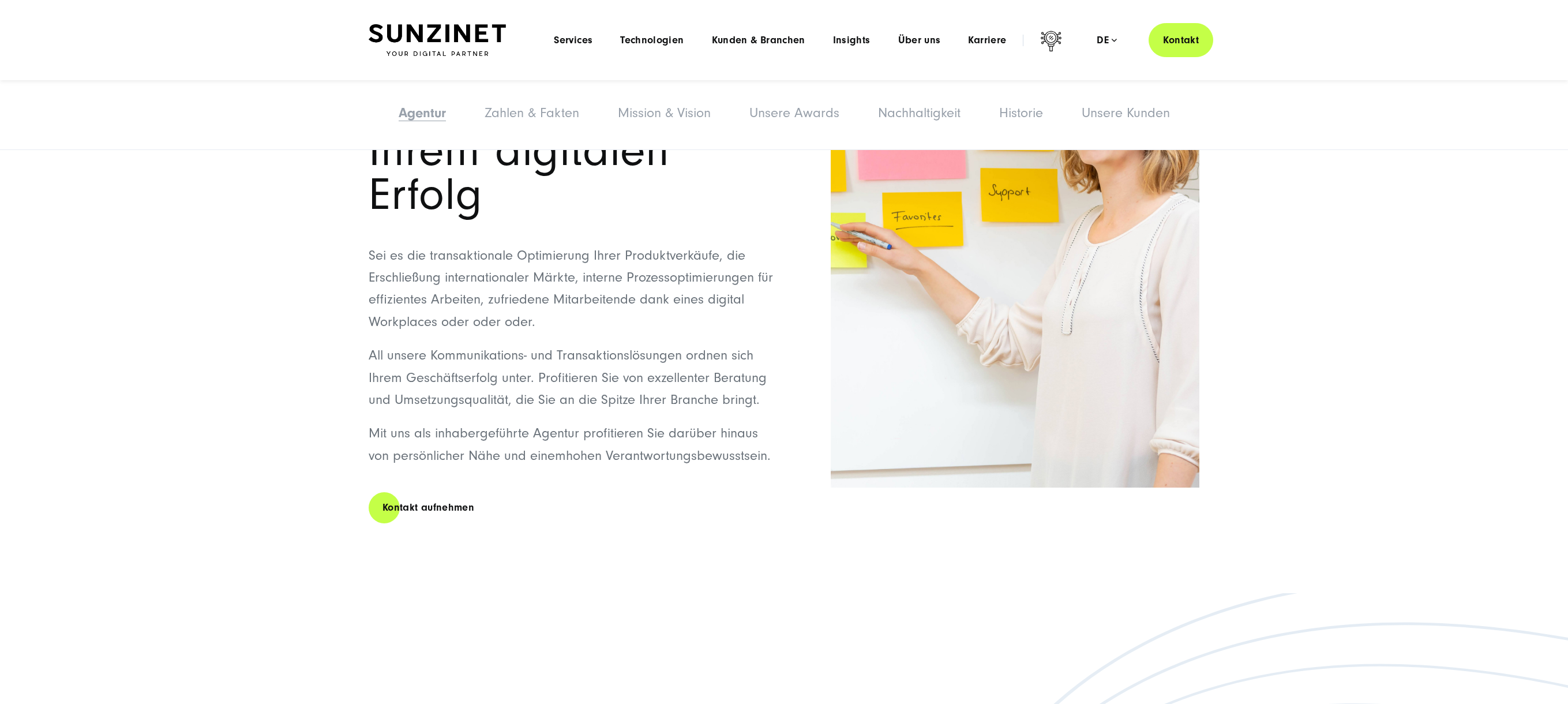
drag, startPoint x: 368, startPoint y: 248, endPoint x: 798, endPoint y: 457, distance: 478.1
click at [800, 453] on div "Mit unserer full-service Expertise zu Ihrem digitalen Erfolg Sei es die transak…" at bounding box center [783, 283] width 831 height 575
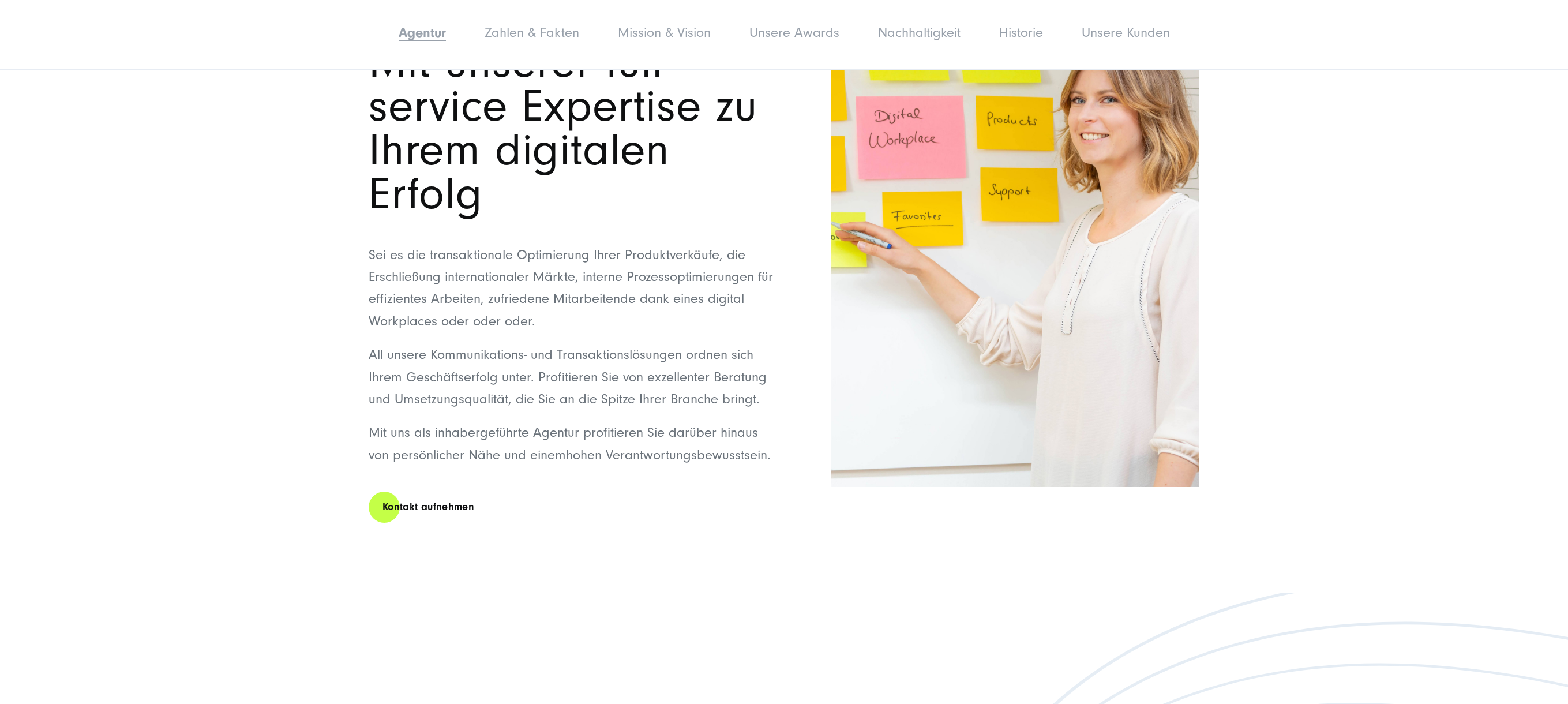
copy div "Sei es die transaktionale Optimierung Ihrer Produktverkäufe, die Erschließung i…"
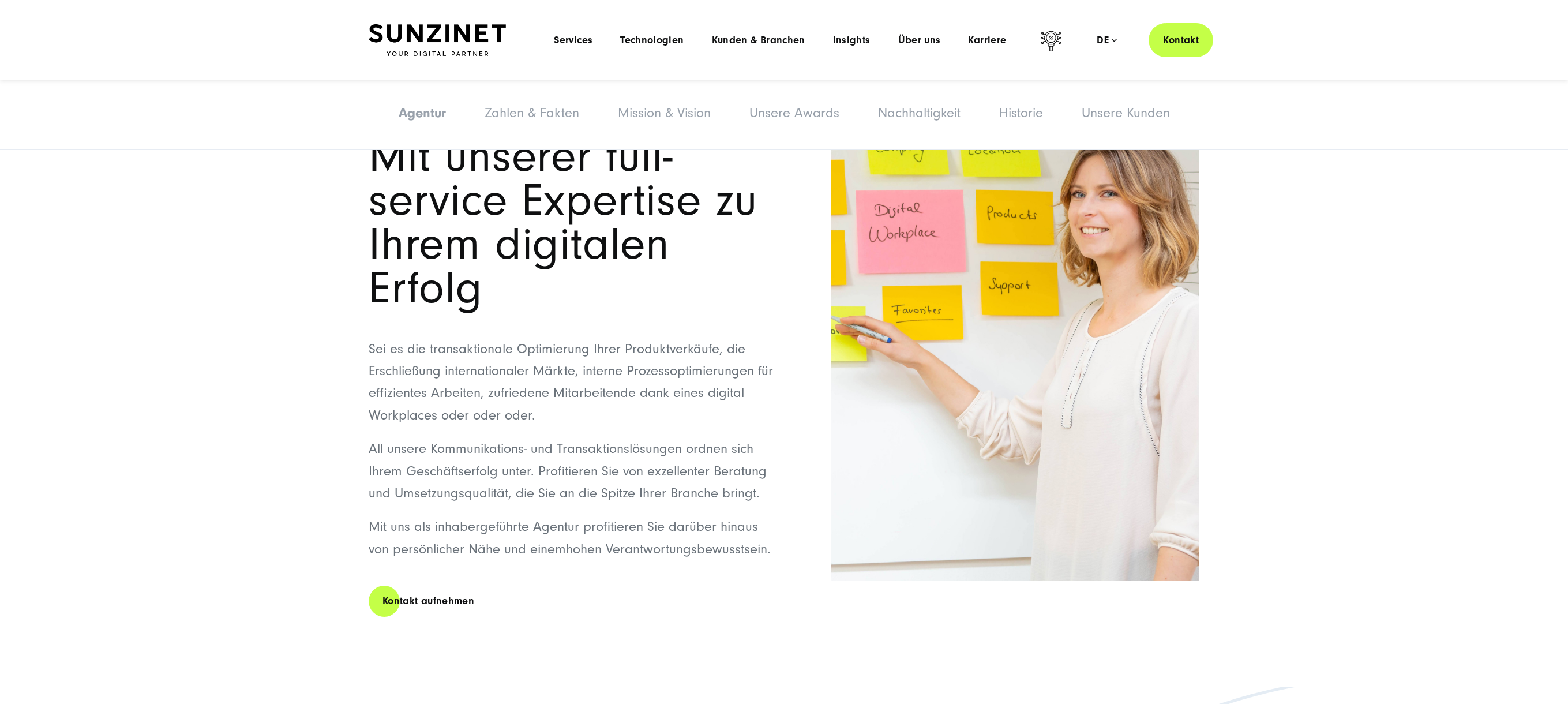
scroll to position [1186, 0]
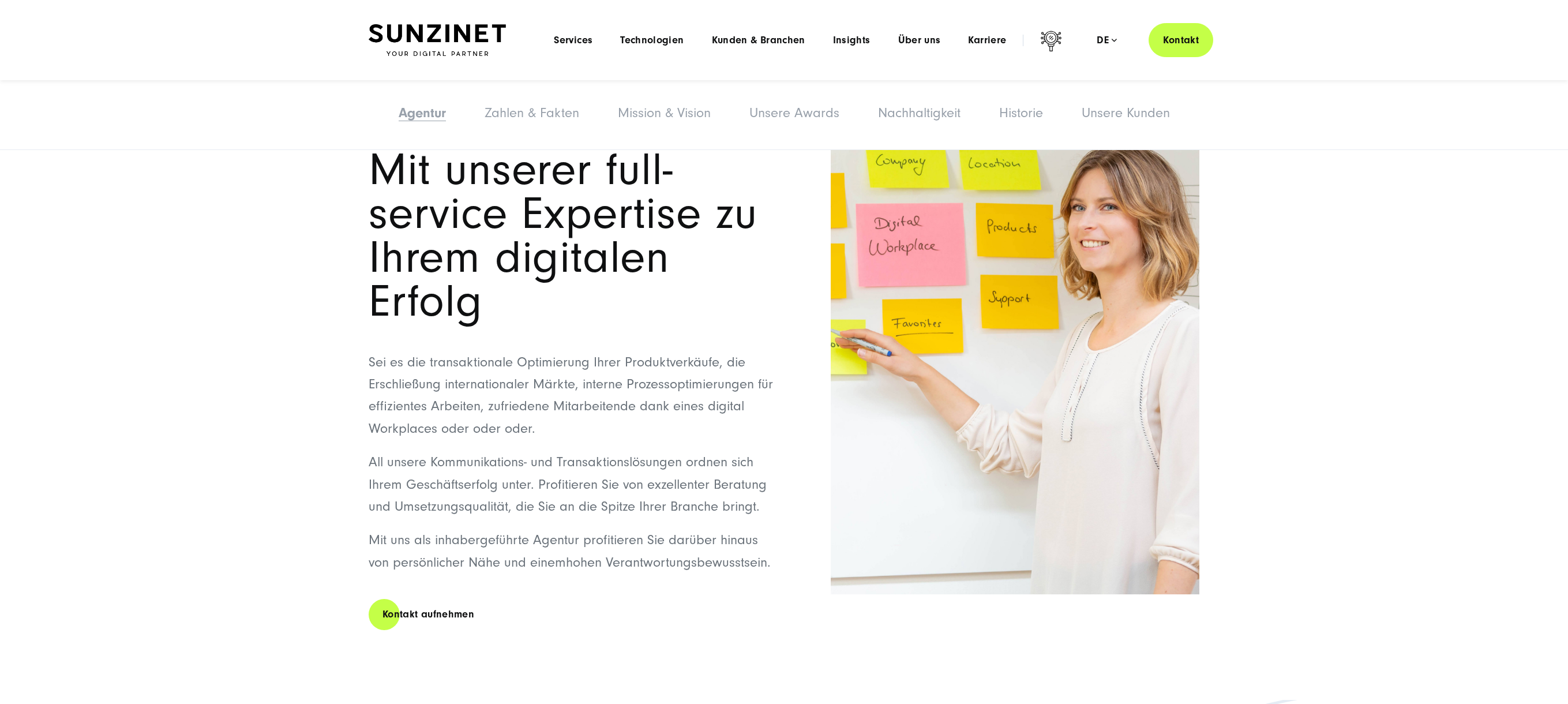
click at [382, 178] on span "Mit unserer full-service Expertise zu Ihrem digitalen Erfolg" at bounding box center [563, 235] width 389 height 183
drag, startPoint x: 560, startPoint y: 334, endPoint x: 783, endPoint y: 565, distance: 321.1
click at [784, 565] on div "Mit unserer full-service Expertise zu Ihrem digitalen Erfolg Sei es die transak…" at bounding box center [783, 390] width 831 height 575
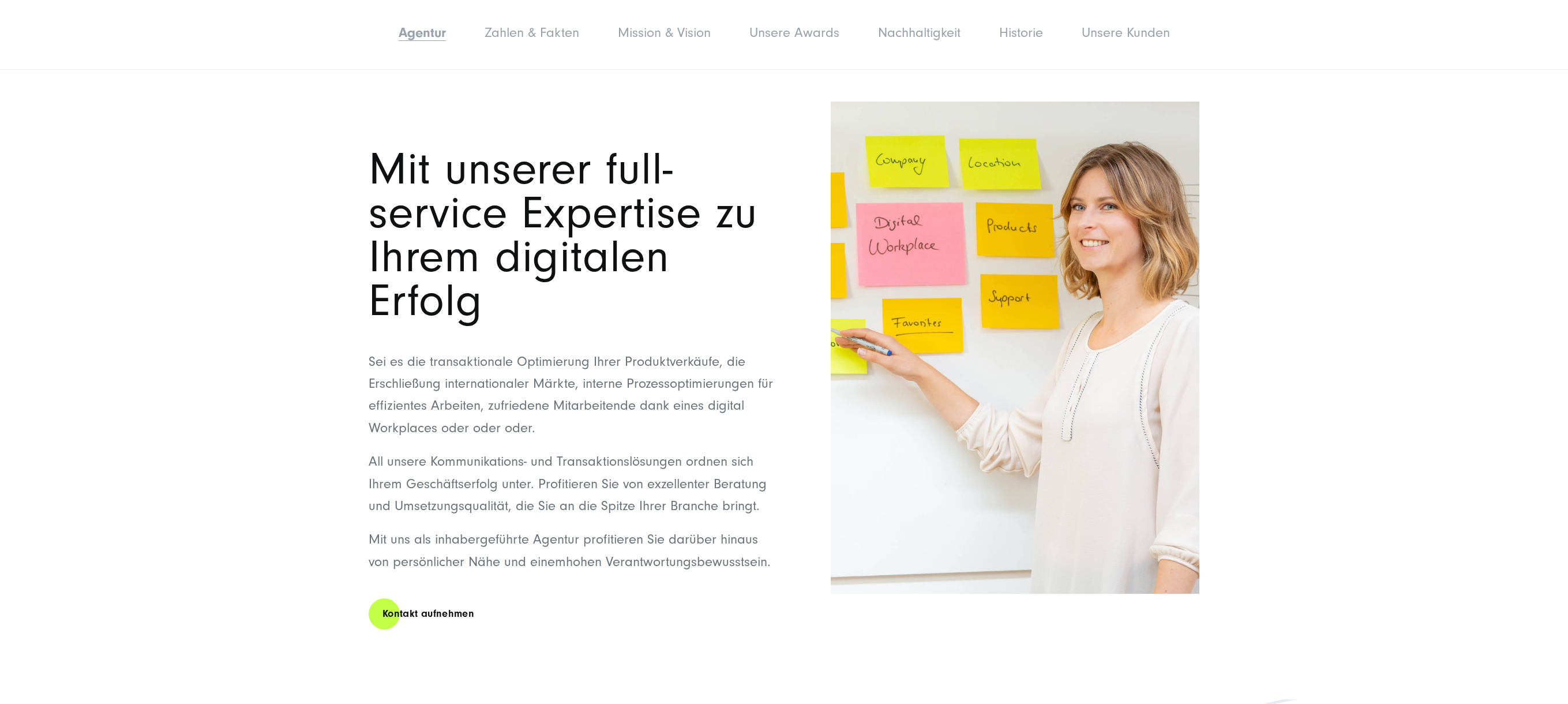
copy div "Mit unserer full-service Expertise zu Ihrem digitalen Erfolg Sei es die transak…"
